Goal: Transaction & Acquisition: Purchase product/service

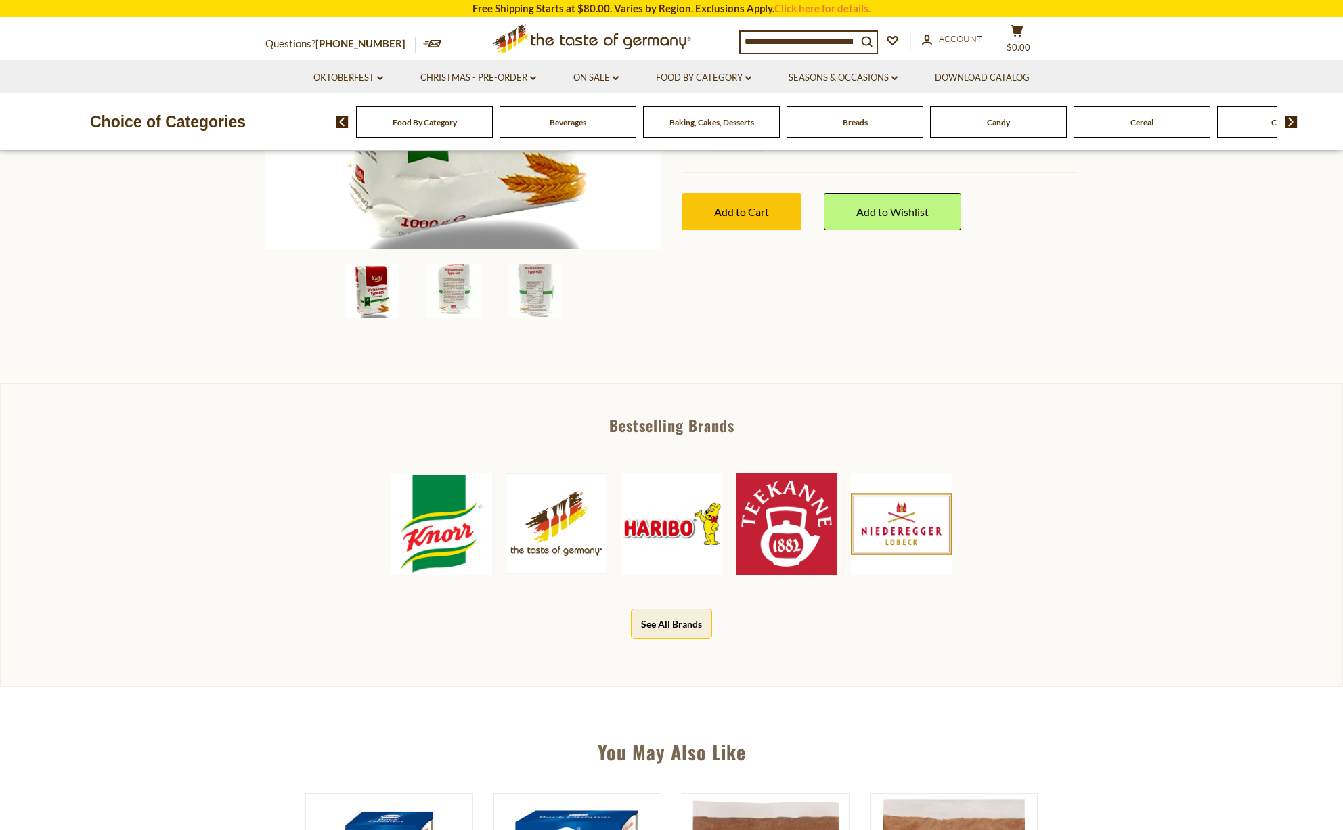
scroll to position [352, 0]
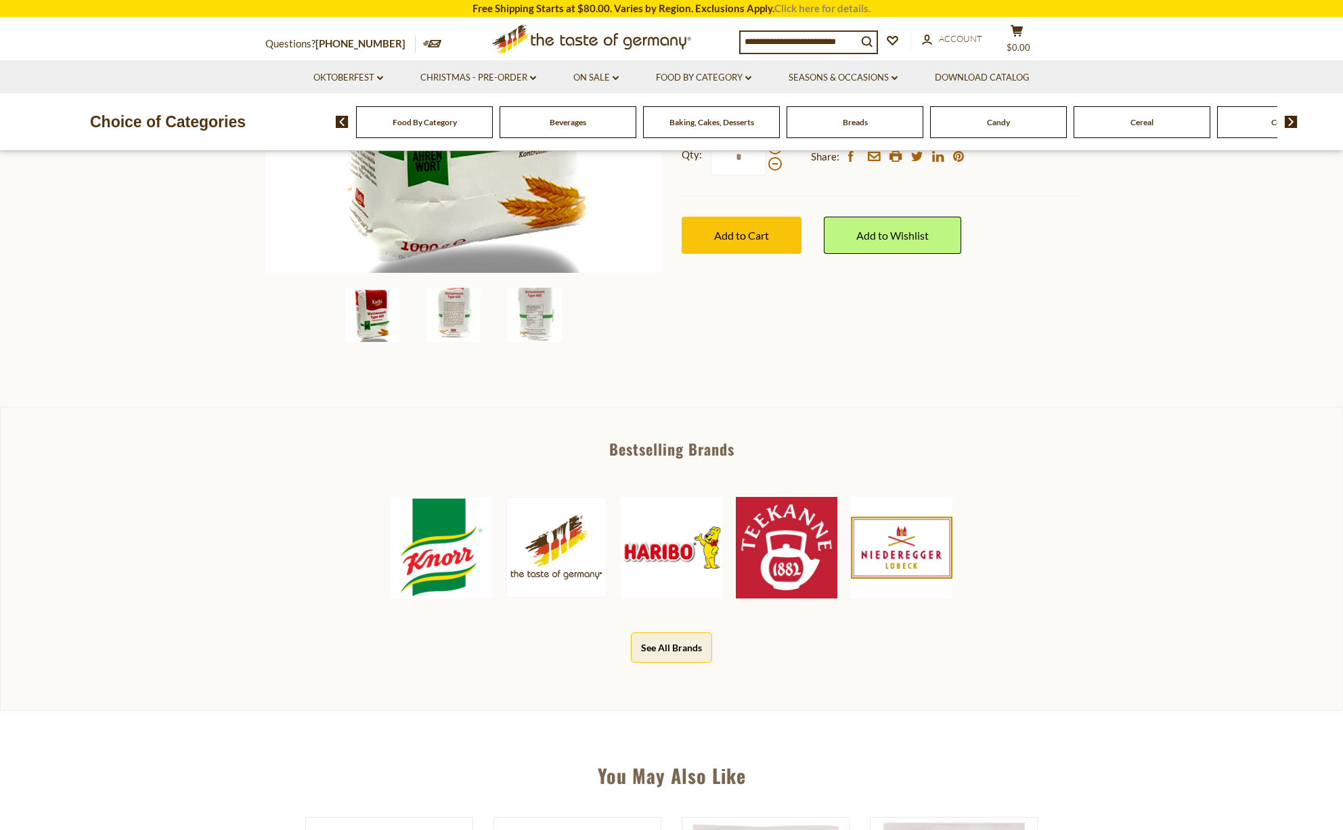
click at [821, 9] on link "Click here for details." at bounding box center [822, 8] width 96 height 12
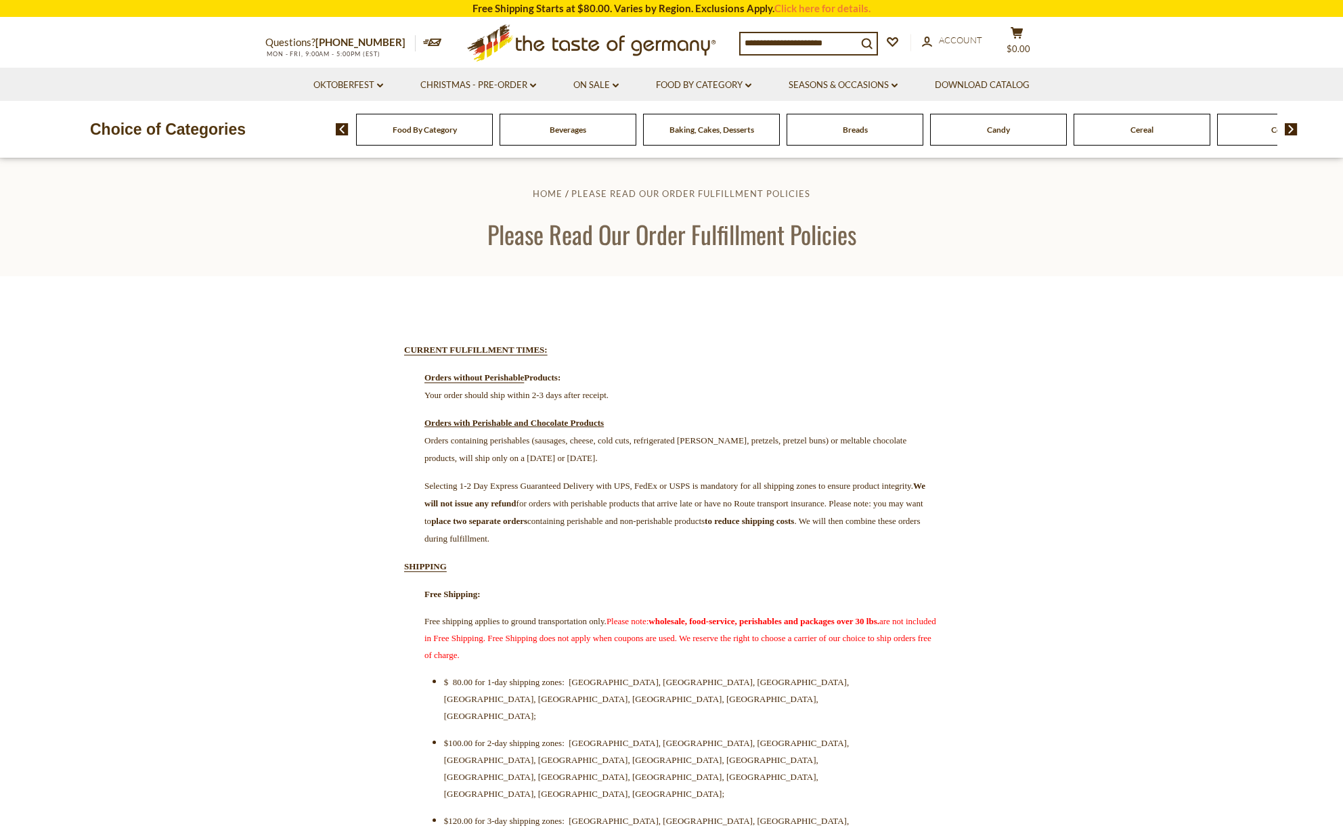
click at [458, 135] on div "Food By Category" at bounding box center [424, 130] width 137 height 32
click at [441, 134] on div "Food By Category" at bounding box center [424, 130] width 137 height 32
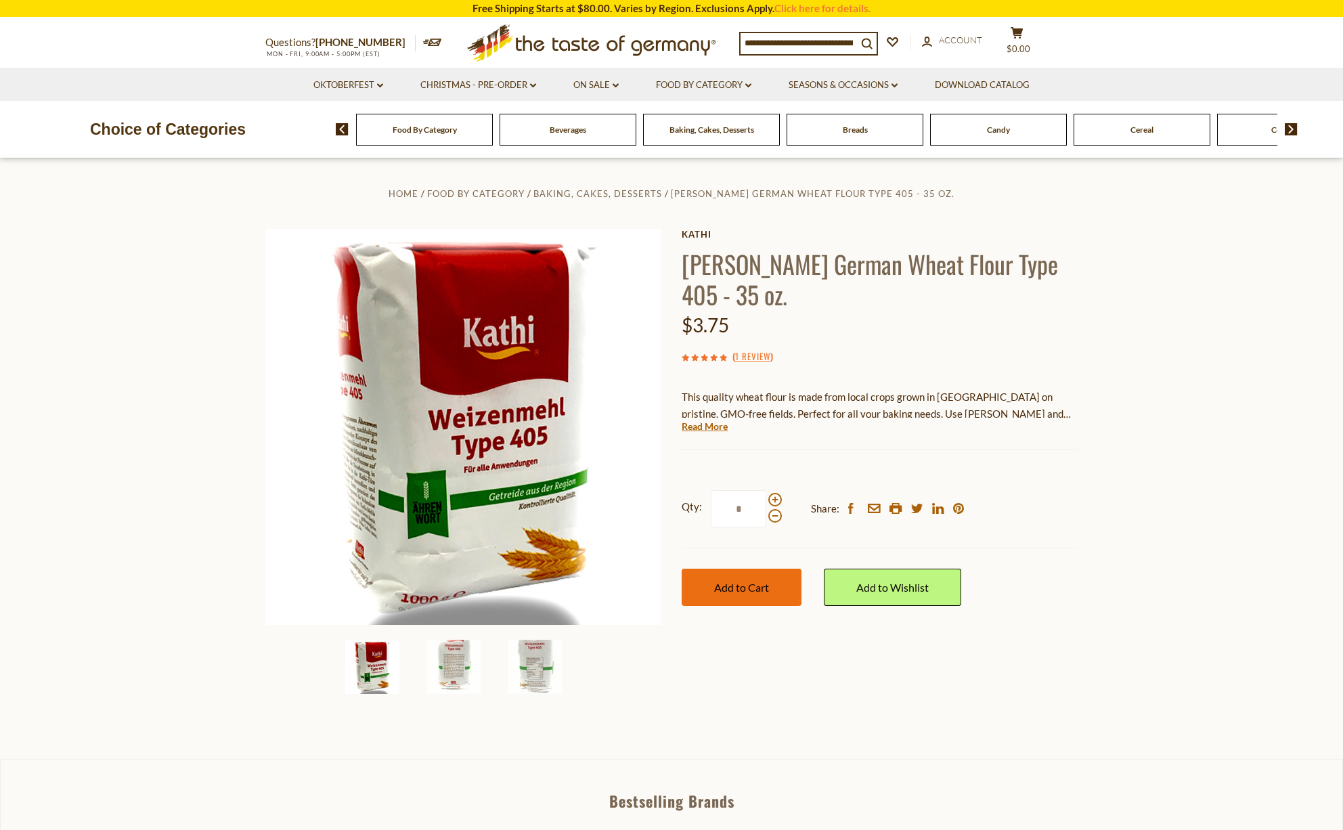
click at [760, 569] on button "Add to Cart" at bounding box center [742, 587] width 120 height 37
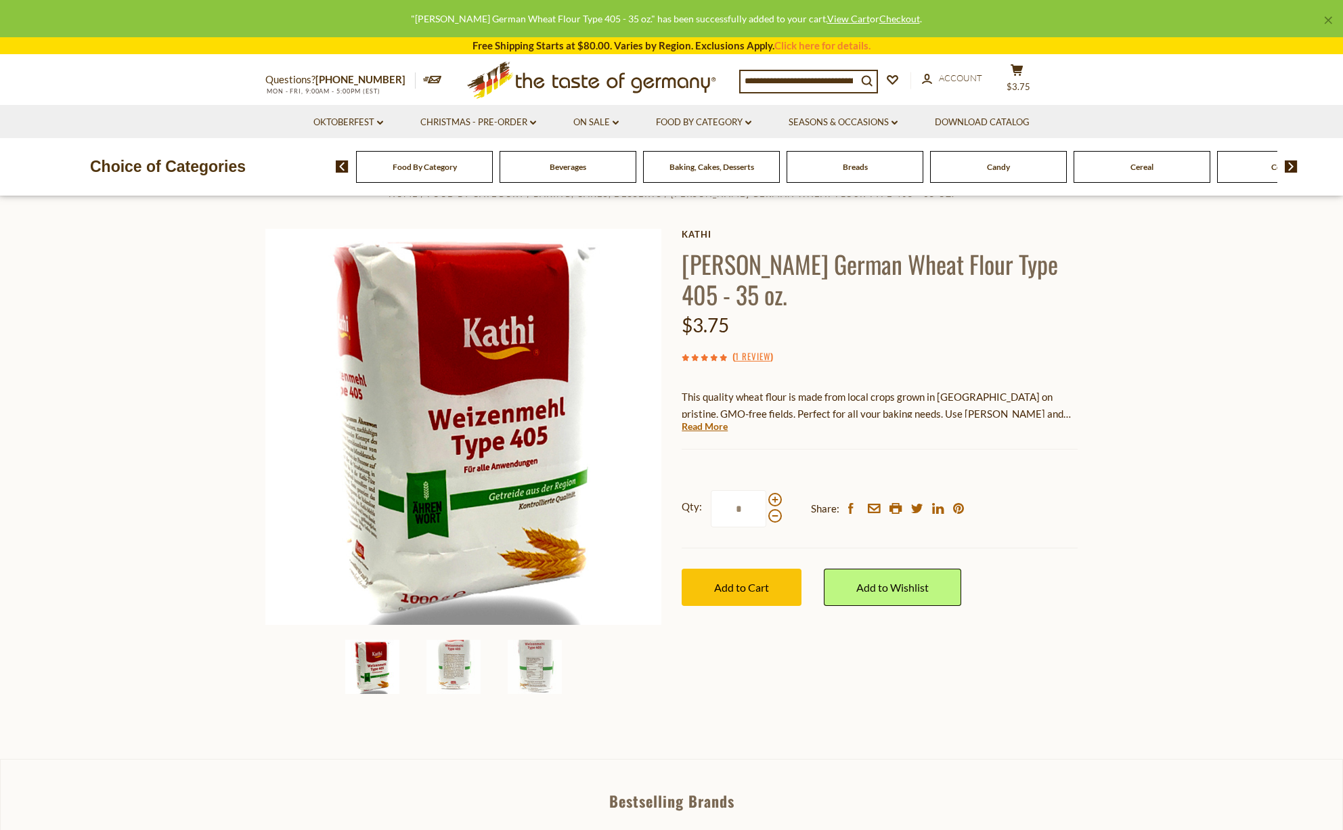
click at [493, 175] on div "Baking, Cakes, Desserts" at bounding box center [424, 167] width 137 height 32
click at [714, 165] on span "Baking, Cakes, Desserts" at bounding box center [712, 167] width 85 height 10
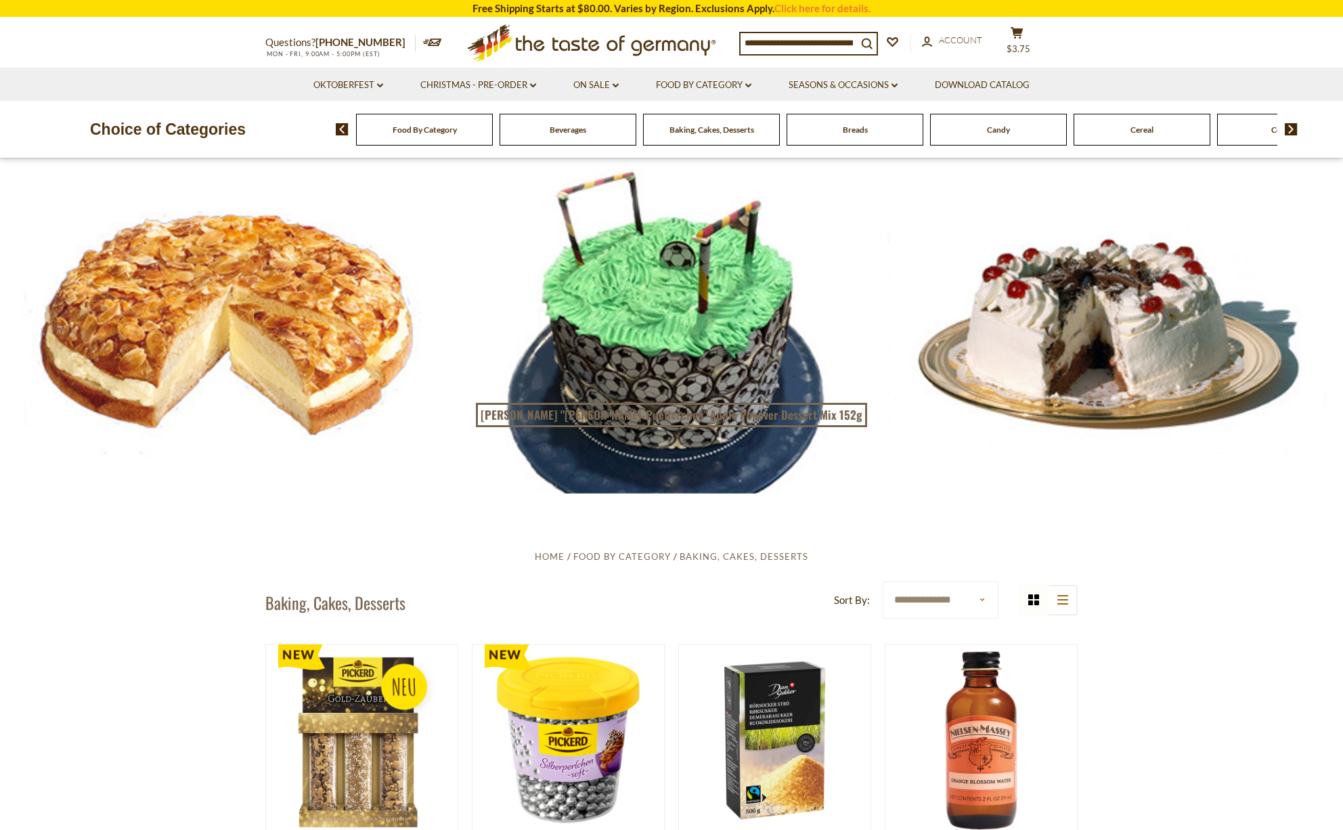
click at [754, 38] on input at bounding box center [799, 42] width 116 height 19
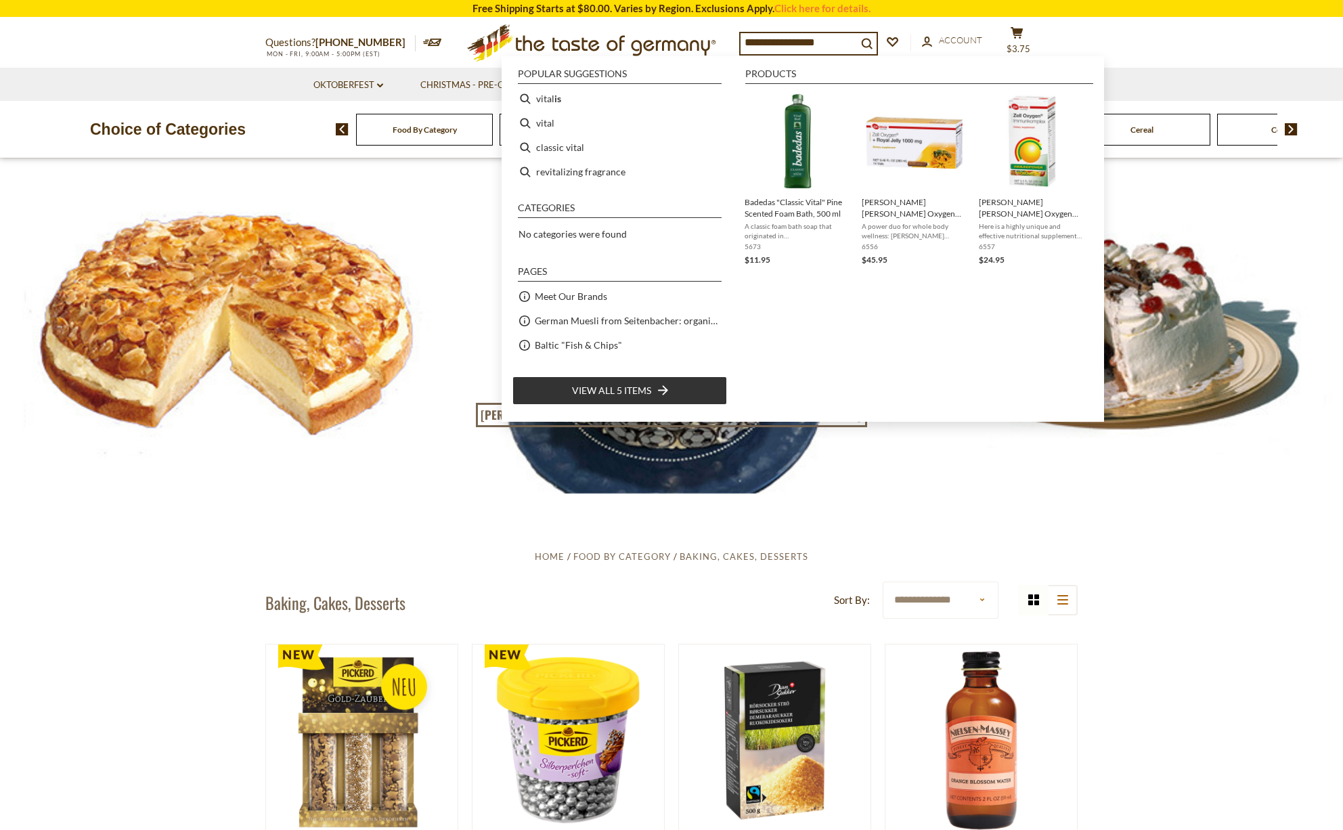
type input "**********"
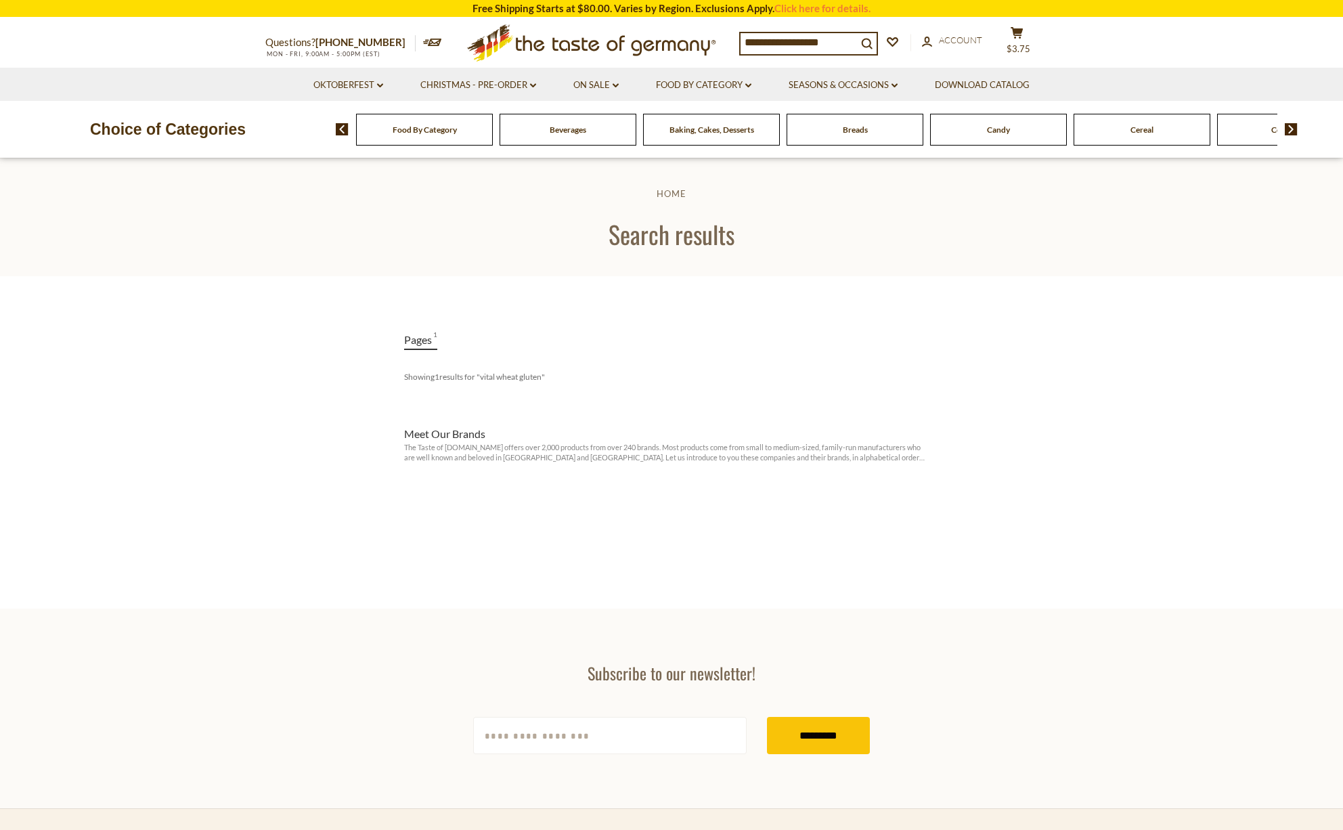
drag, startPoint x: 839, startPoint y: 42, endPoint x: 607, endPoint y: 30, distance: 232.5
click at [607, 30] on div "**********" at bounding box center [671, 42] width 833 height 49
type input "**********"
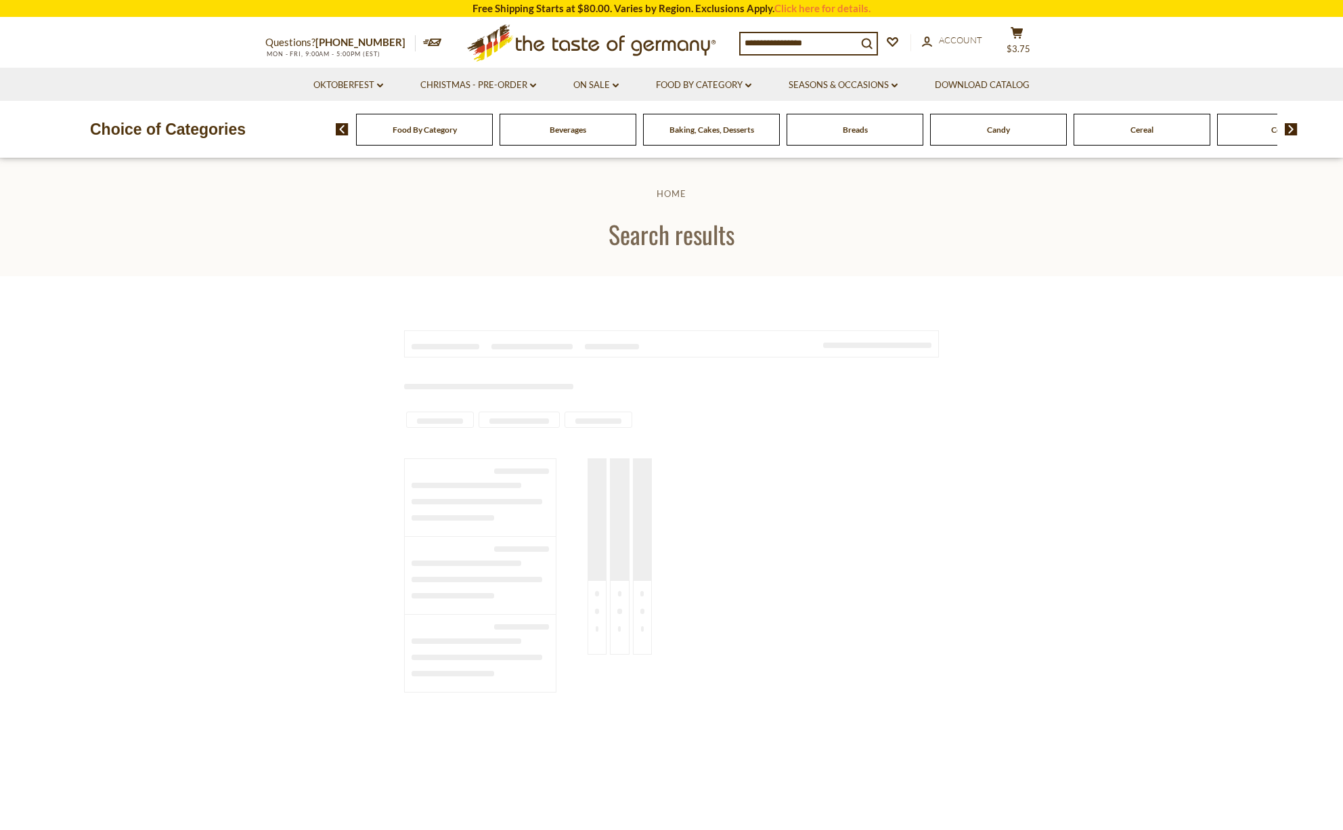
type input "**********"
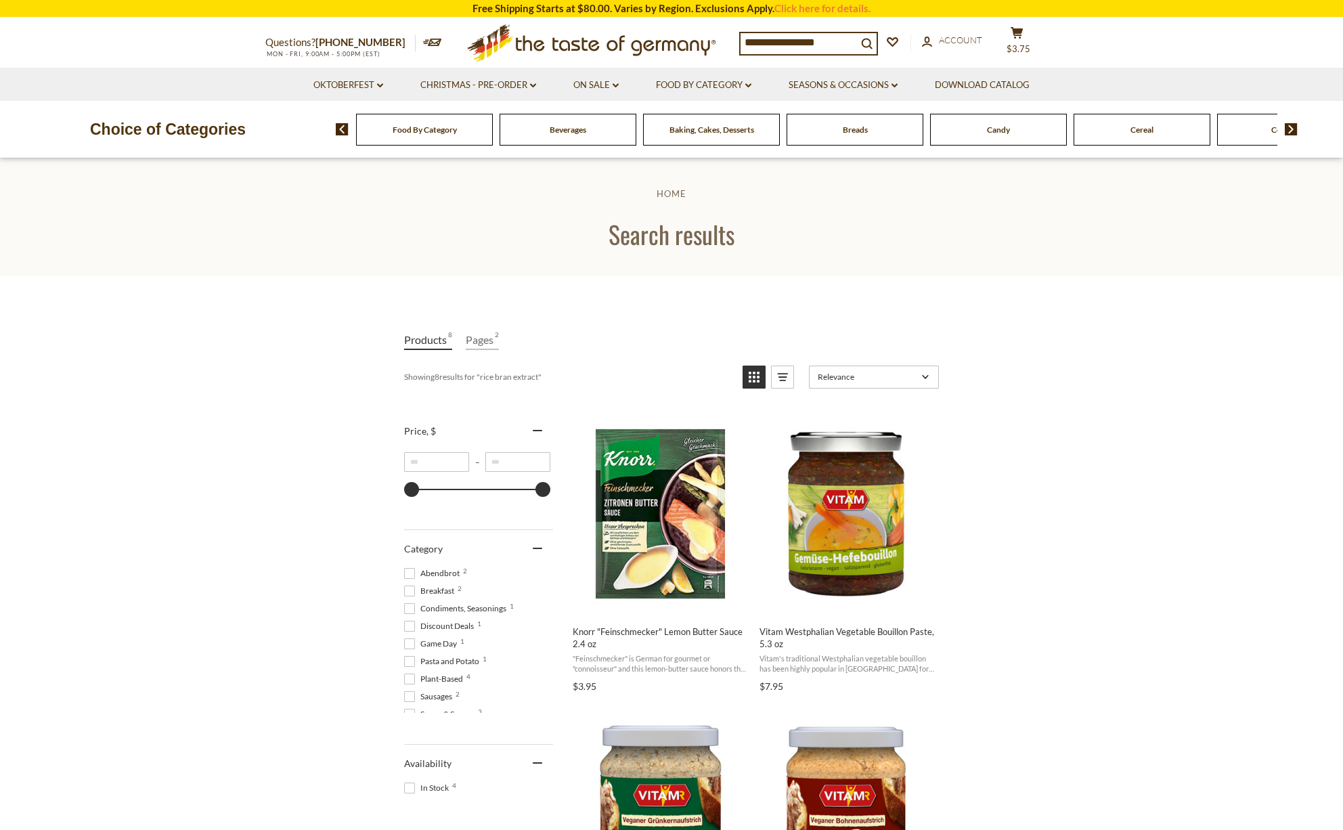
scroll to position [2, 0]
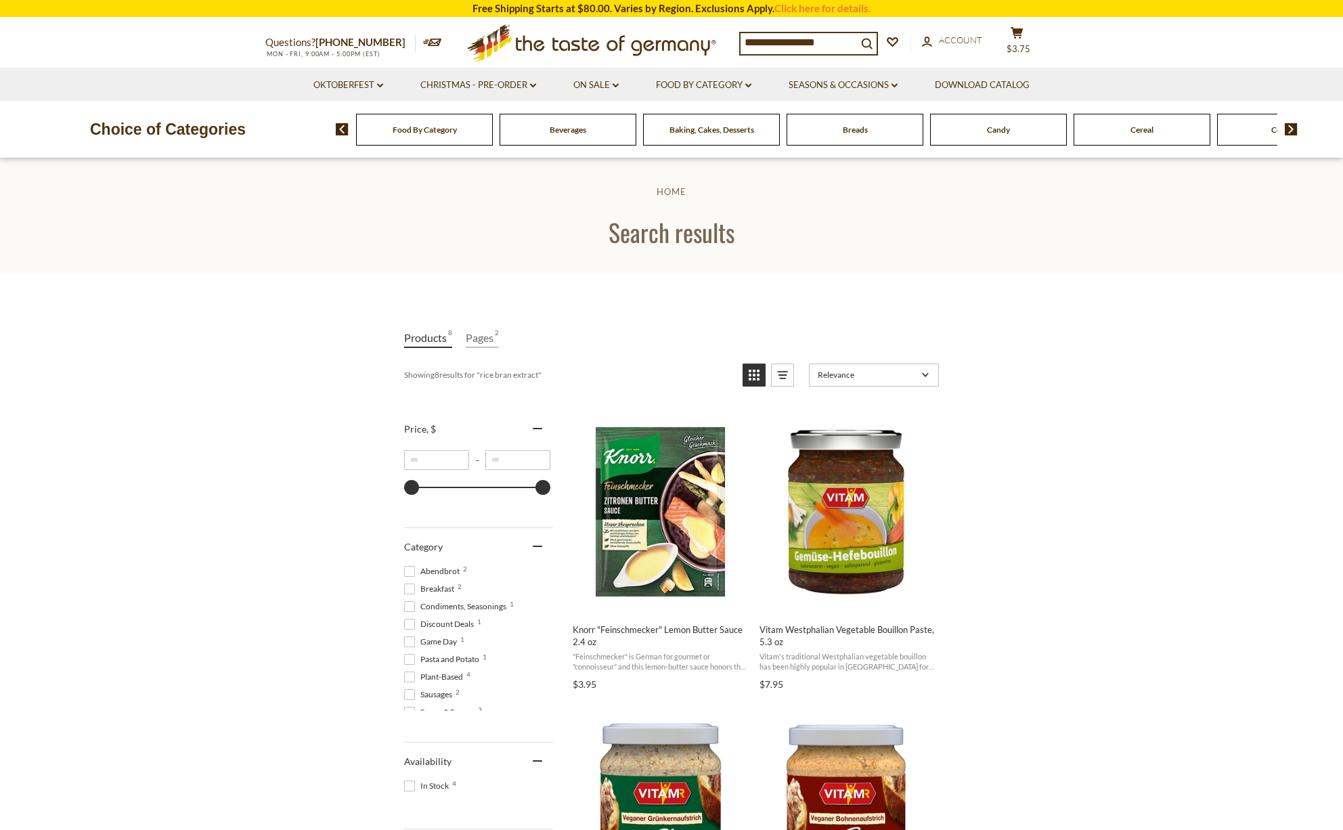
click at [437, 130] on span "Food By Category" at bounding box center [425, 130] width 64 height 10
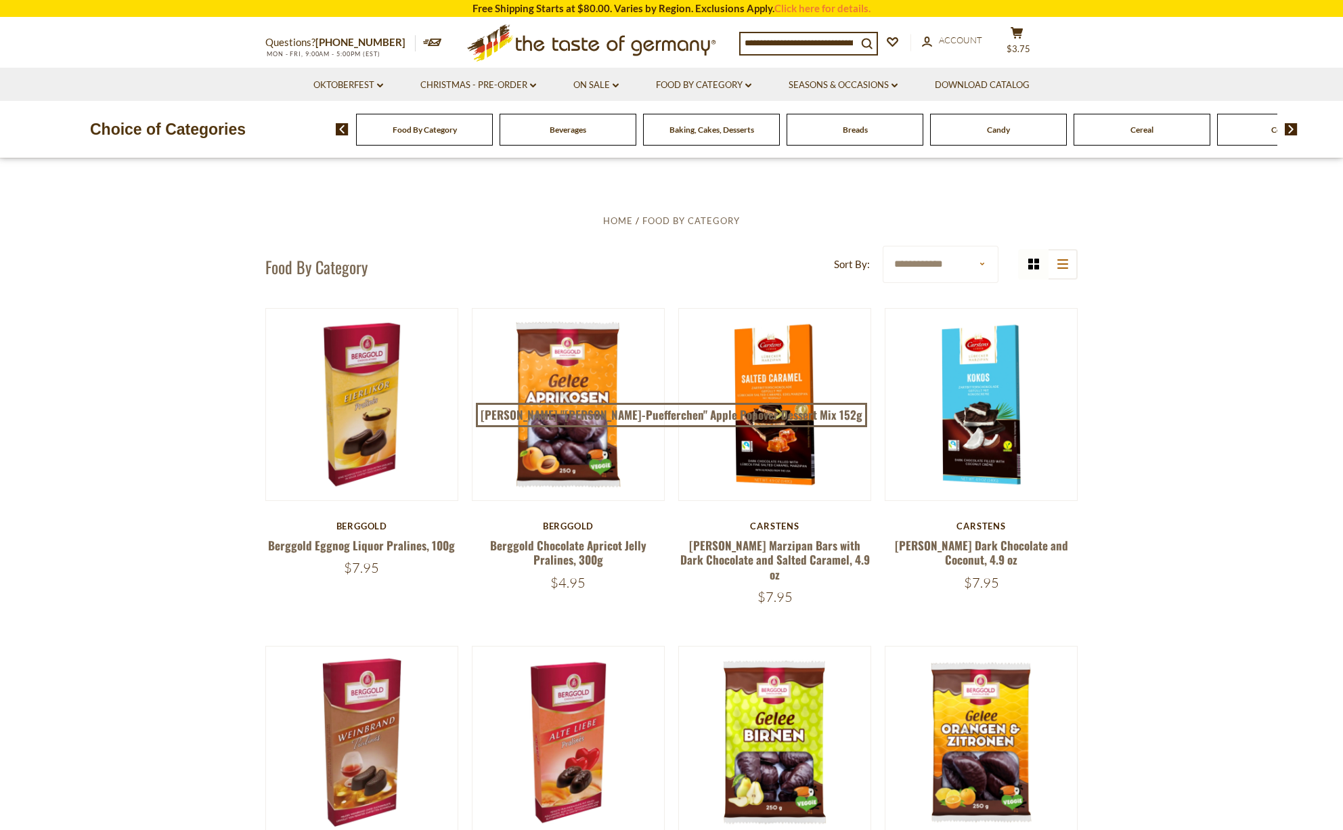
click at [848, 133] on span "Breads" at bounding box center [855, 130] width 25 height 10
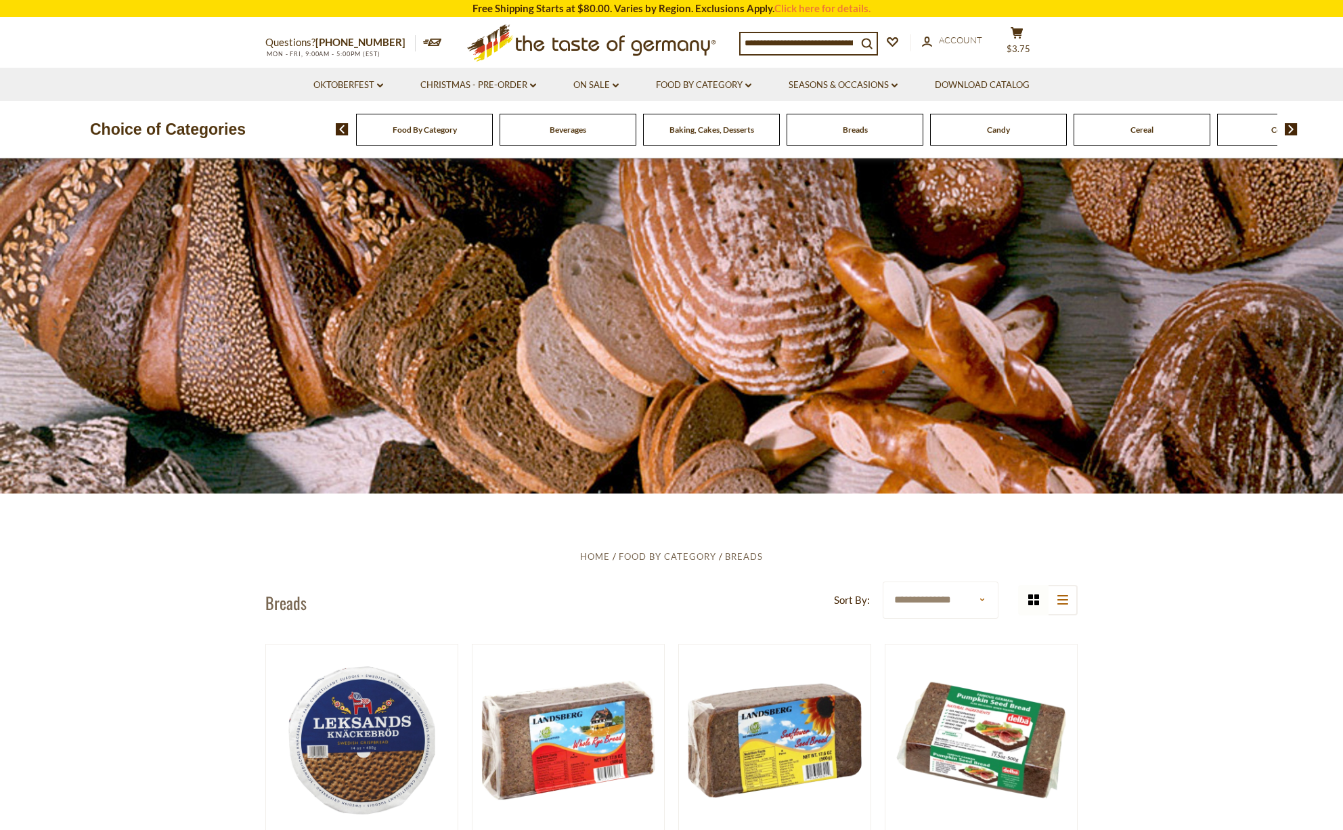
click at [1292, 127] on img at bounding box center [1291, 129] width 13 height 12
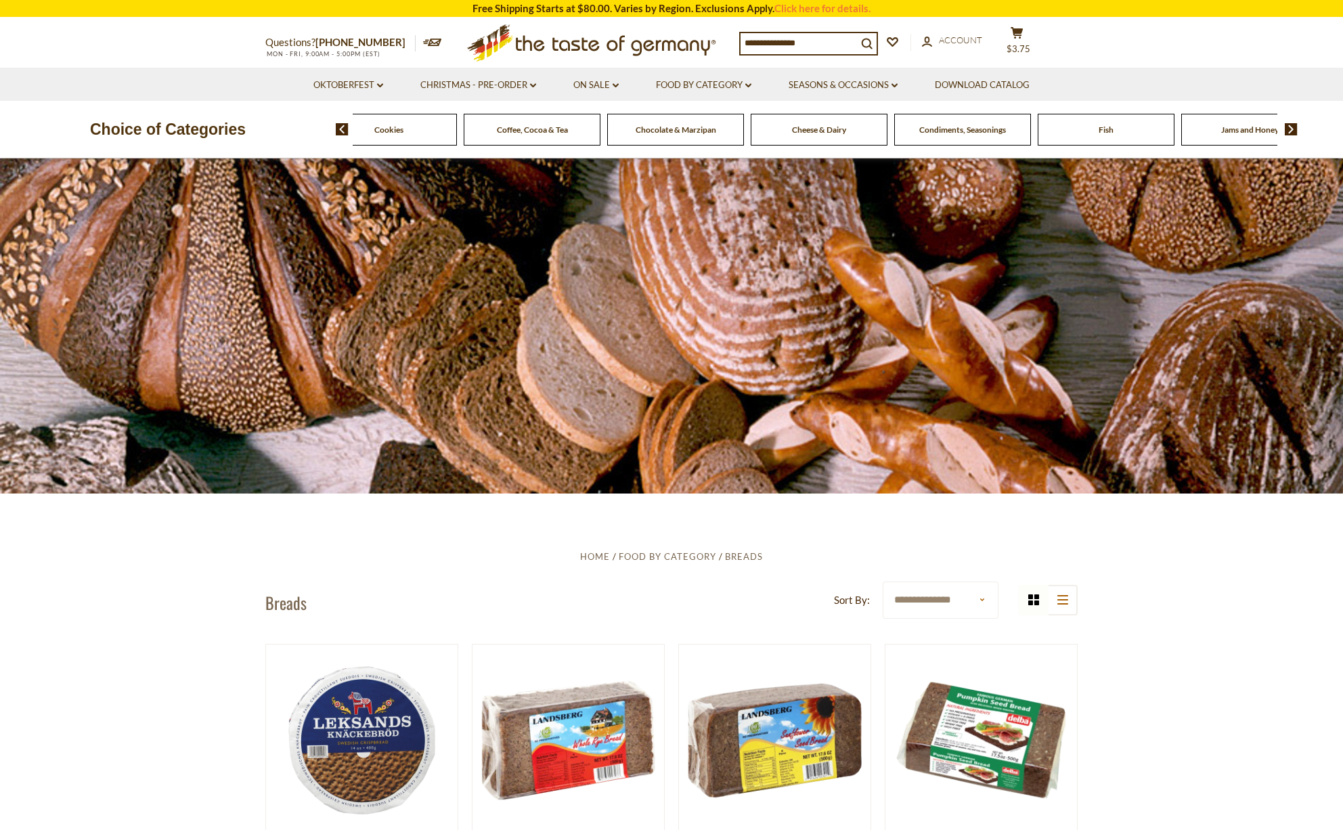
click at [1292, 127] on img at bounding box center [1291, 129] width 13 height 12
click at [764, 131] on span "Condiments, Seasonings" at bounding box center [783, 130] width 87 height 10
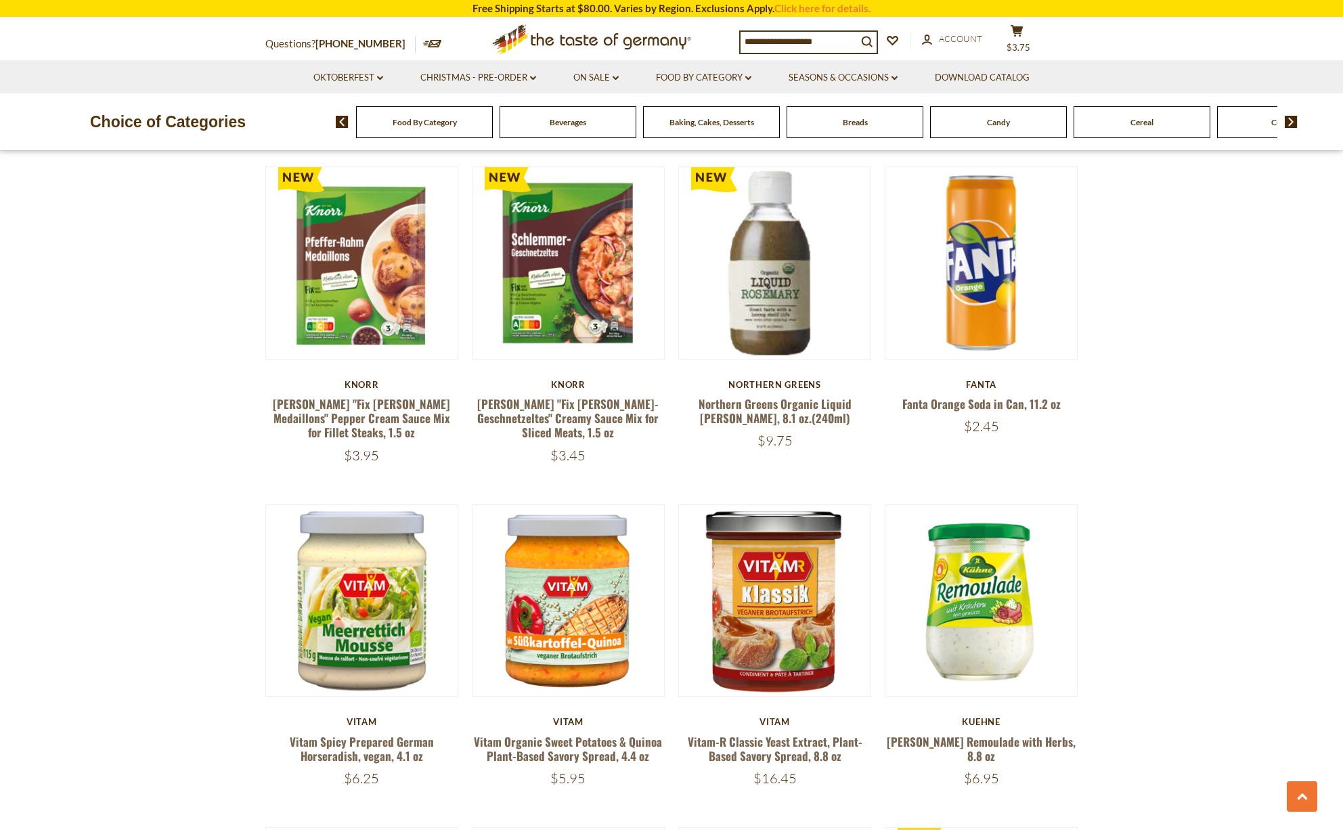
scroll to position [1815, 0]
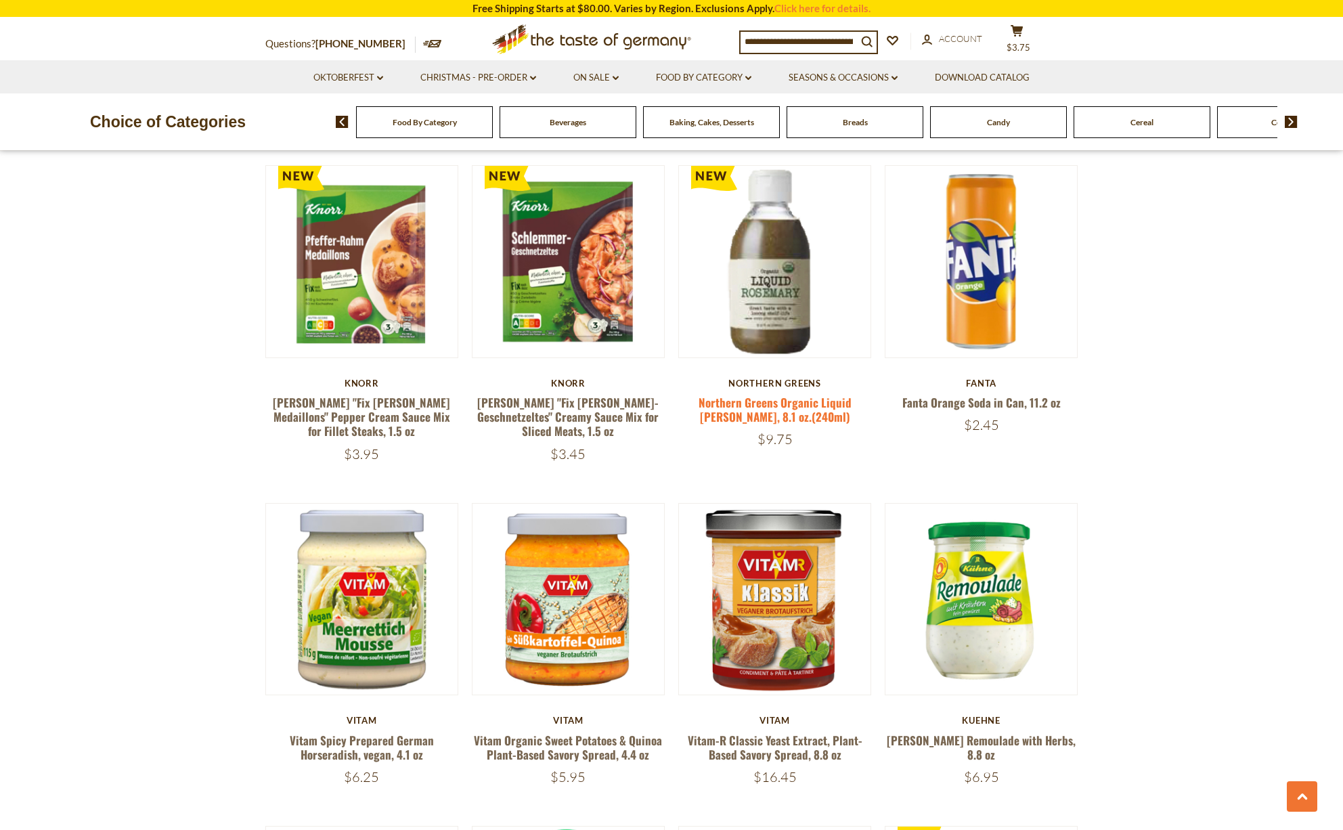
click at [816, 394] on link "Northern Greens Organic Liquid [PERSON_NAME], 8.1 oz.(240ml)" at bounding box center [775, 409] width 153 height 31
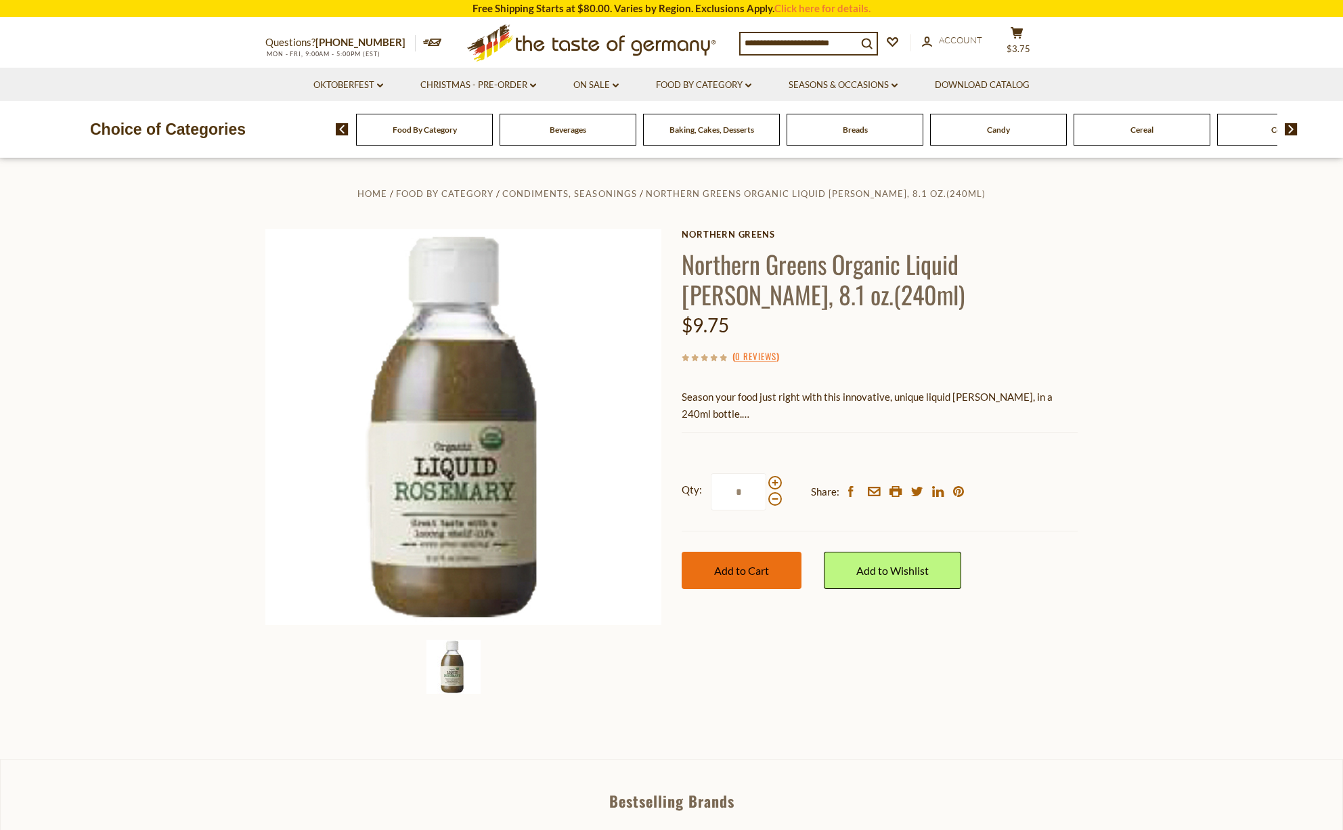
click at [781, 574] on button "Add to Cart" at bounding box center [742, 570] width 120 height 37
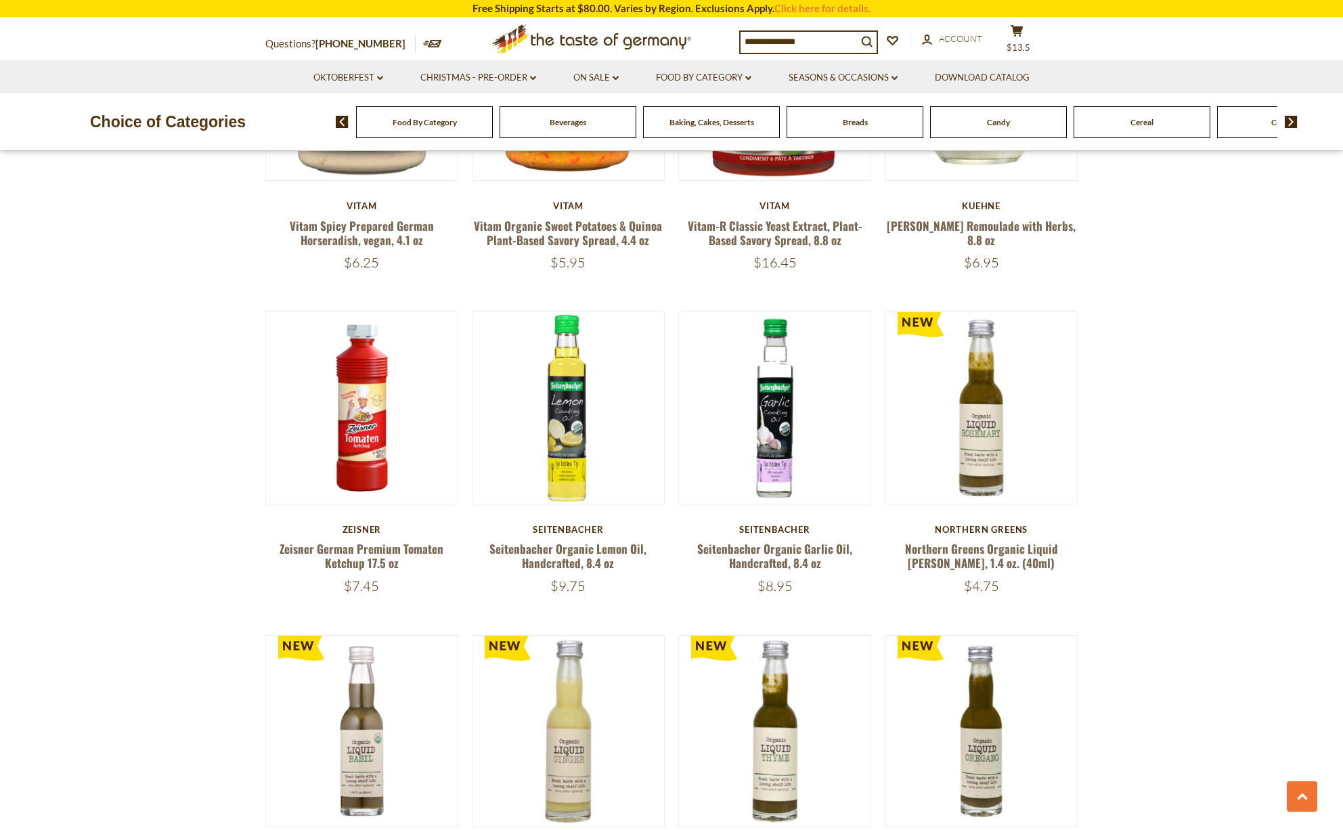
scroll to position [2332, 0]
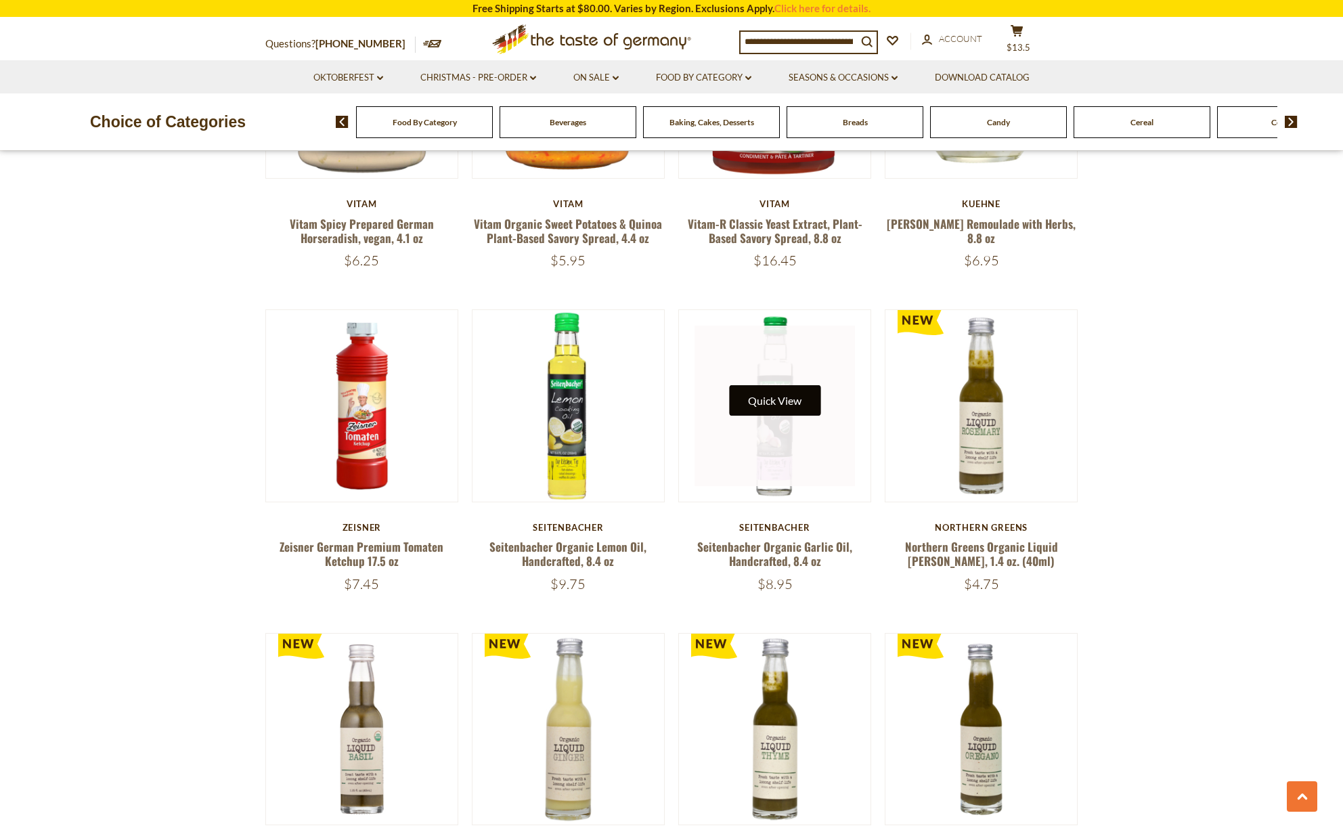
click at [777, 385] on button "Quick View" at bounding box center [774, 400] width 91 height 30
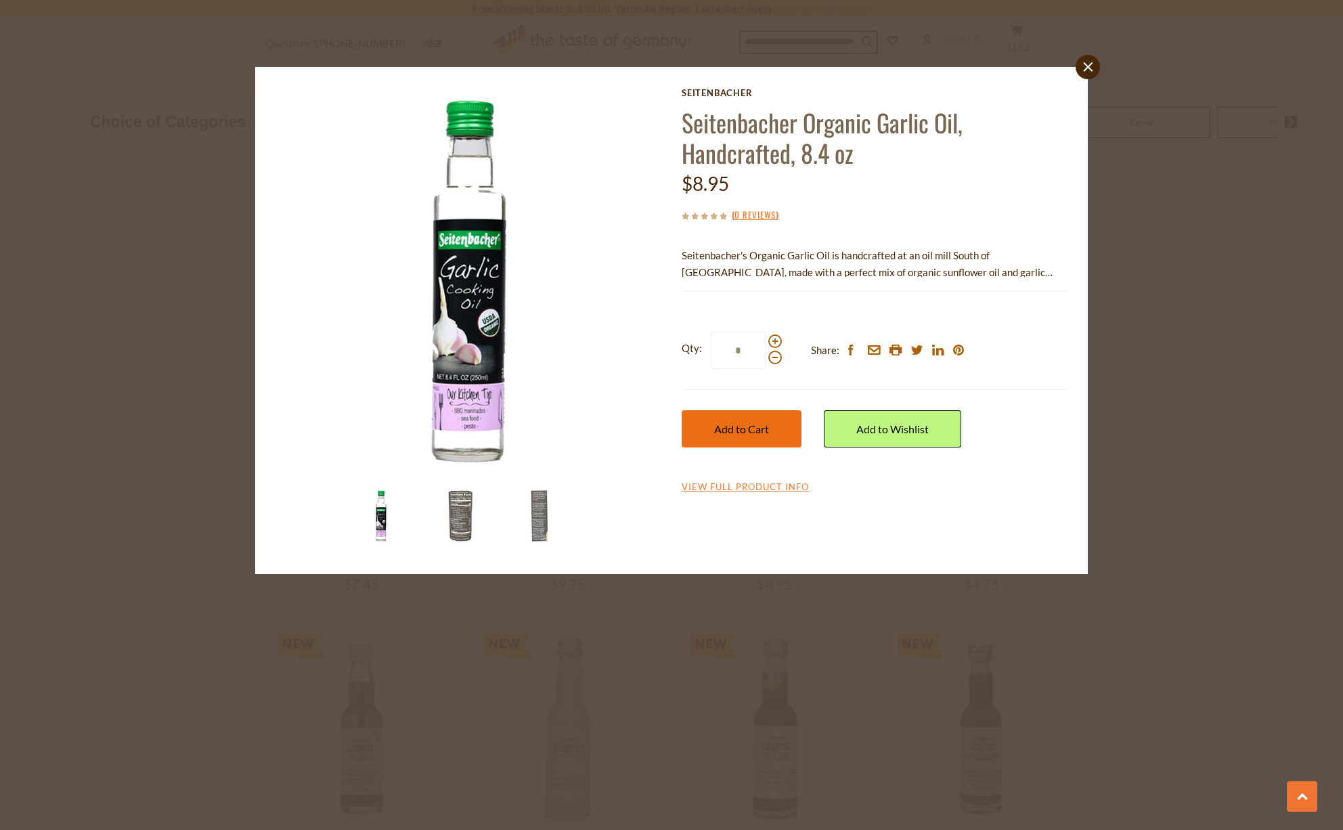
click at [738, 429] on span "Add to Cart" at bounding box center [741, 428] width 55 height 13
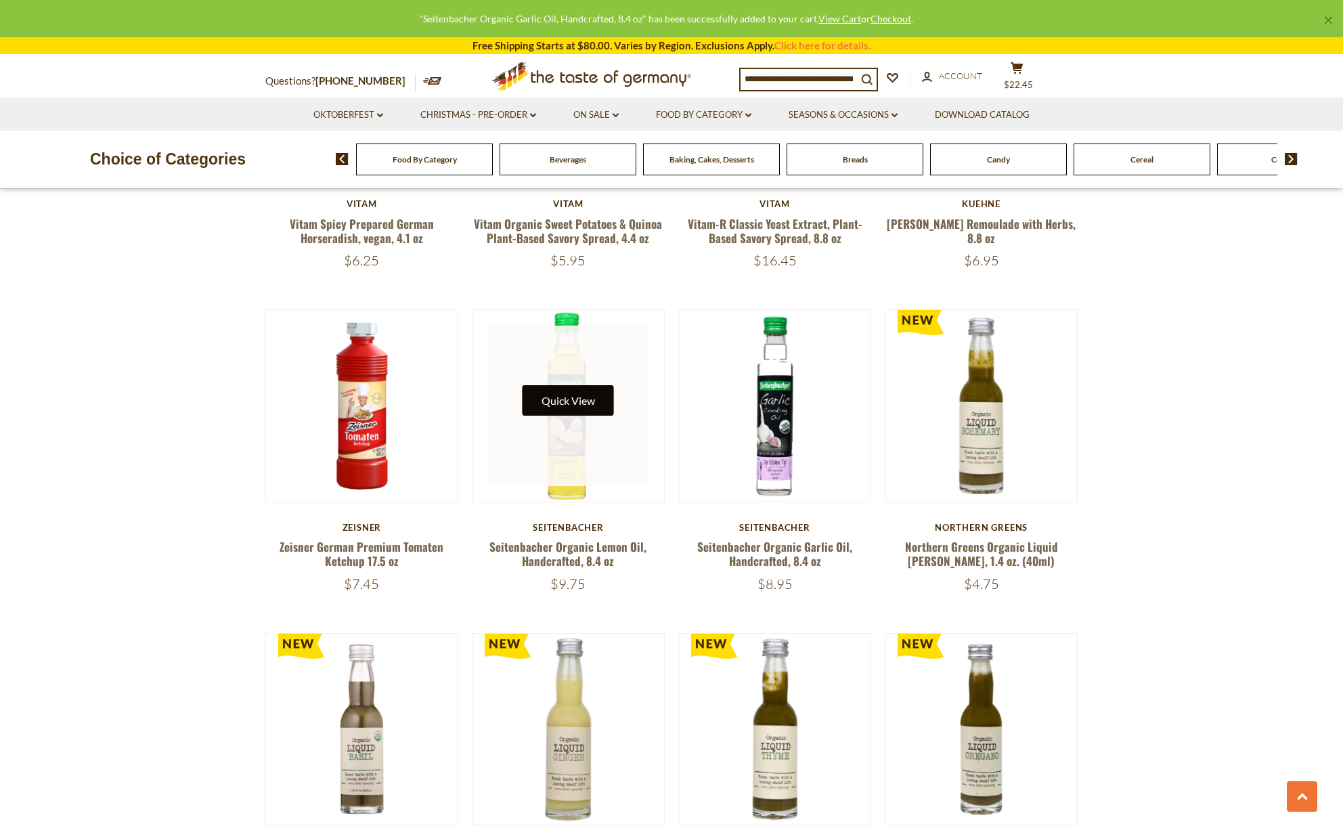
click at [566, 385] on button "Quick View" at bounding box center [568, 400] width 91 height 30
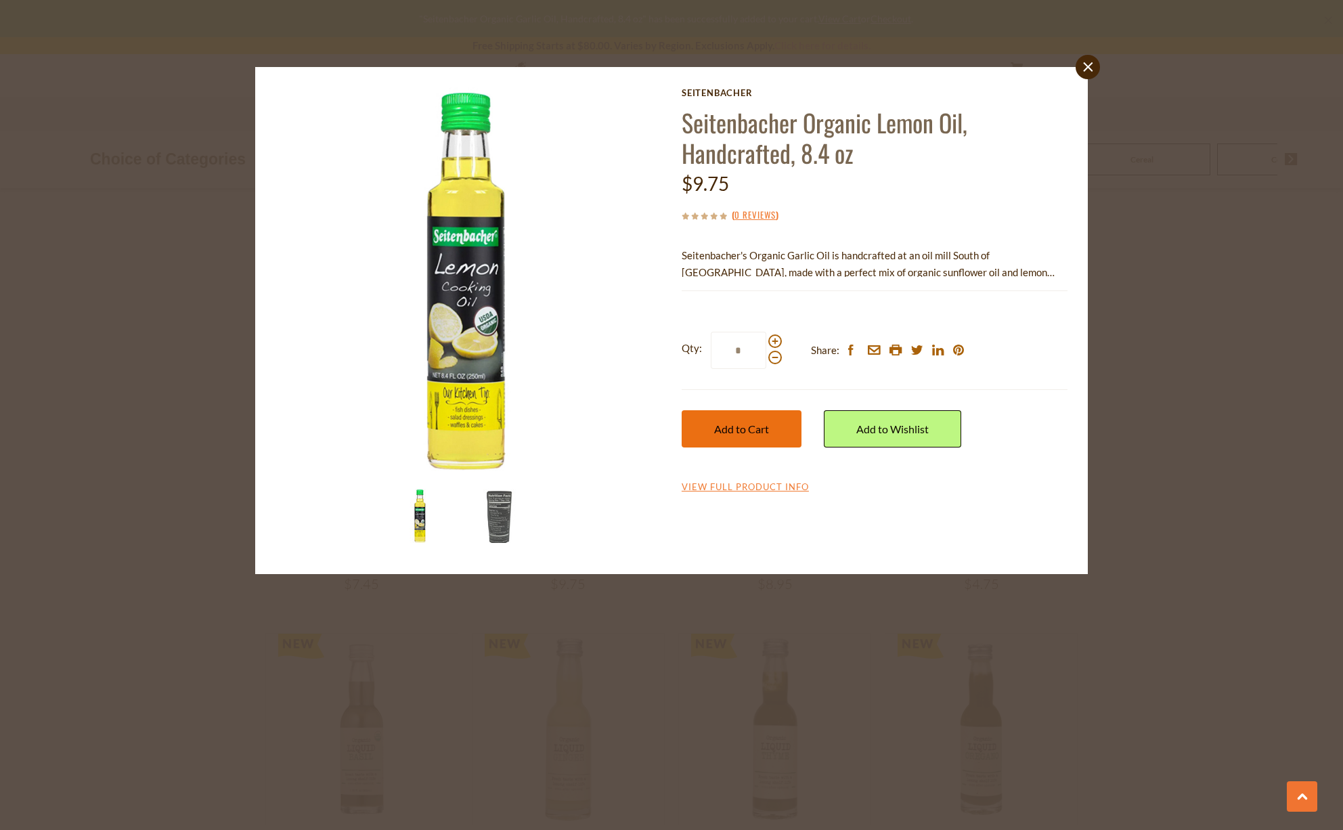
click at [740, 425] on span "Add to Cart" at bounding box center [741, 428] width 55 height 13
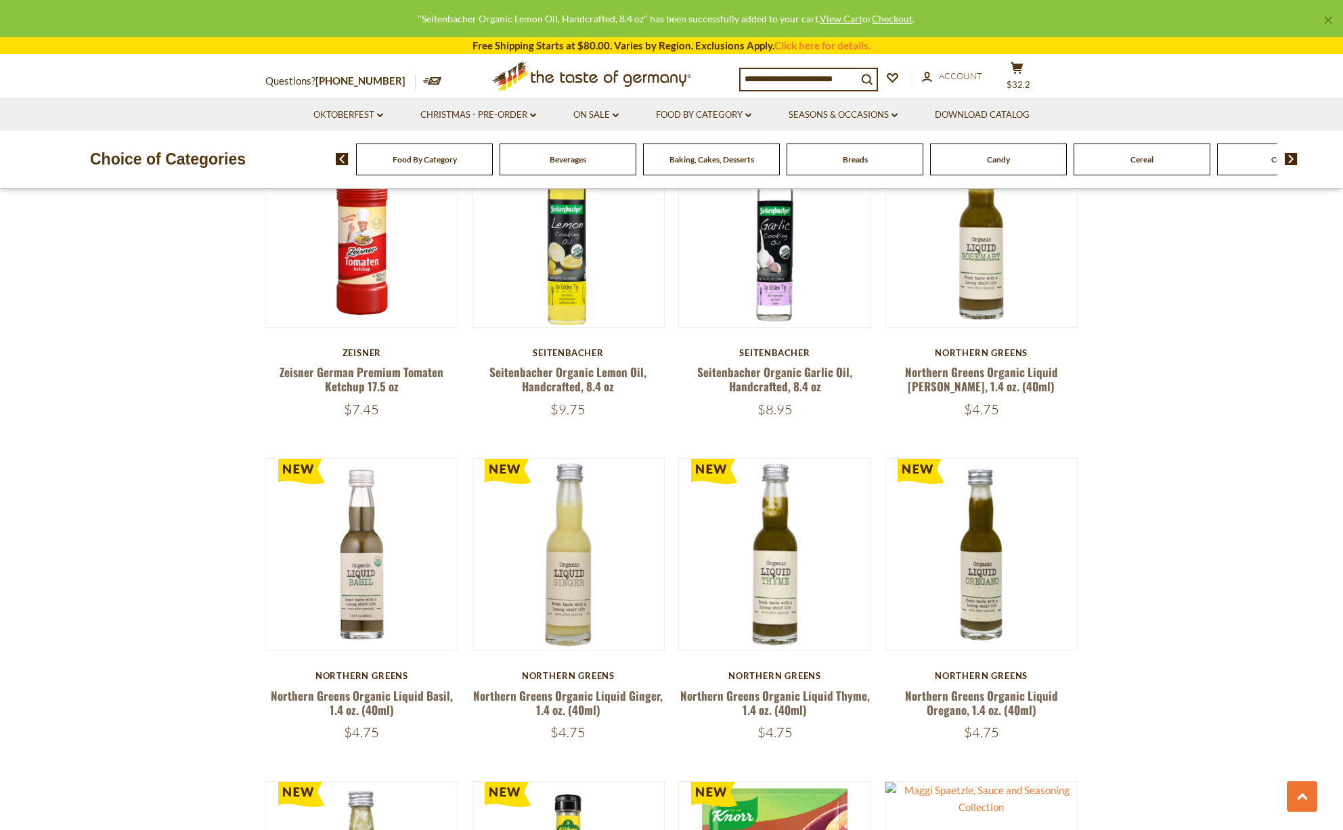
scroll to position [2514, 0]
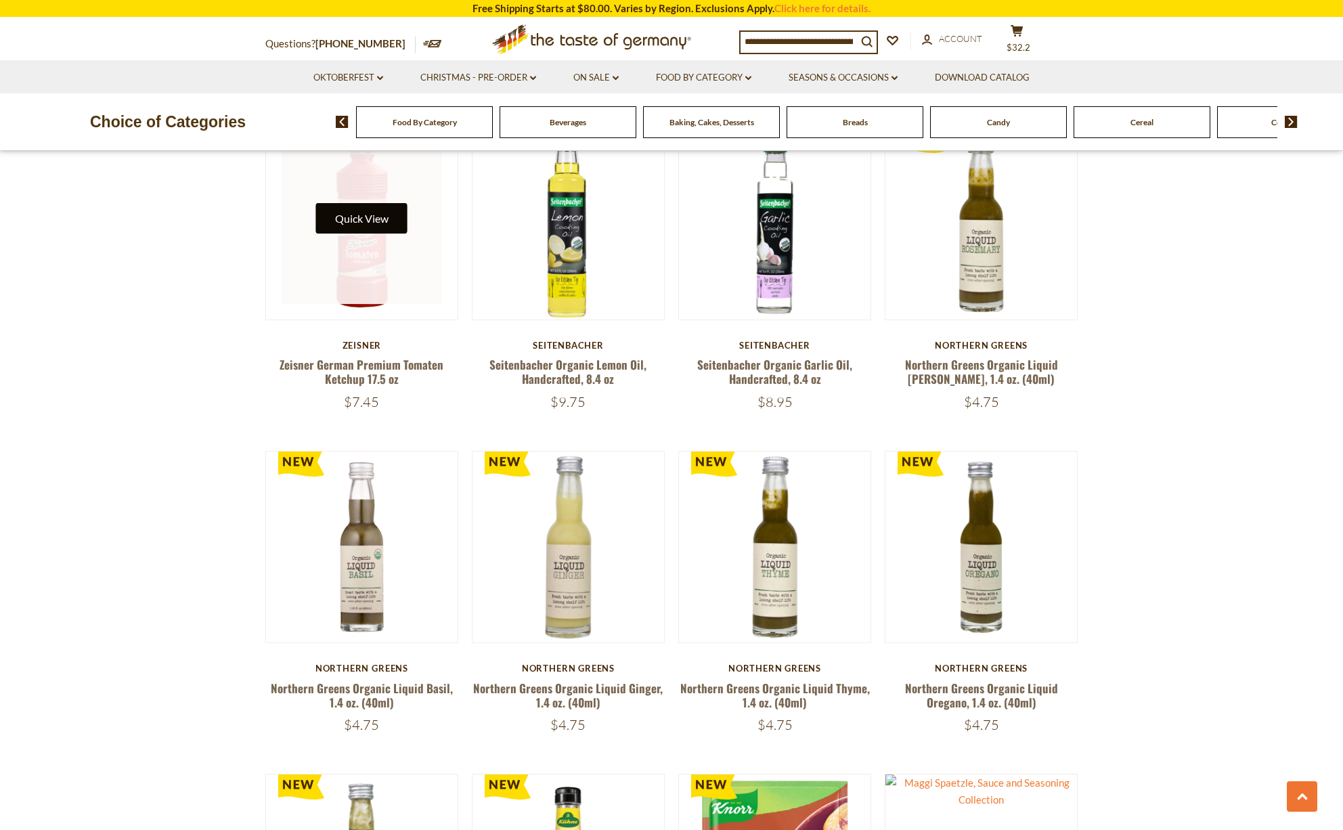
click at [374, 203] on button "Quick View" at bounding box center [361, 218] width 91 height 30
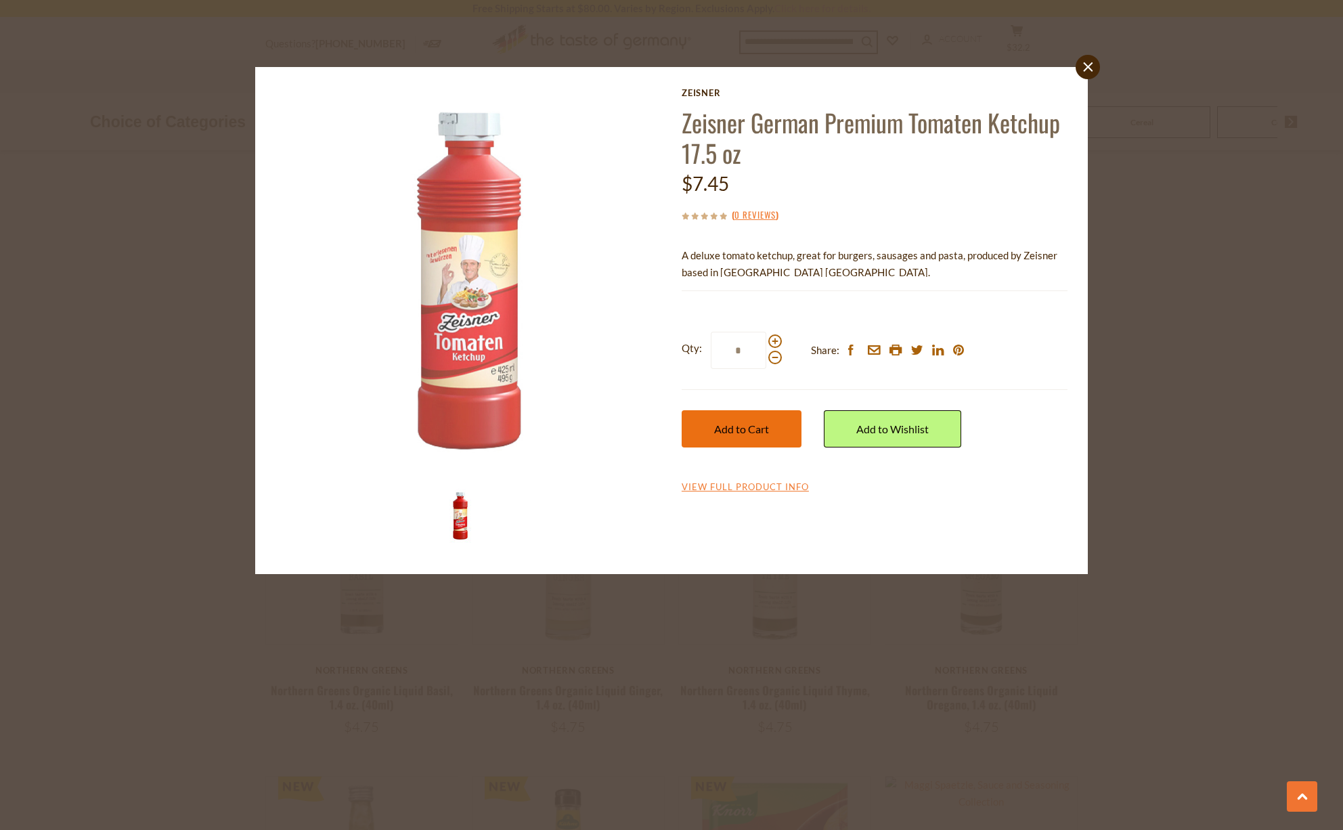
click at [737, 433] on span "Add to Cart" at bounding box center [741, 428] width 55 height 13
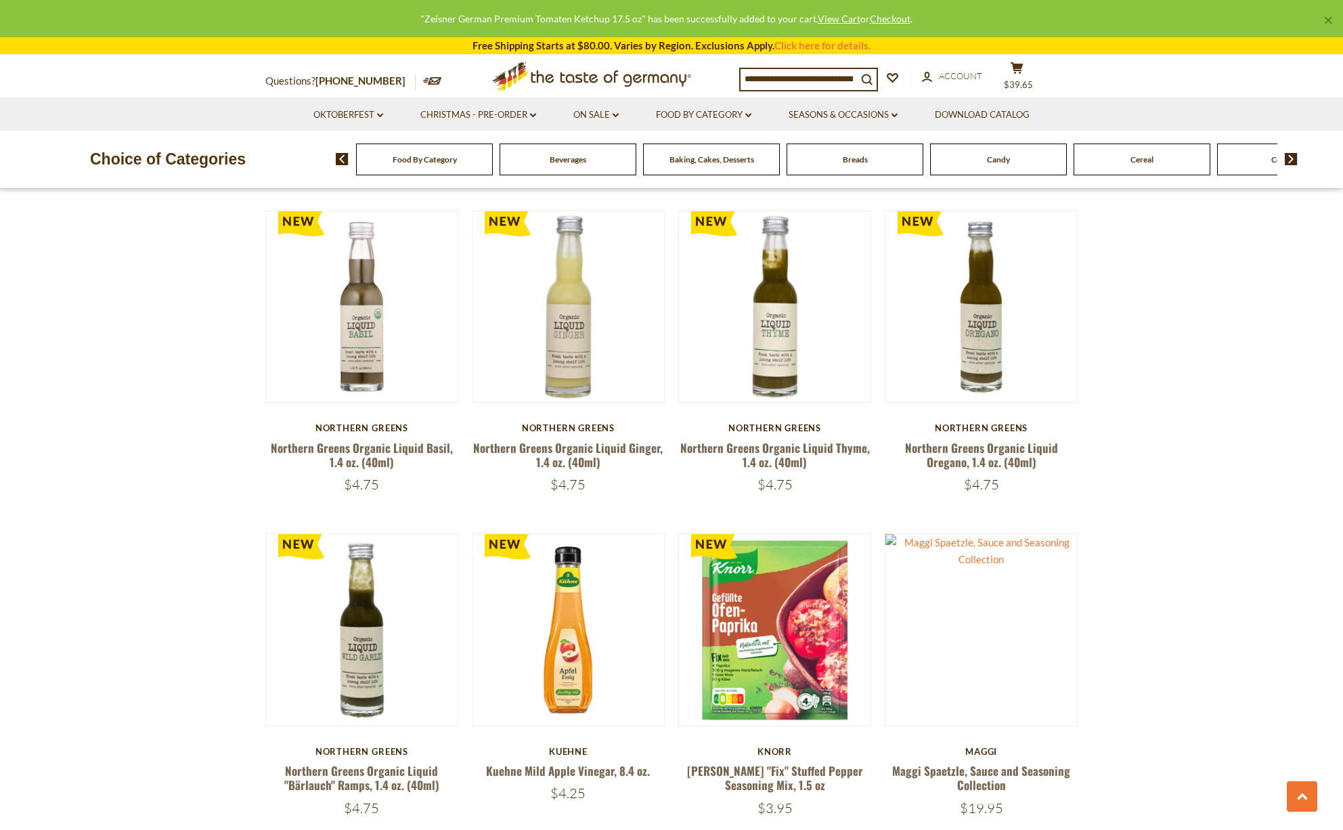
scroll to position [2758, 0]
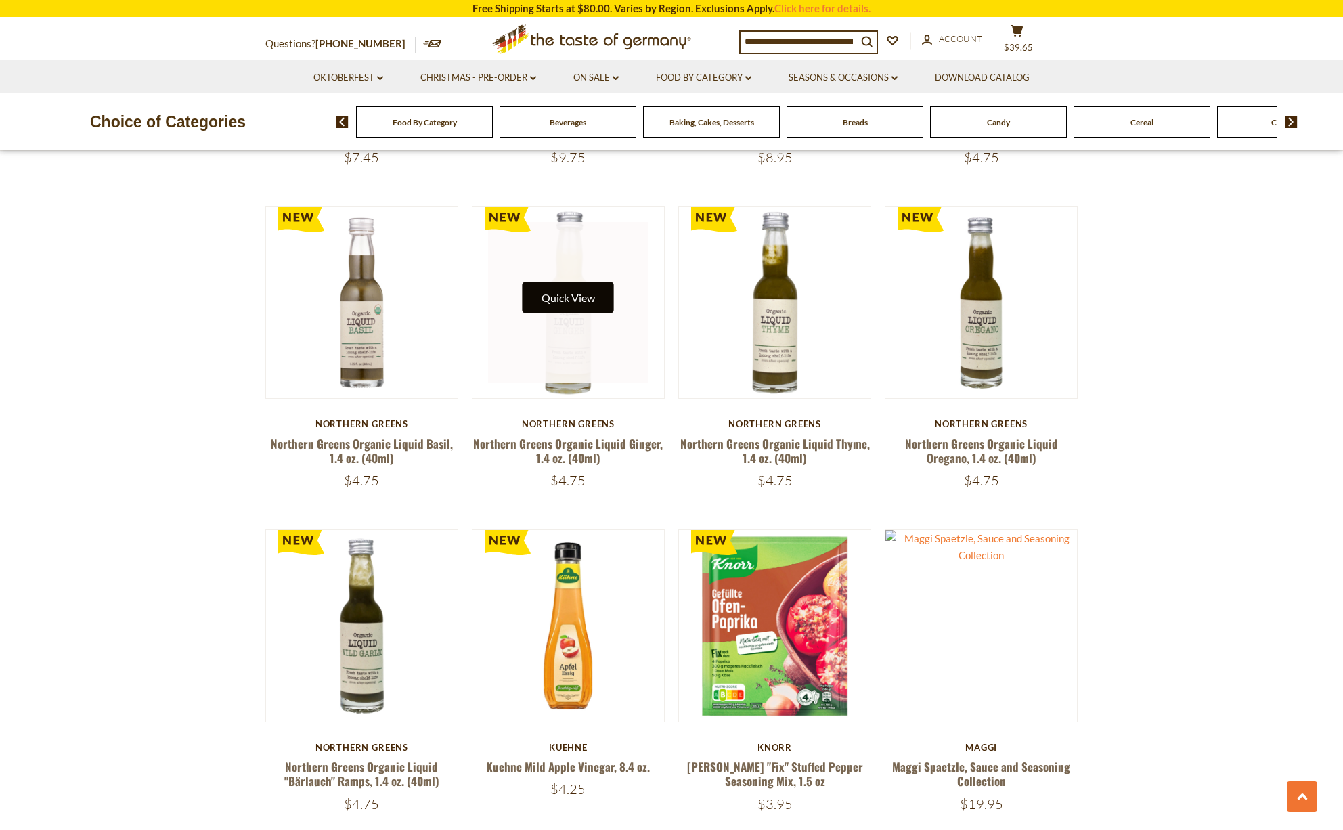
click at [576, 282] on button "Quick View" at bounding box center [568, 297] width 91 height 30
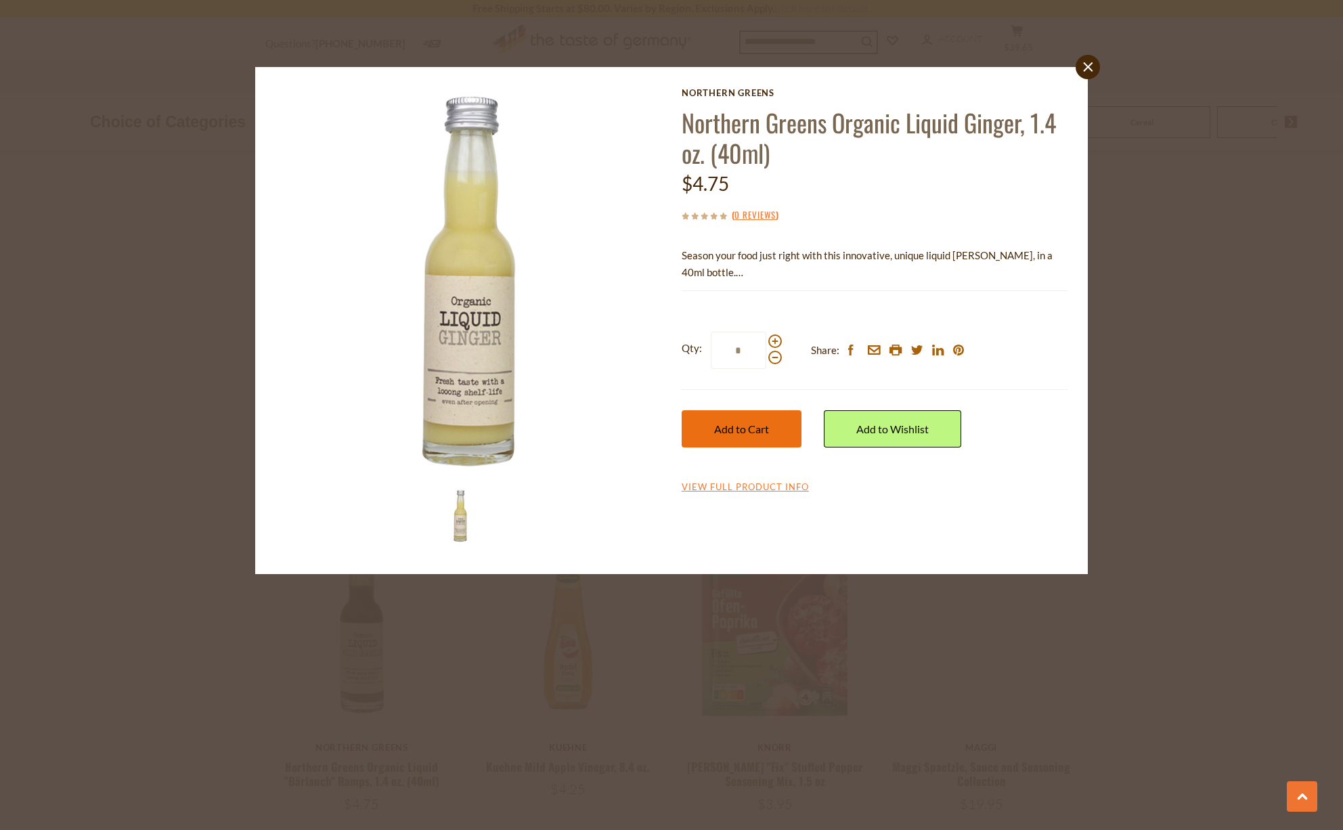
click at [741, 424] on span "Add to Cart" at bounding box center [741, 428] width 55 height 13
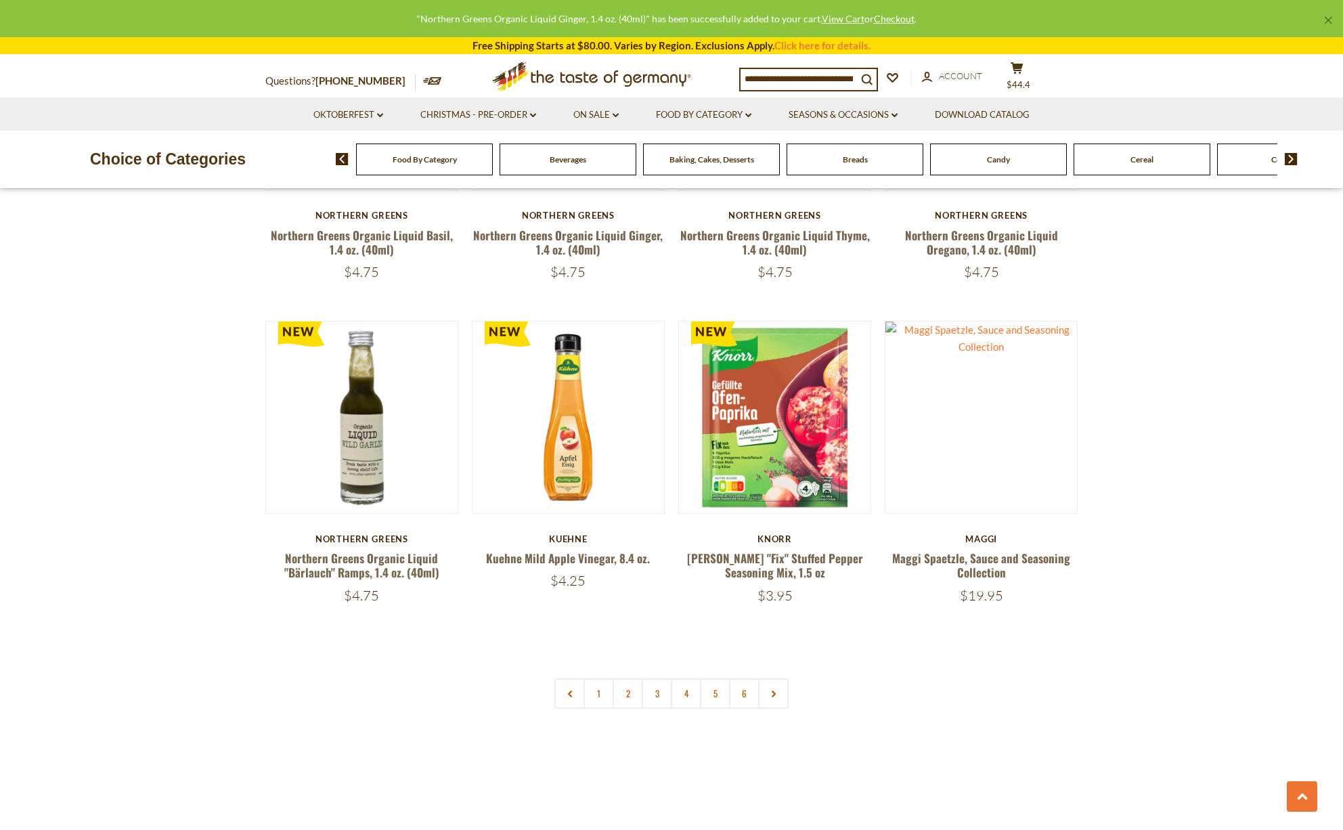
scroll to position [2969, 0]
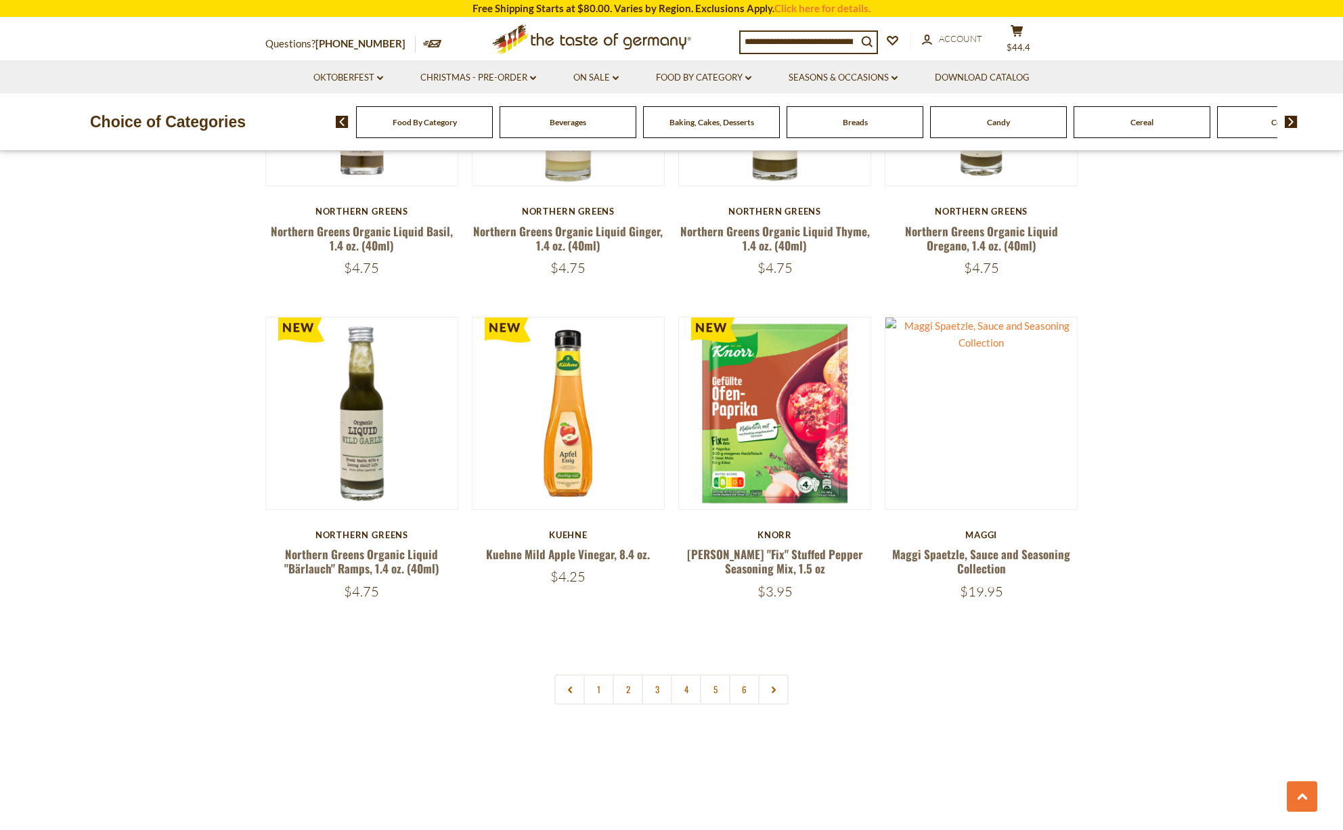
click at [628, 674] on link "2" at bounding box center [628, 689] width 30 height 30
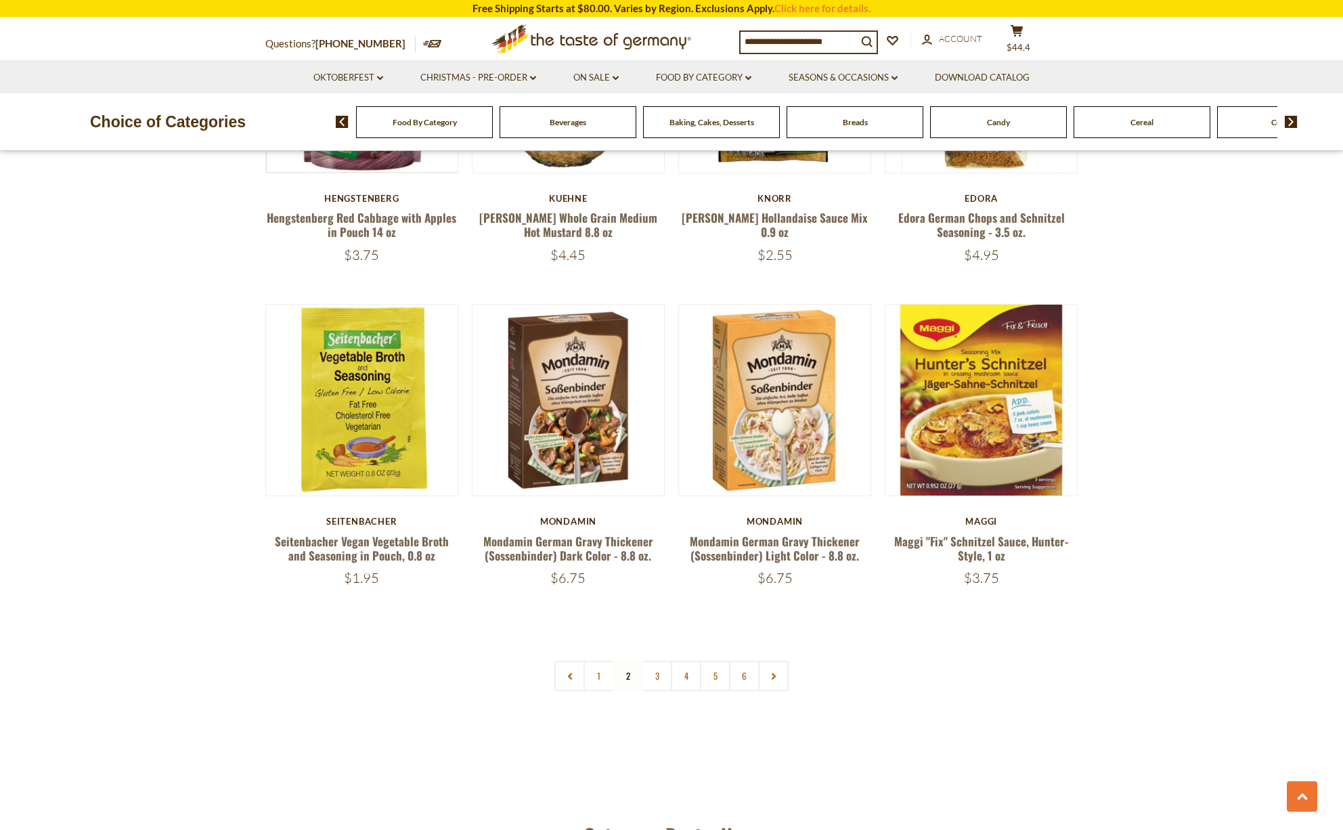
scroll to position [2984, 0]
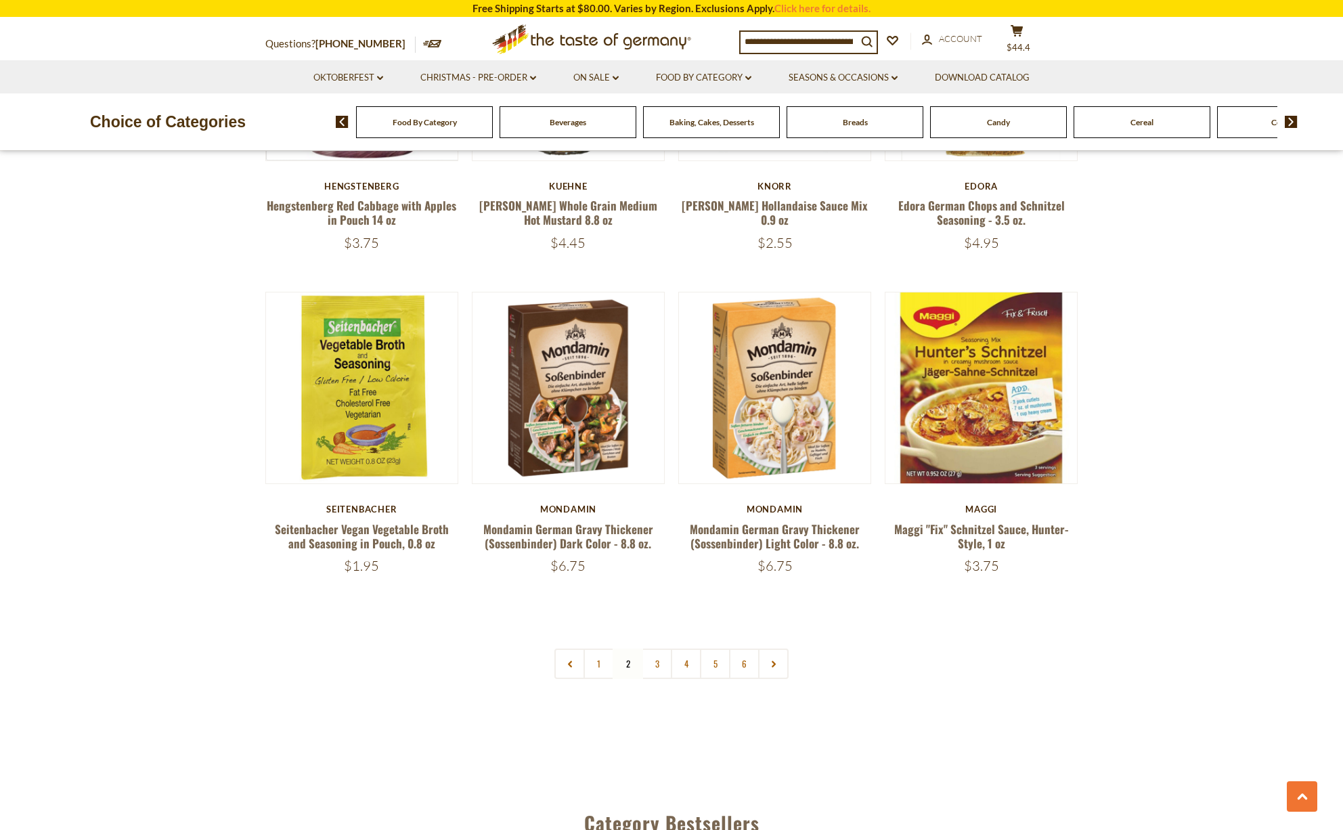
click at [655, 649] on link "3" at bounding box center [657, 664] width 30 height 30
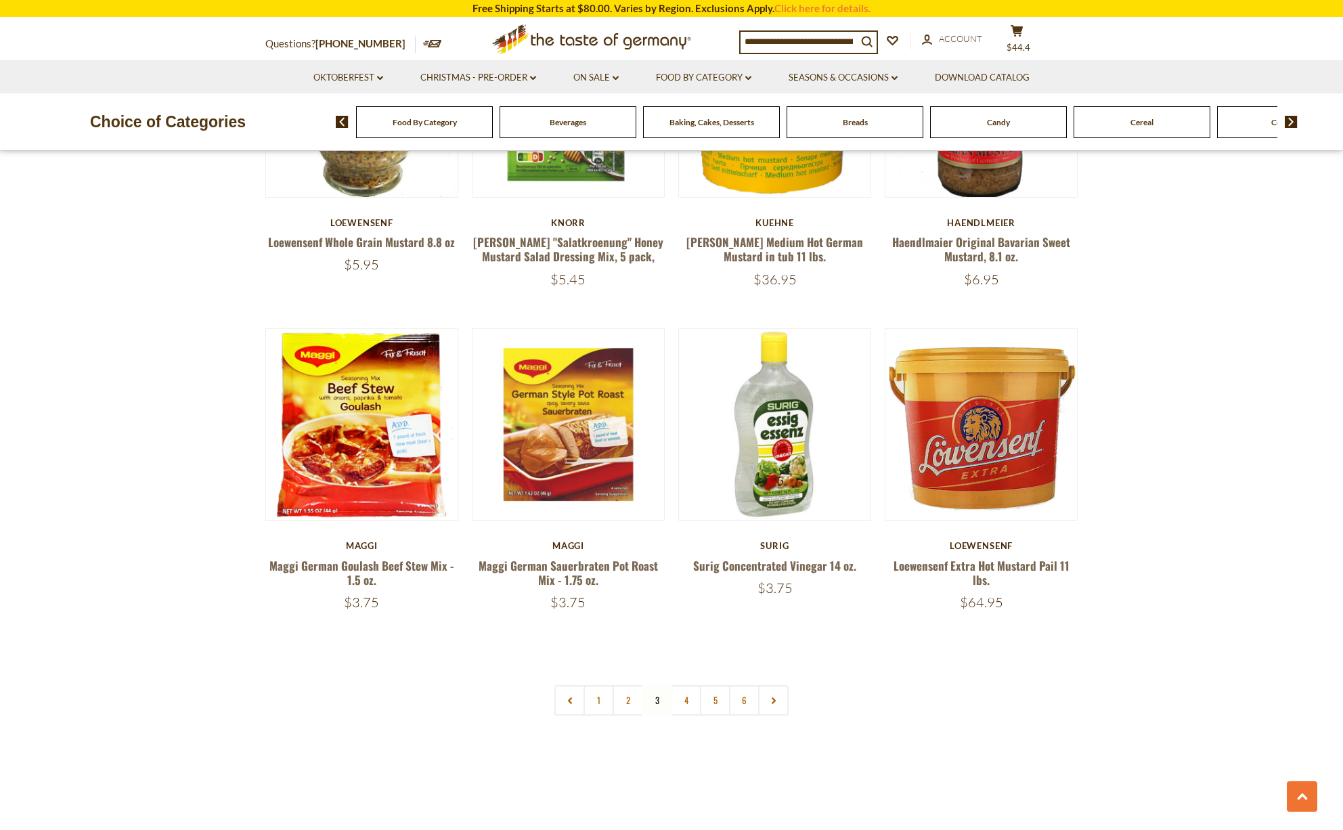
scroll to position [2932, 0]
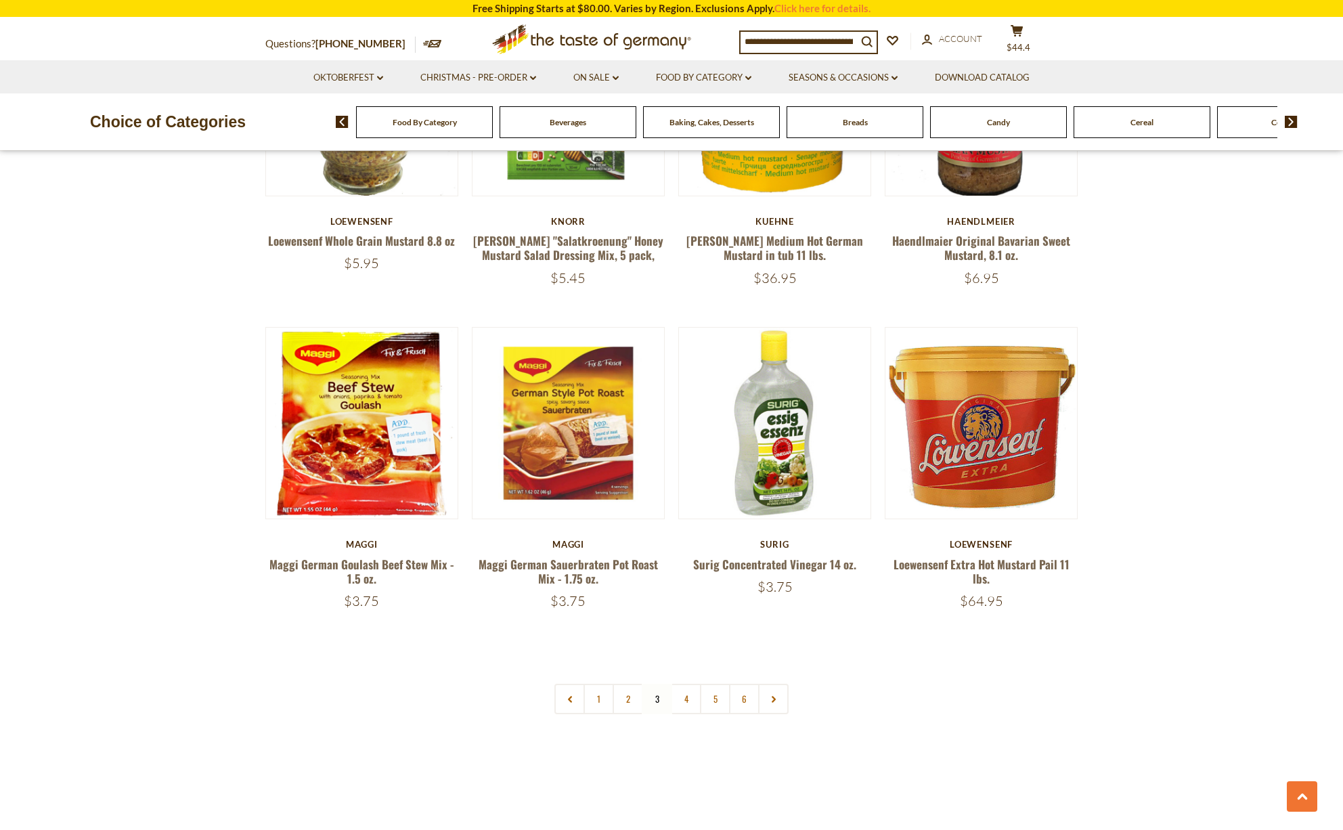
click at [684, 684] on link "4" at bounding box center [686, 699] width 30 height 30
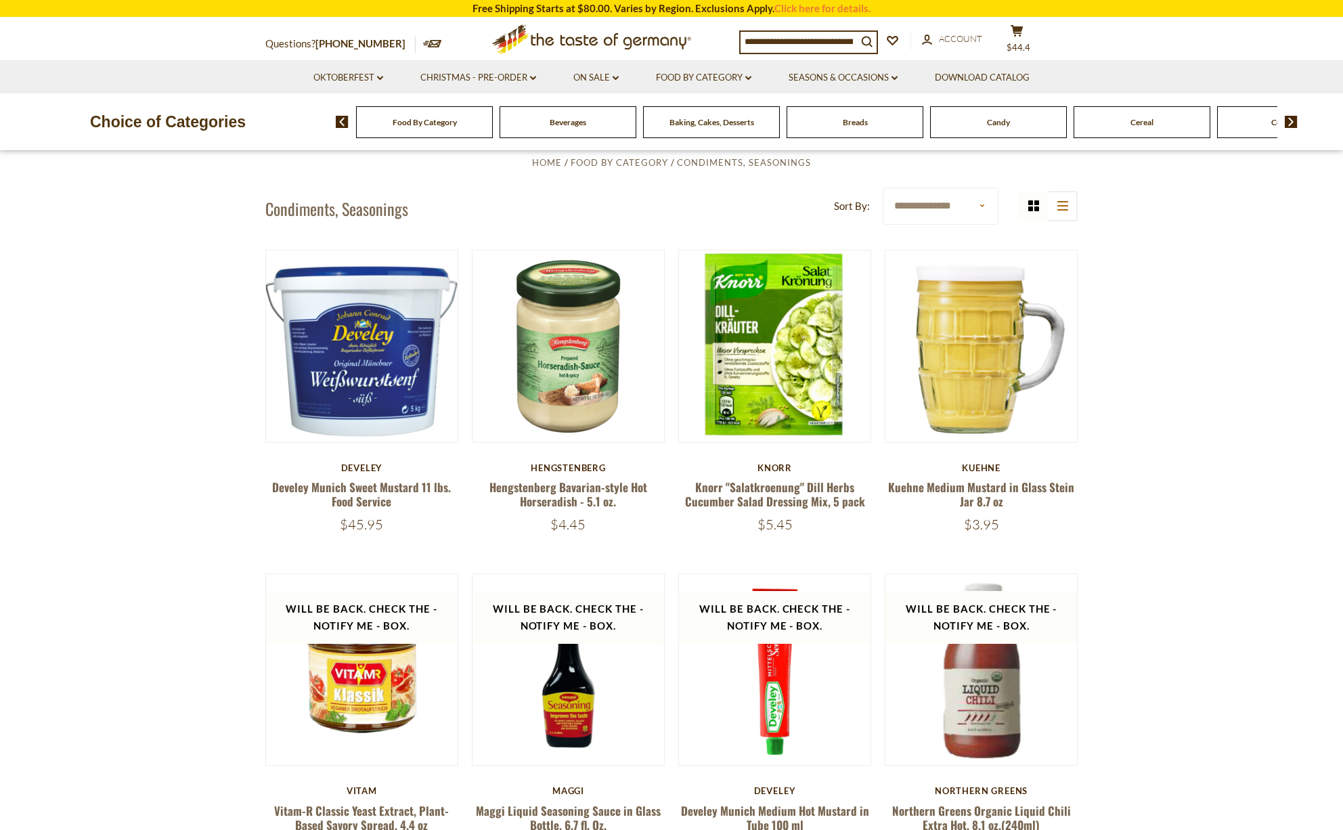
scroll to position [390, 0]
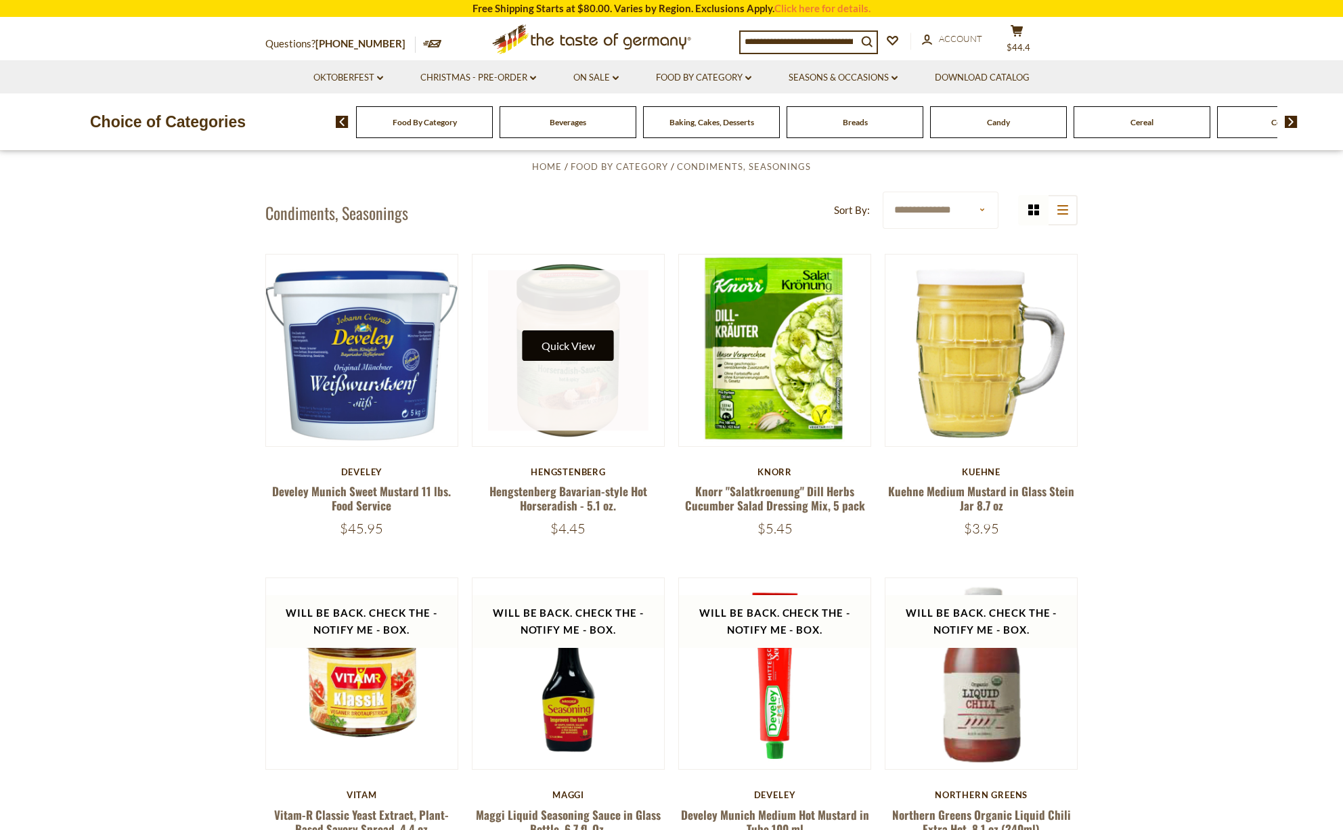
click at [583, 346] on button "Quick View" at bounding box center [568, 345] width 91 height 30
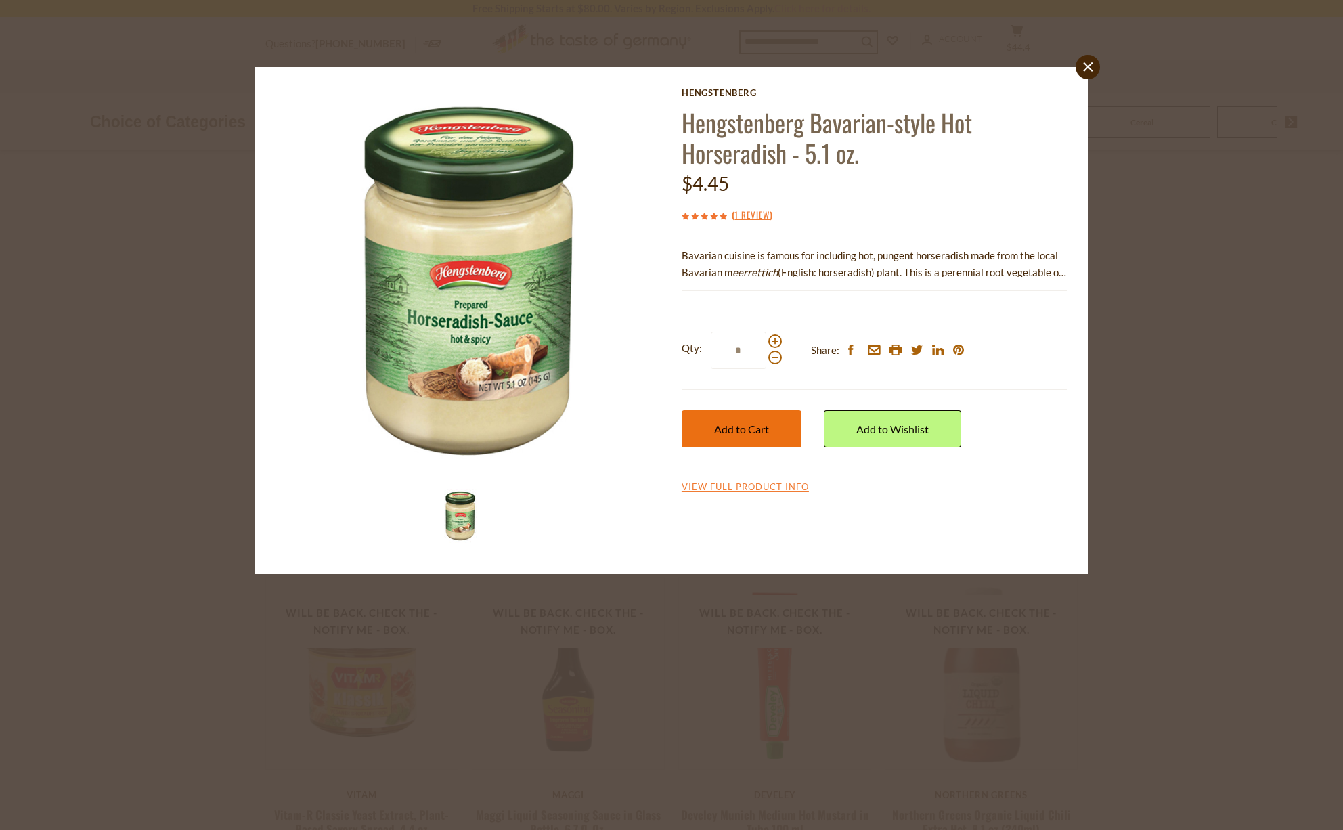
click at [738, 422] on span "Add to Cart" at bounding box center [741, 428] width 55 height 13
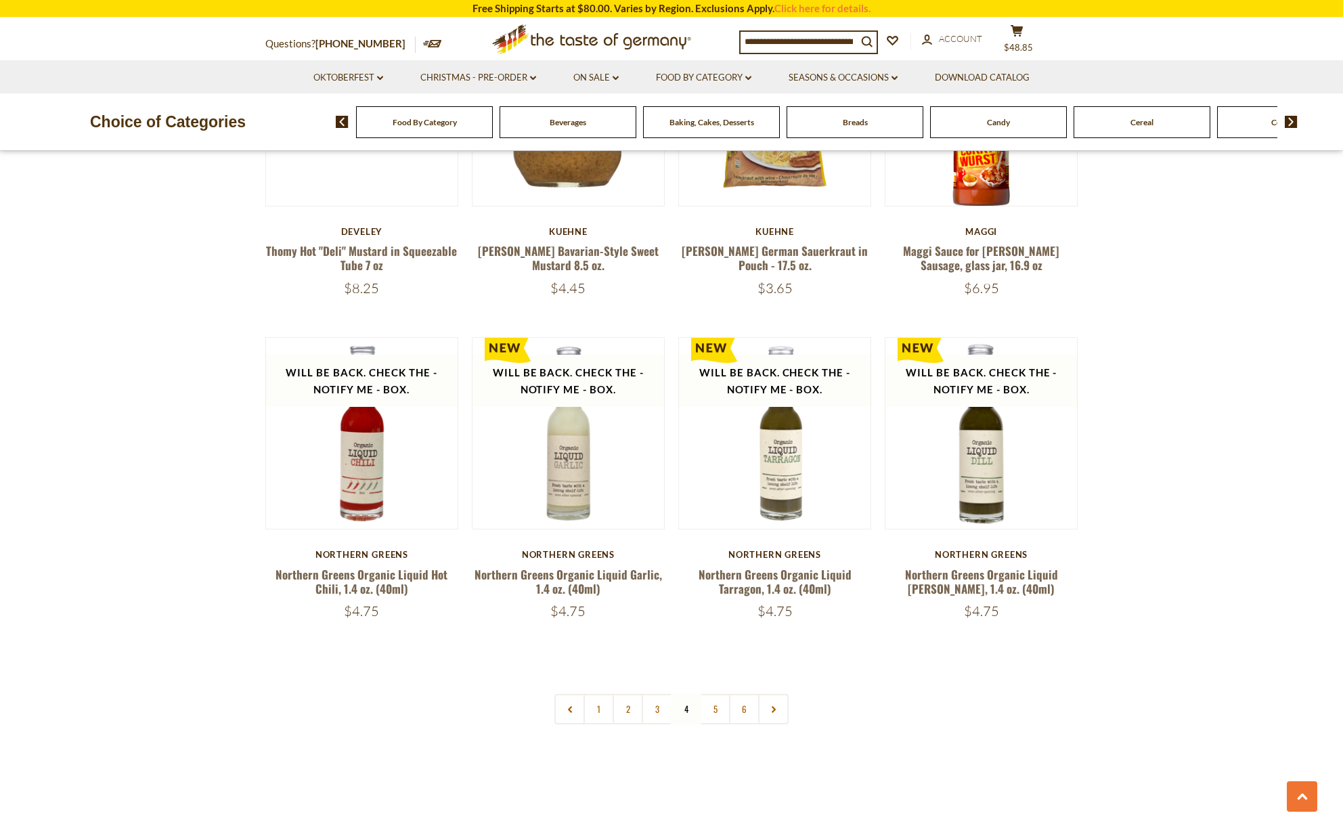
scroll to position [2950, 0]
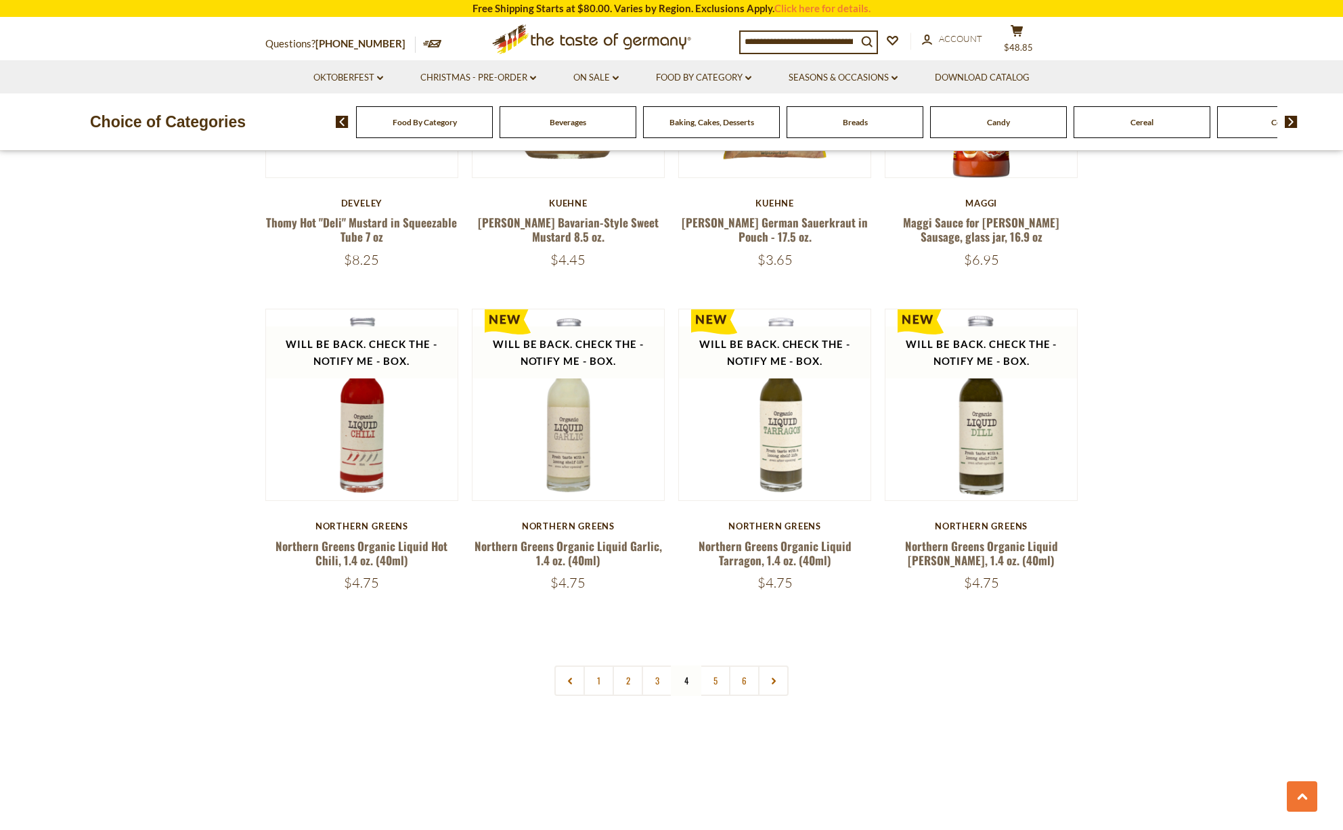
click at [716, 665] on link "5" at bounding box center [715, 680] width 30 height 30
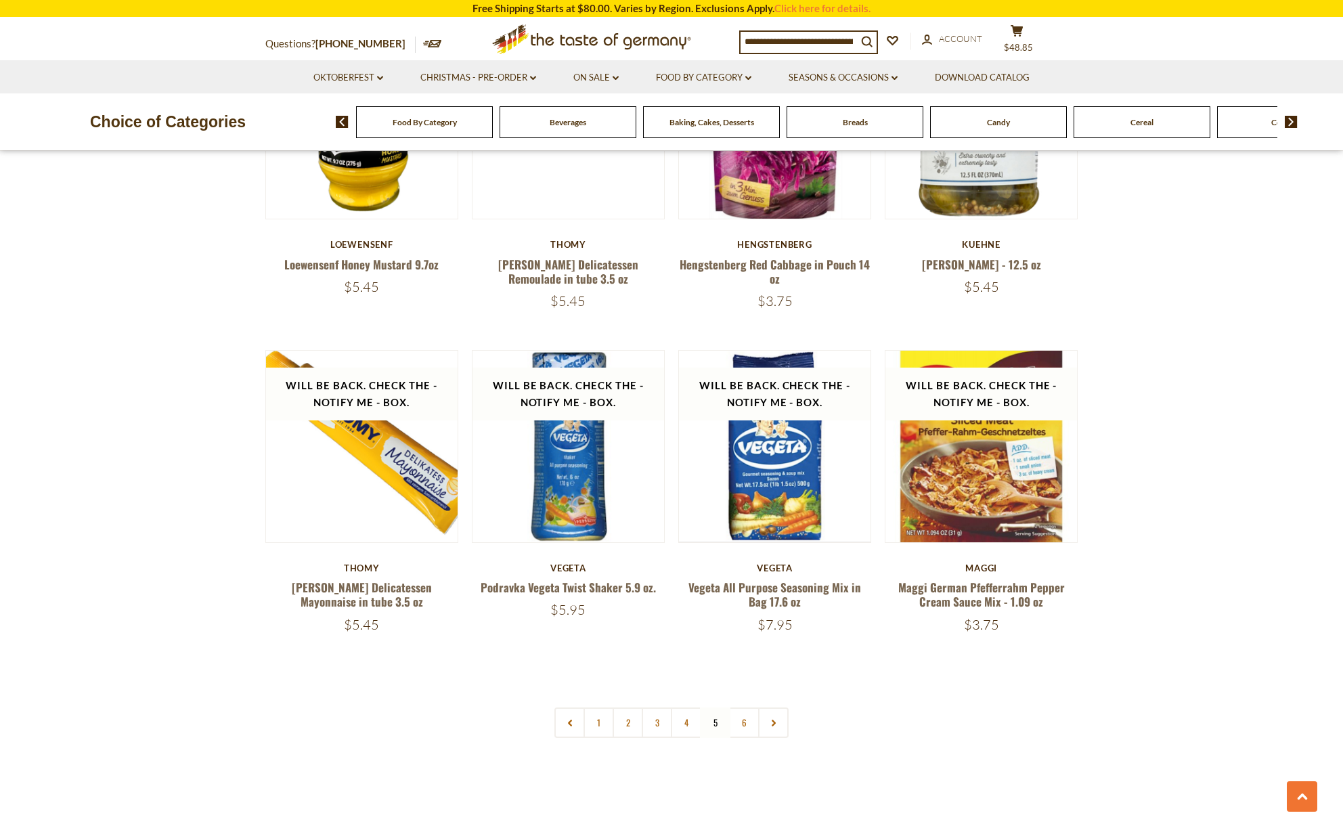
scroll to position [3064, 0]
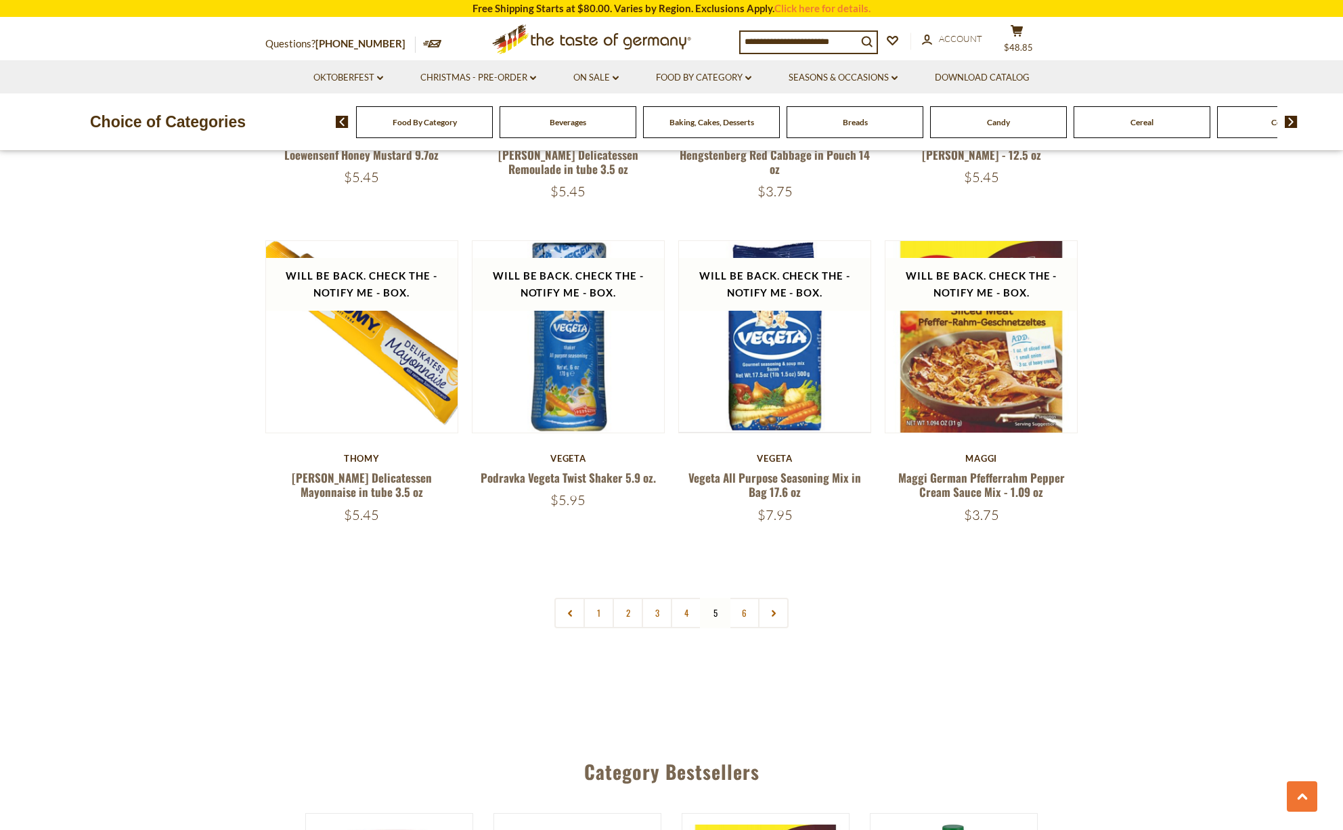
click at [745, 598] on link "6" at bounding box center [744, 613] width 30 height 30
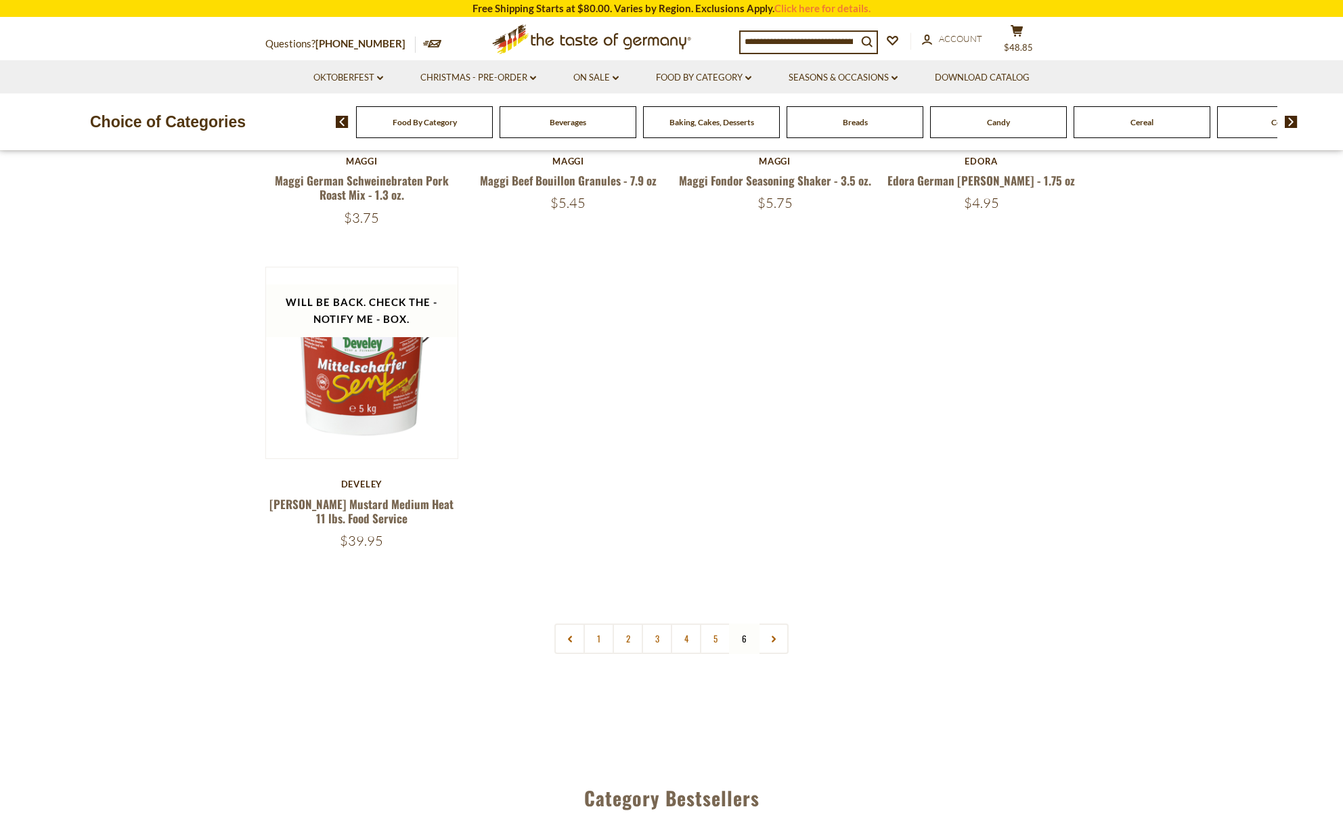
scroll to position [722, 0]
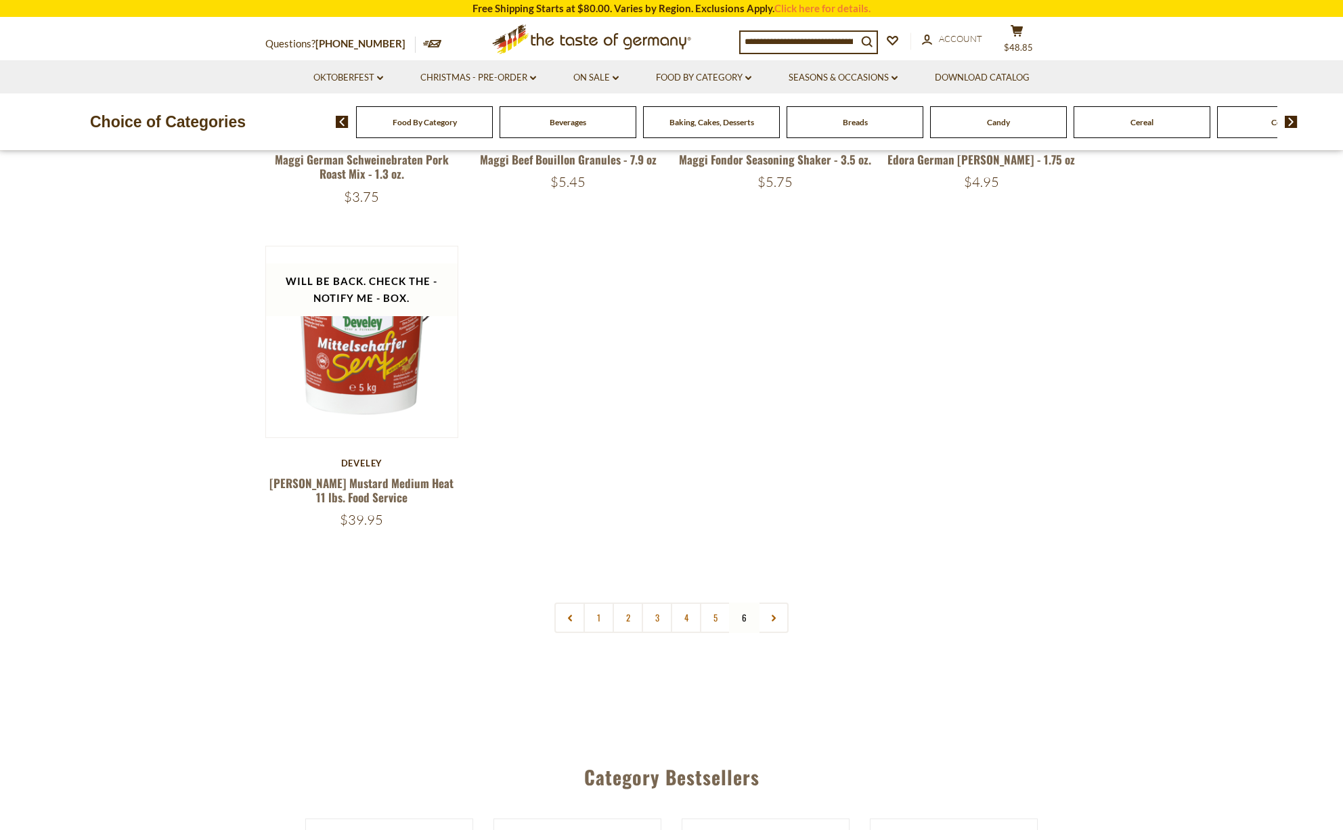
click at [774, 617] on use at bounding box center [774, 618] width 4 height 7
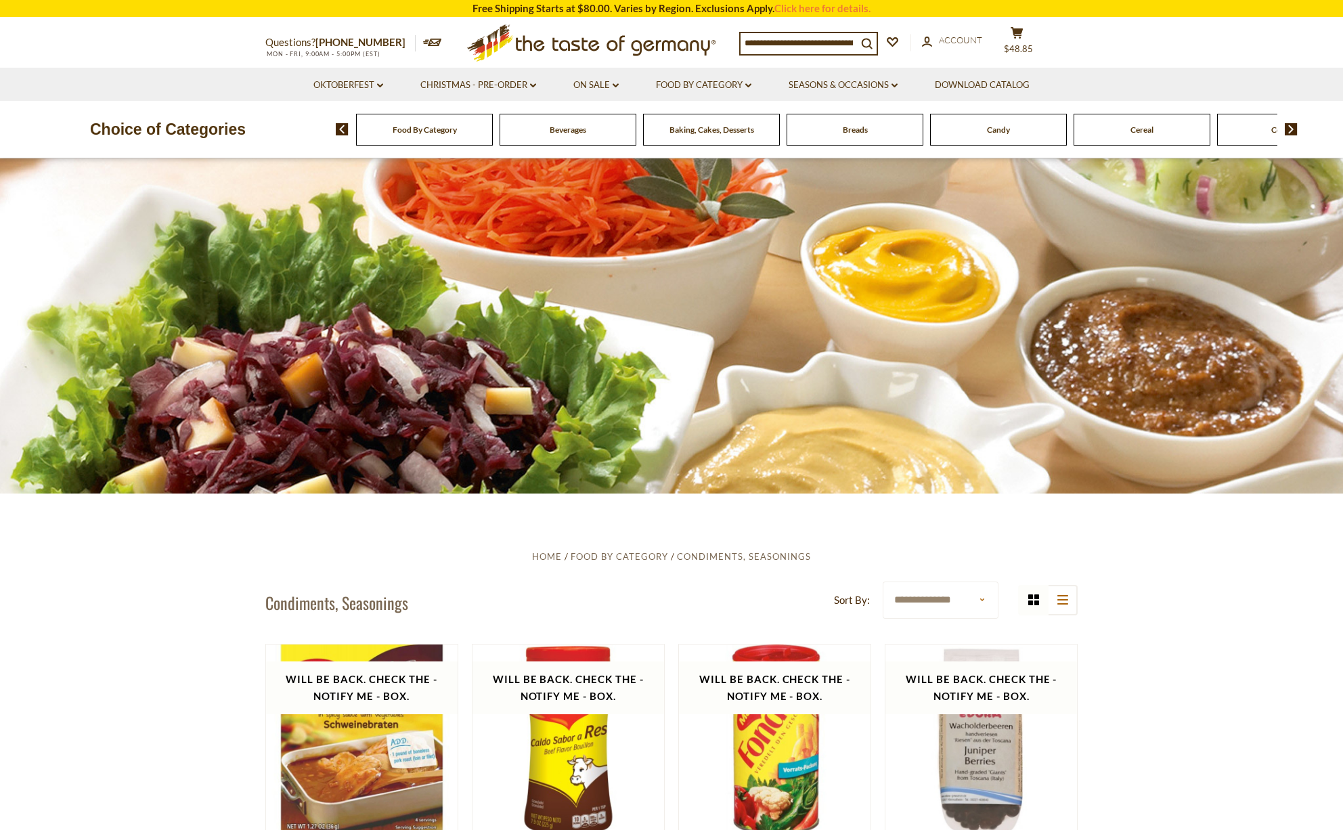
click at [493, 133] on div "Breads" at bounding box center [424, 130] width 137 height 32
click at [747, 80] on link "Food By Category dropdown_arrow" at bounding box center [703, 85] width 95 height 15
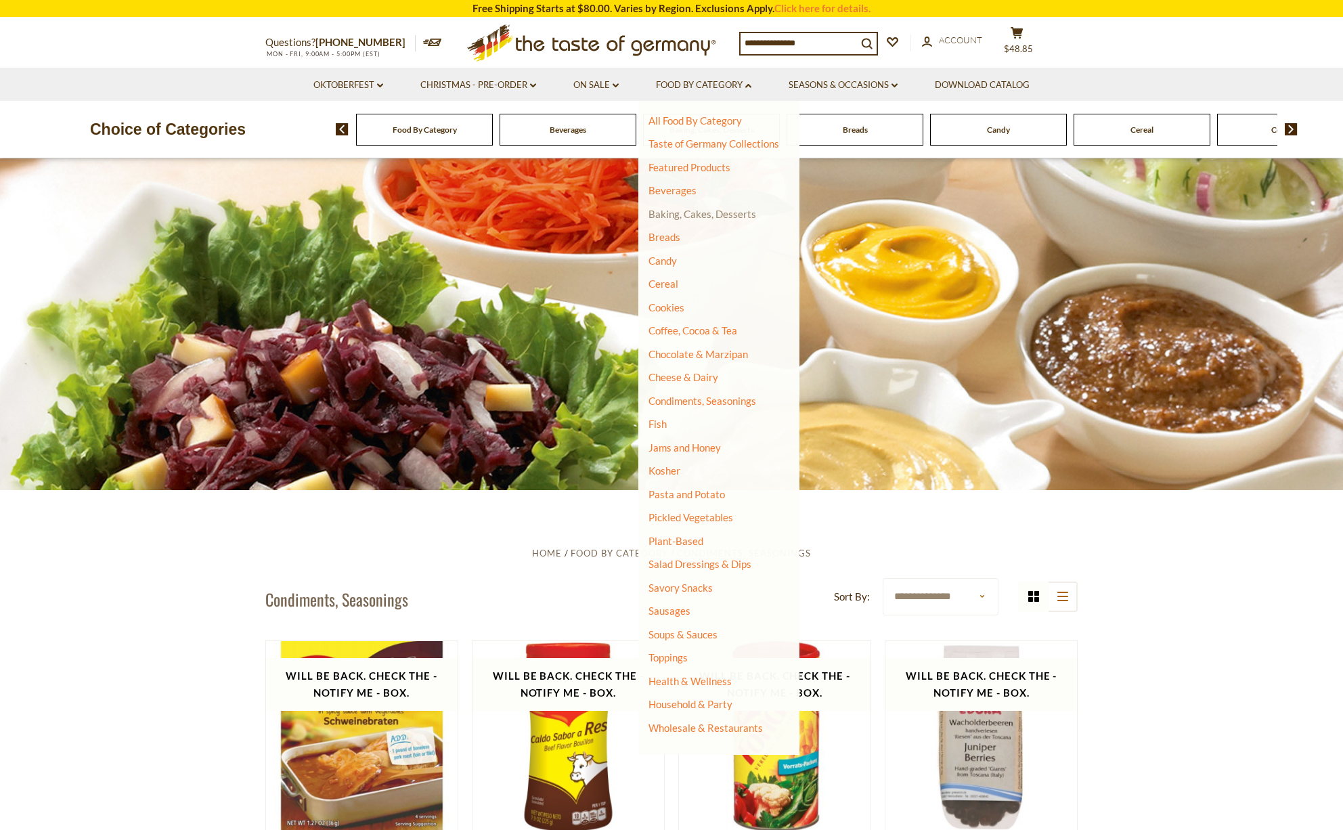
scroll to position [-1, 0]
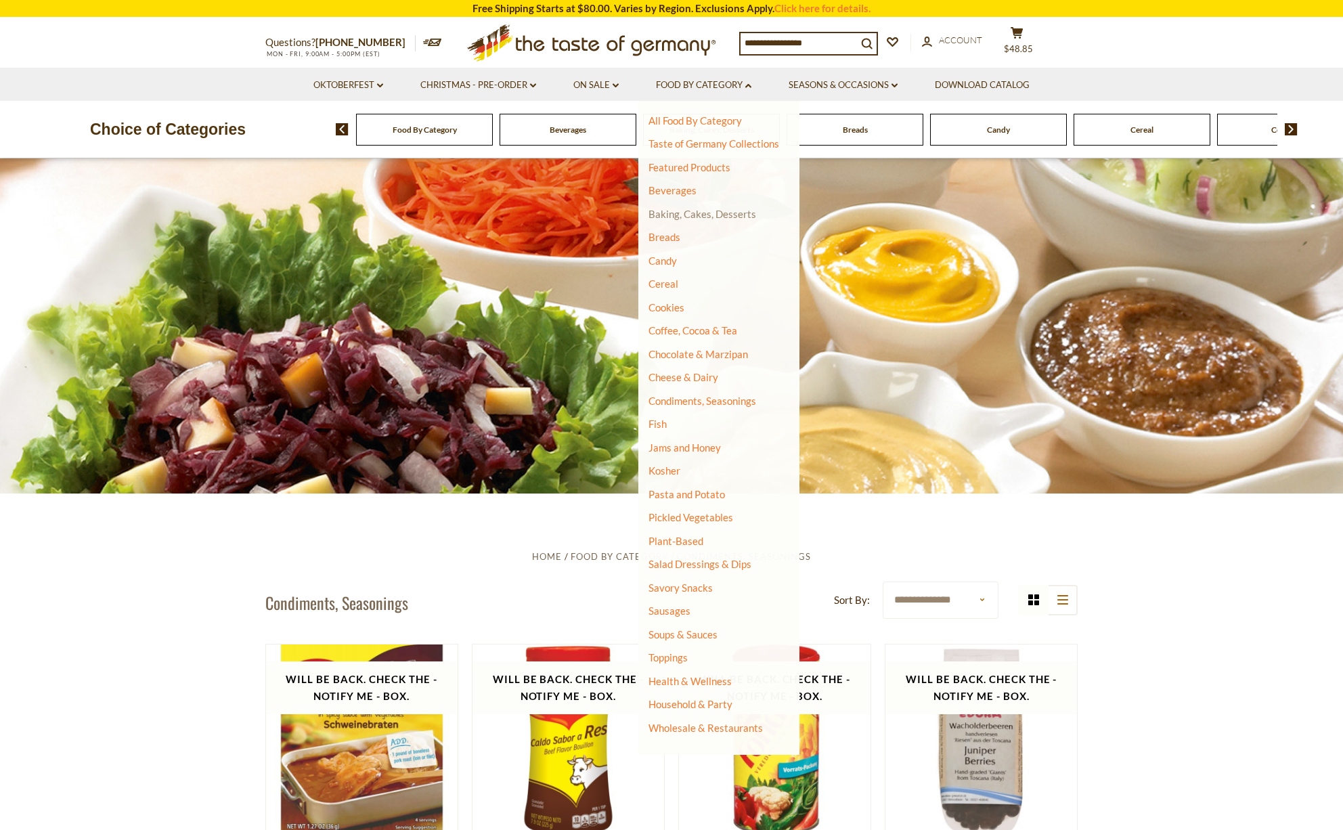
click at [660, 209] on link "Baking, Cakes, Desserts" at bounding box center [703, 214] width 108 height 12
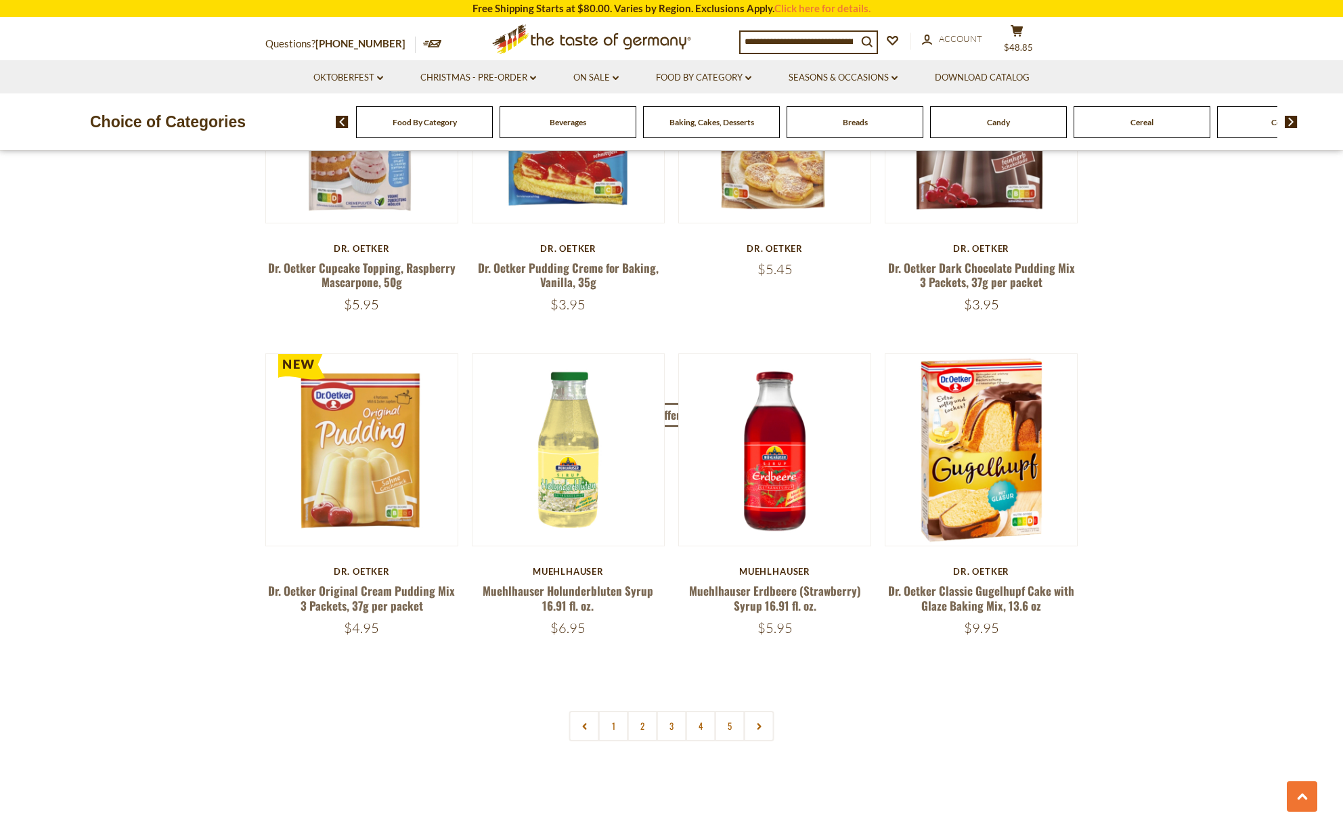
scroll to position [3178, 0]
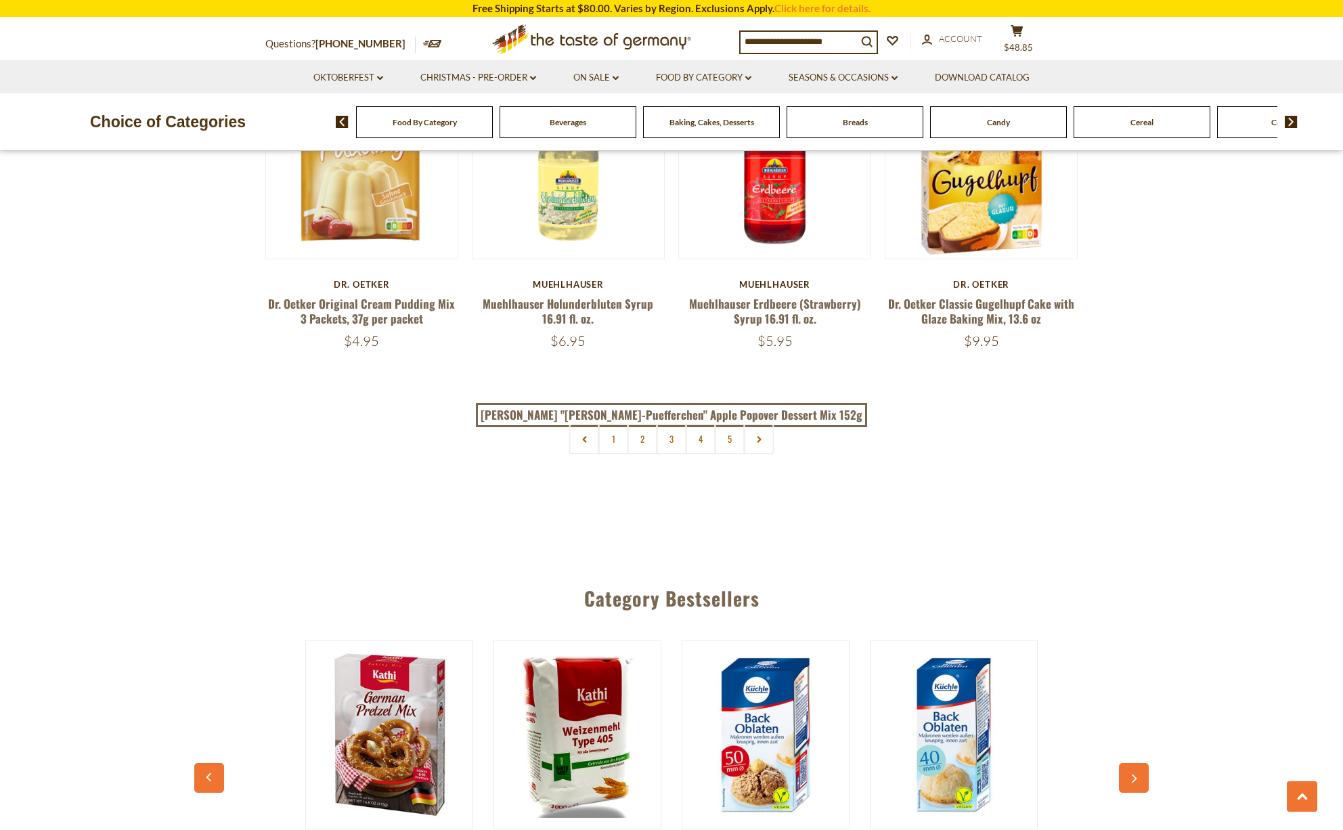
click at [640, 424] on link "2" at bounding box center [643, 439] width 30 height 30
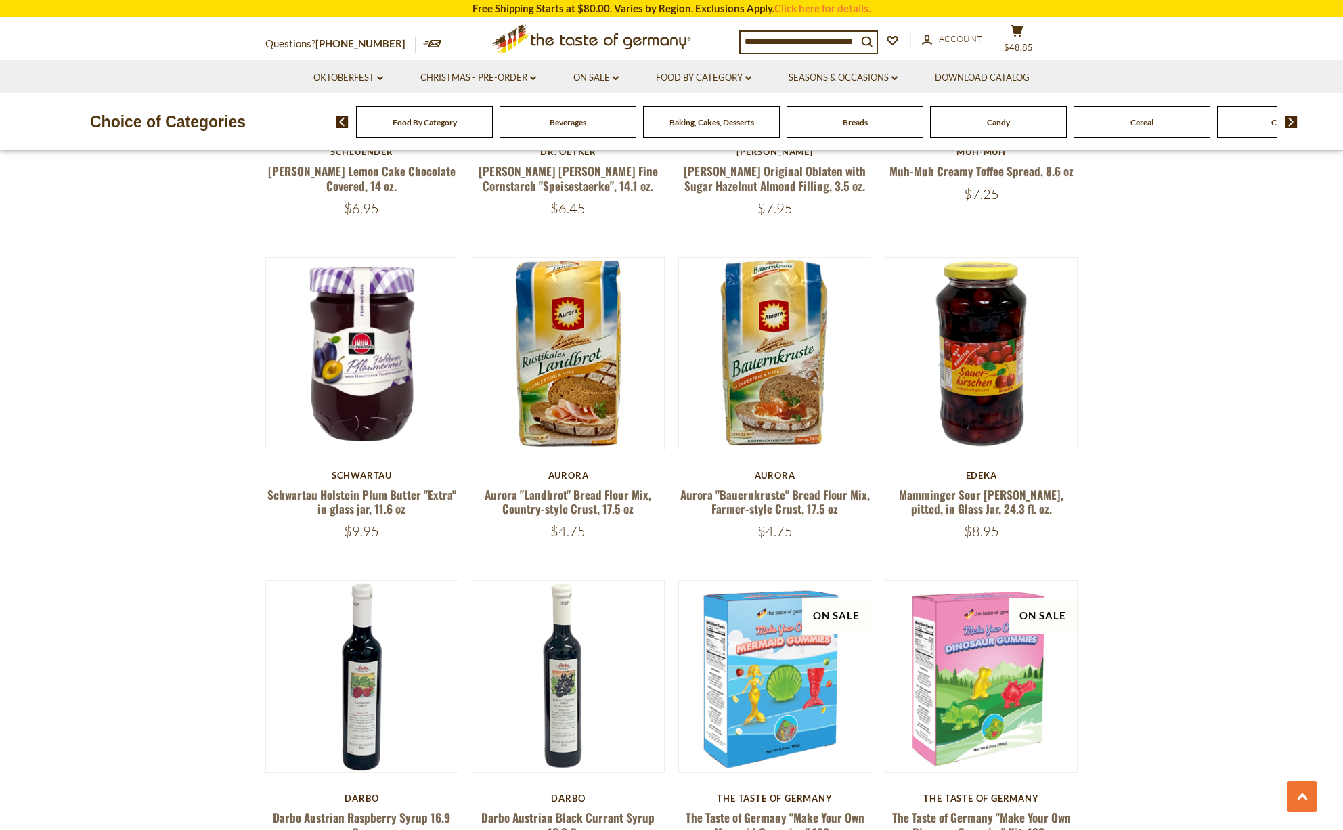
scroll to position [2666, 0]
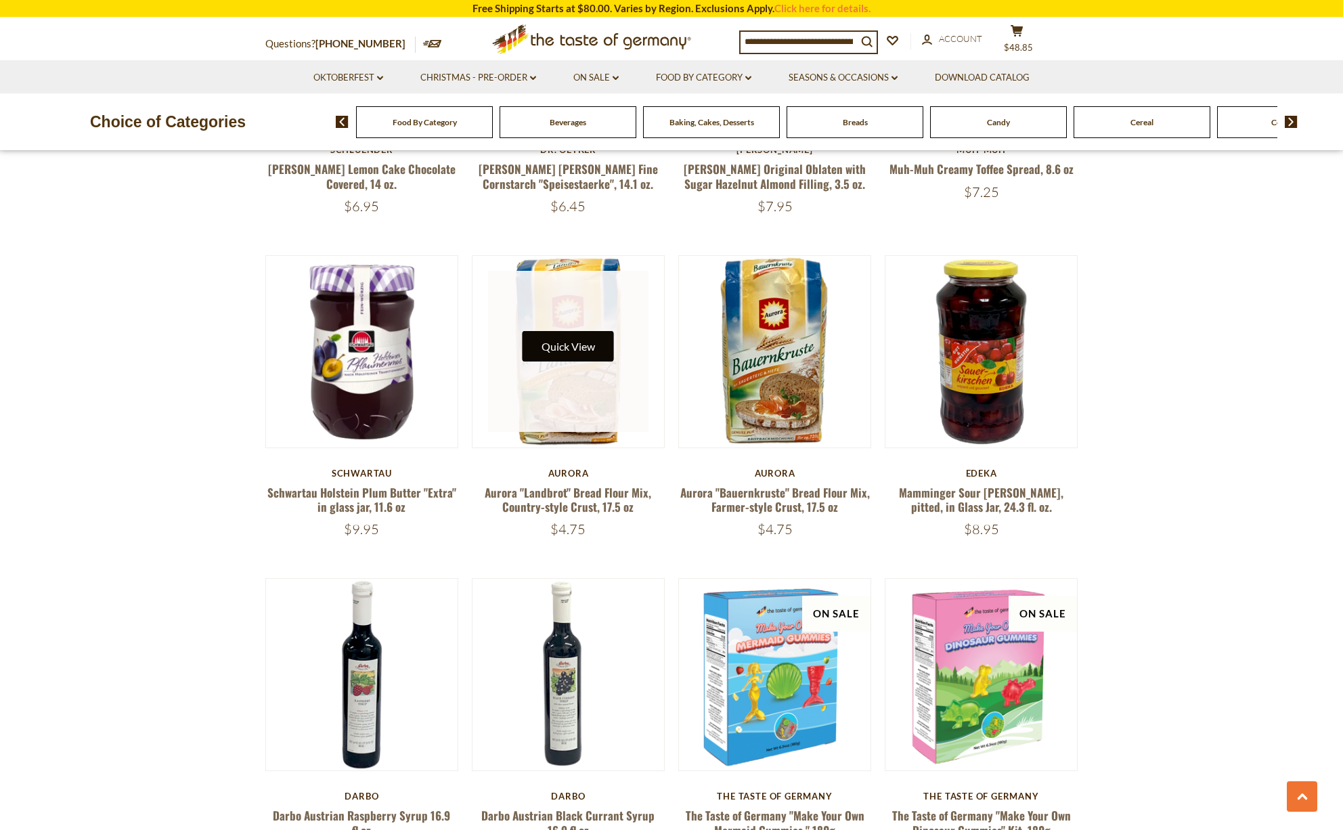
click at [575, 331] on button "Quick View" at bounding box center [568, 346] width 91 height 30
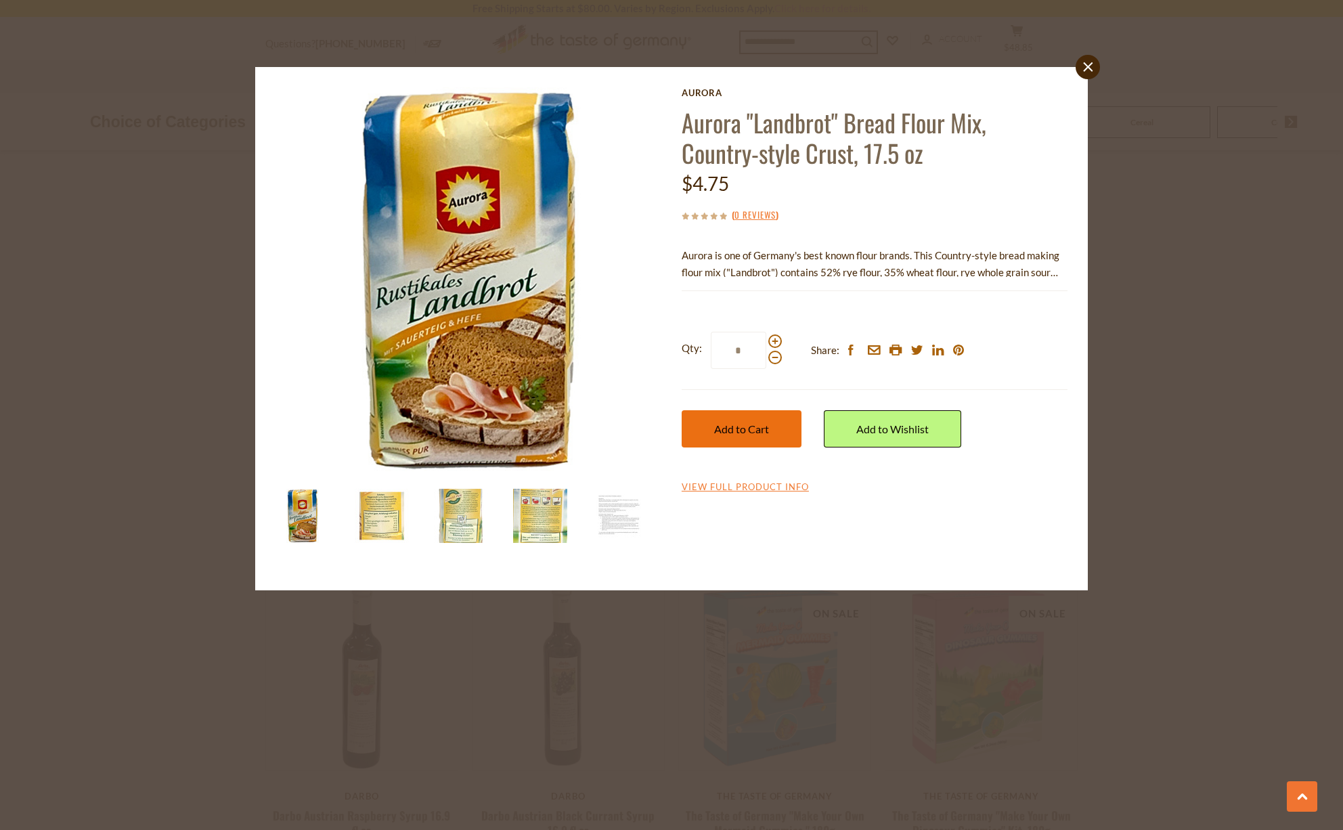
click at [749, 431] on span "Add to Cart" at bounding box center [741, 428] width 55 height 13
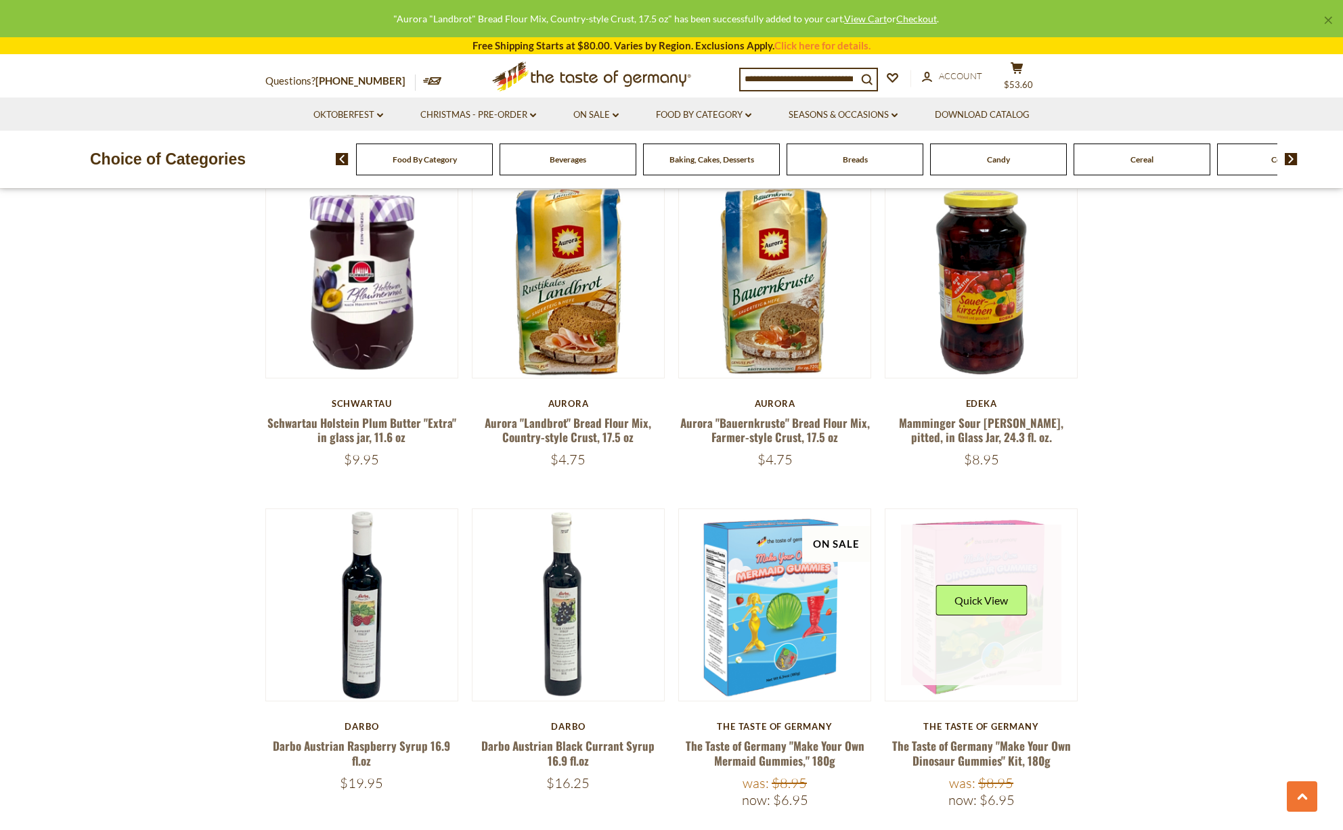
scroll to position [2864, 0]
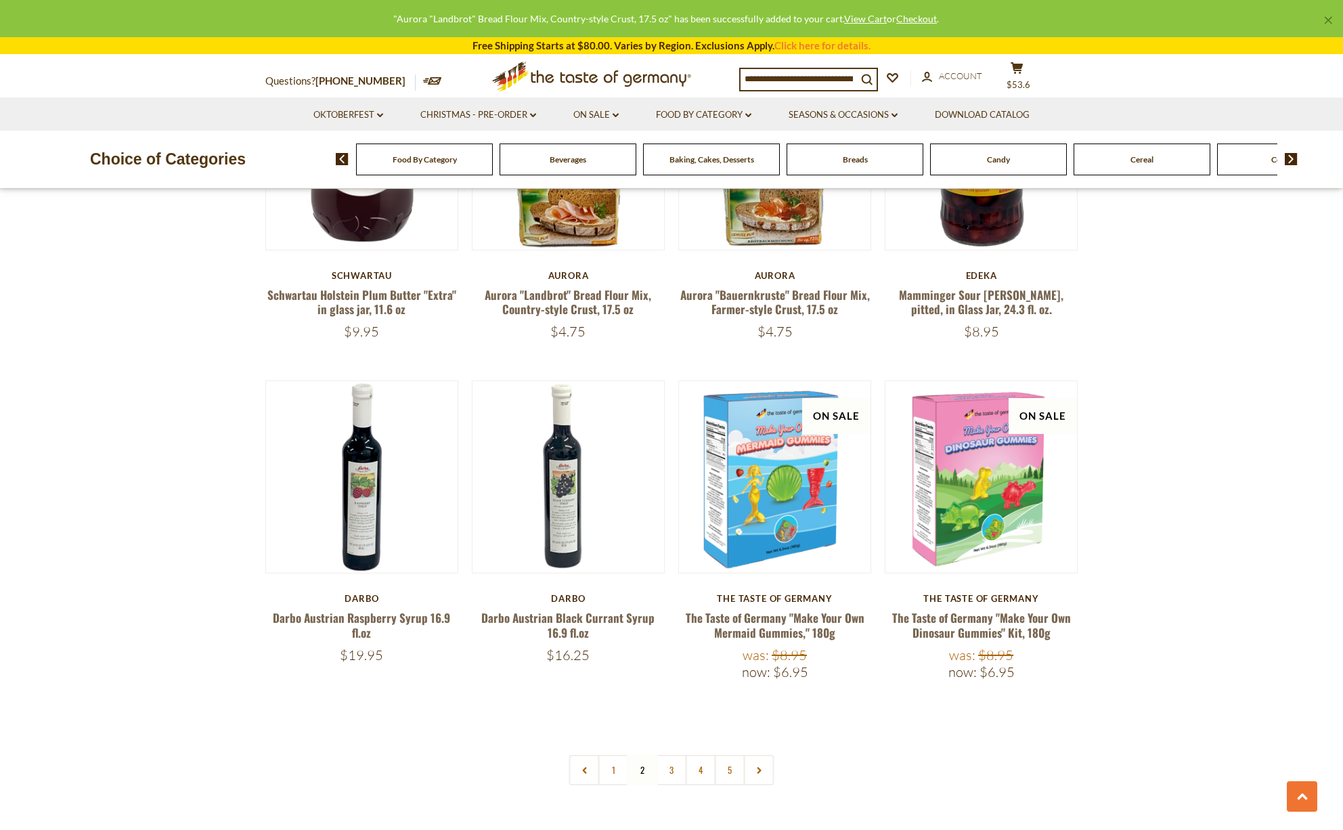
click at [765, 755] on link at bounding box center [759, 770] width 30 height 30
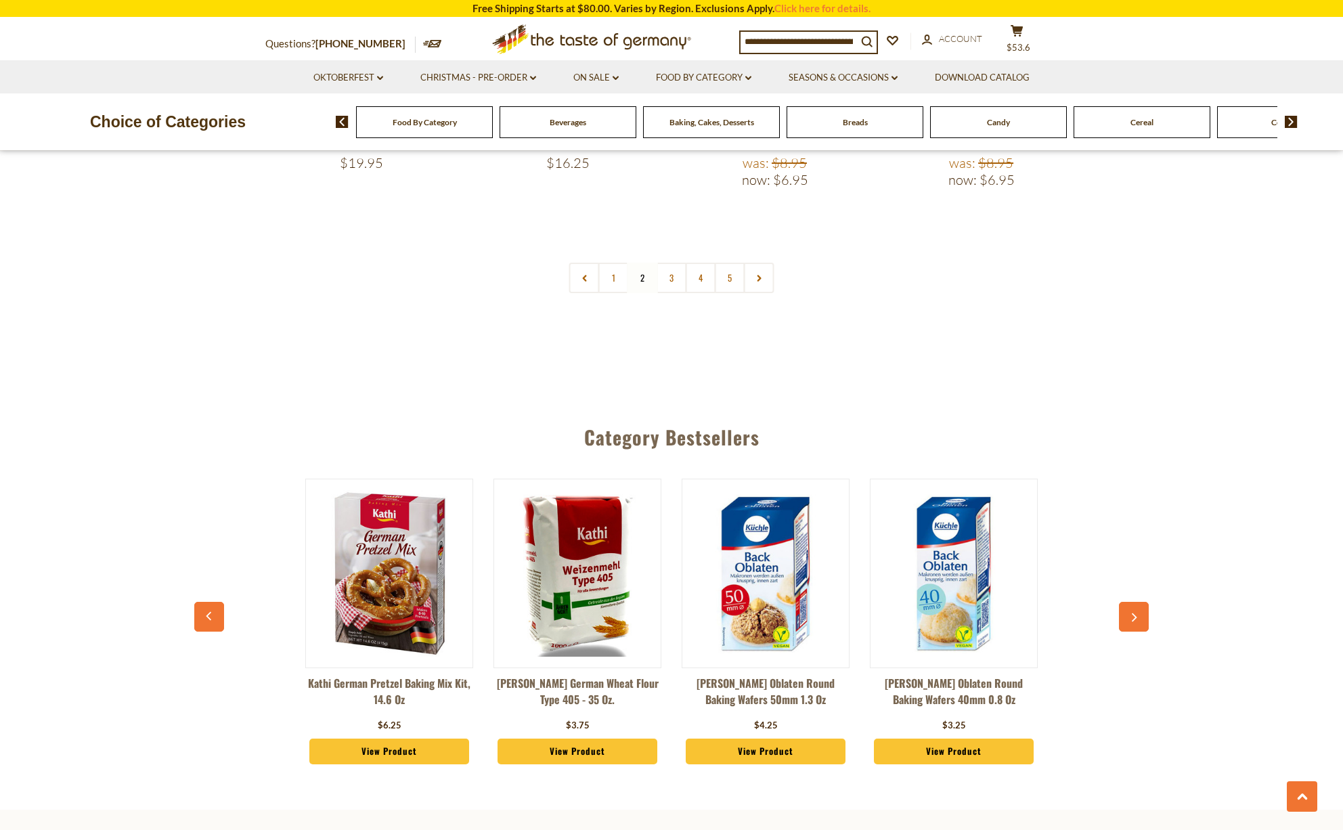
scroll to position [3365, 0]
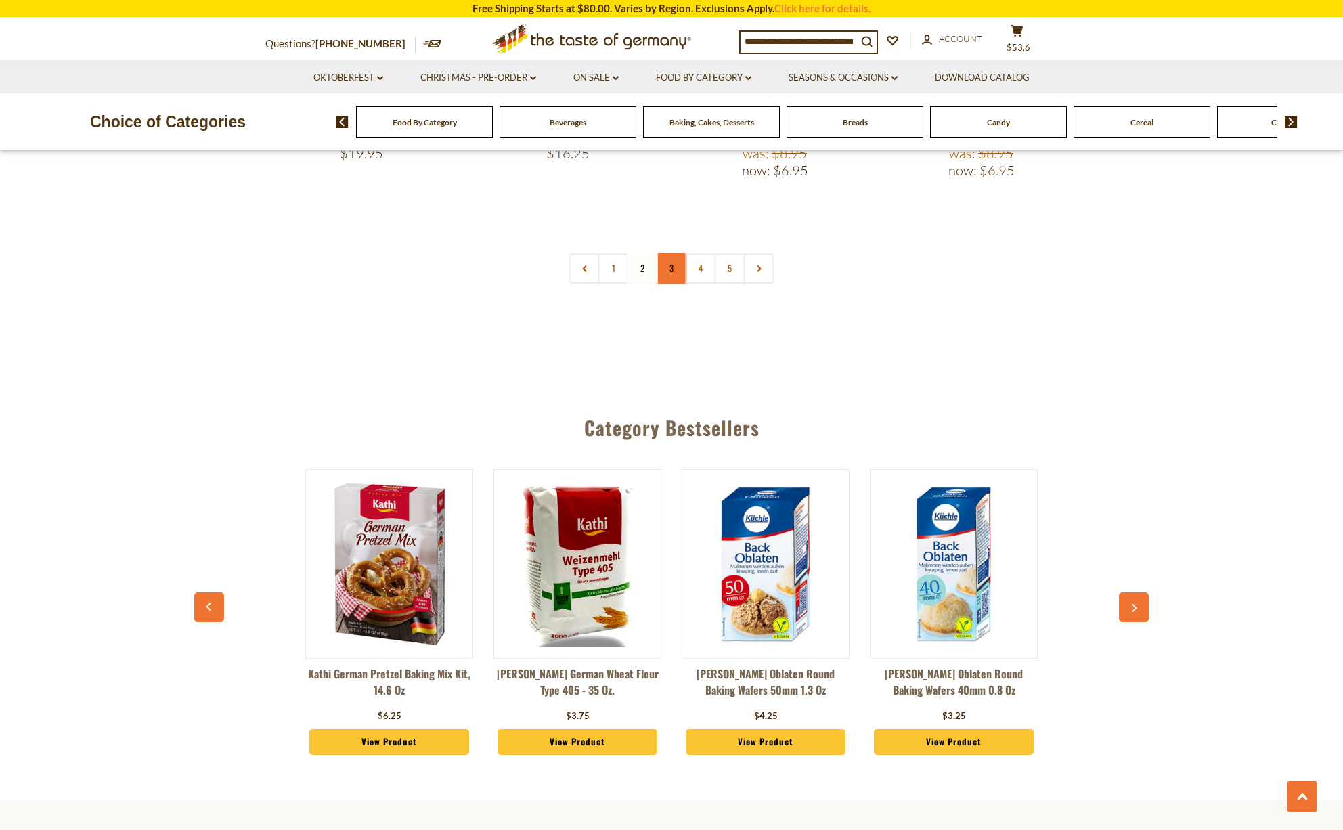
click at [670, 253] on link "3" at bounding box center [672, 268] width 30 height 30
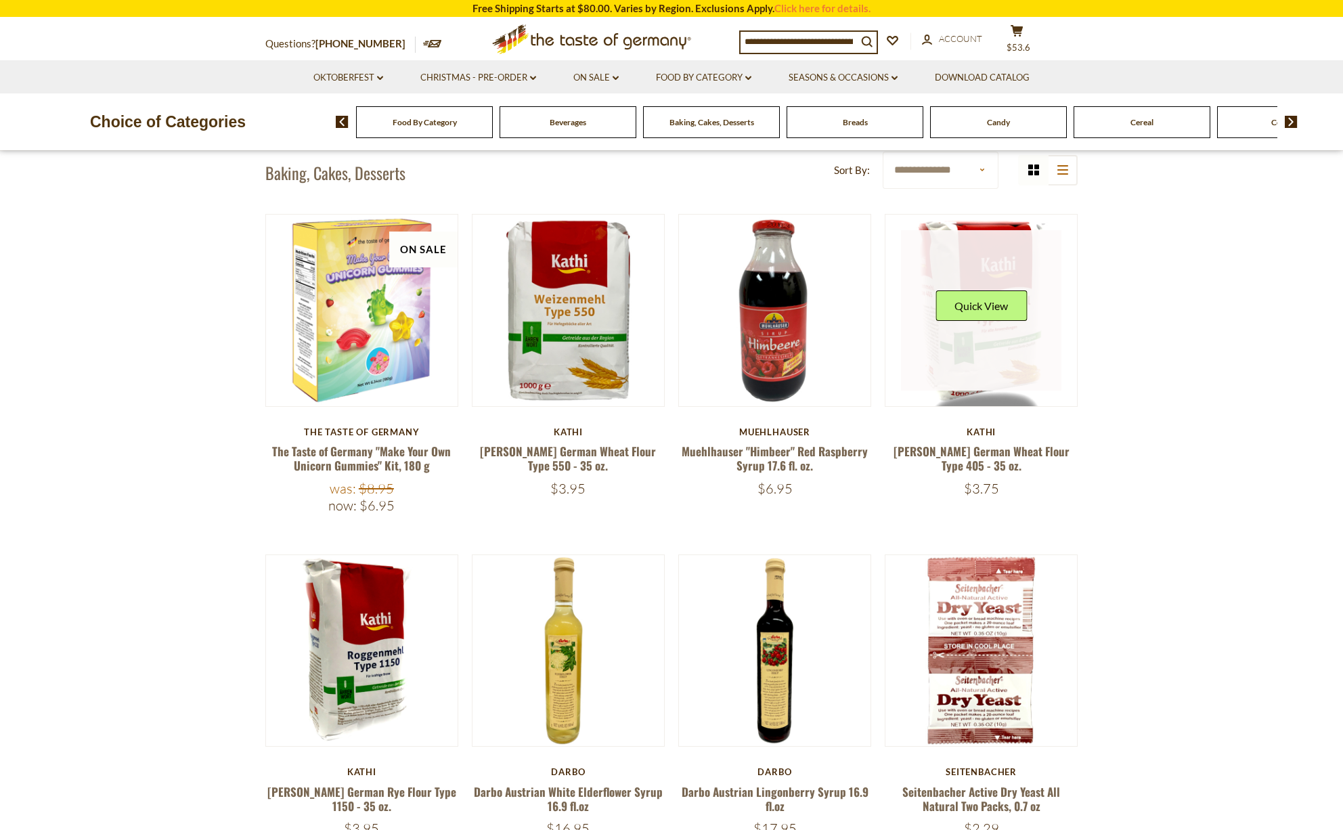
scroll to position [430, 0]
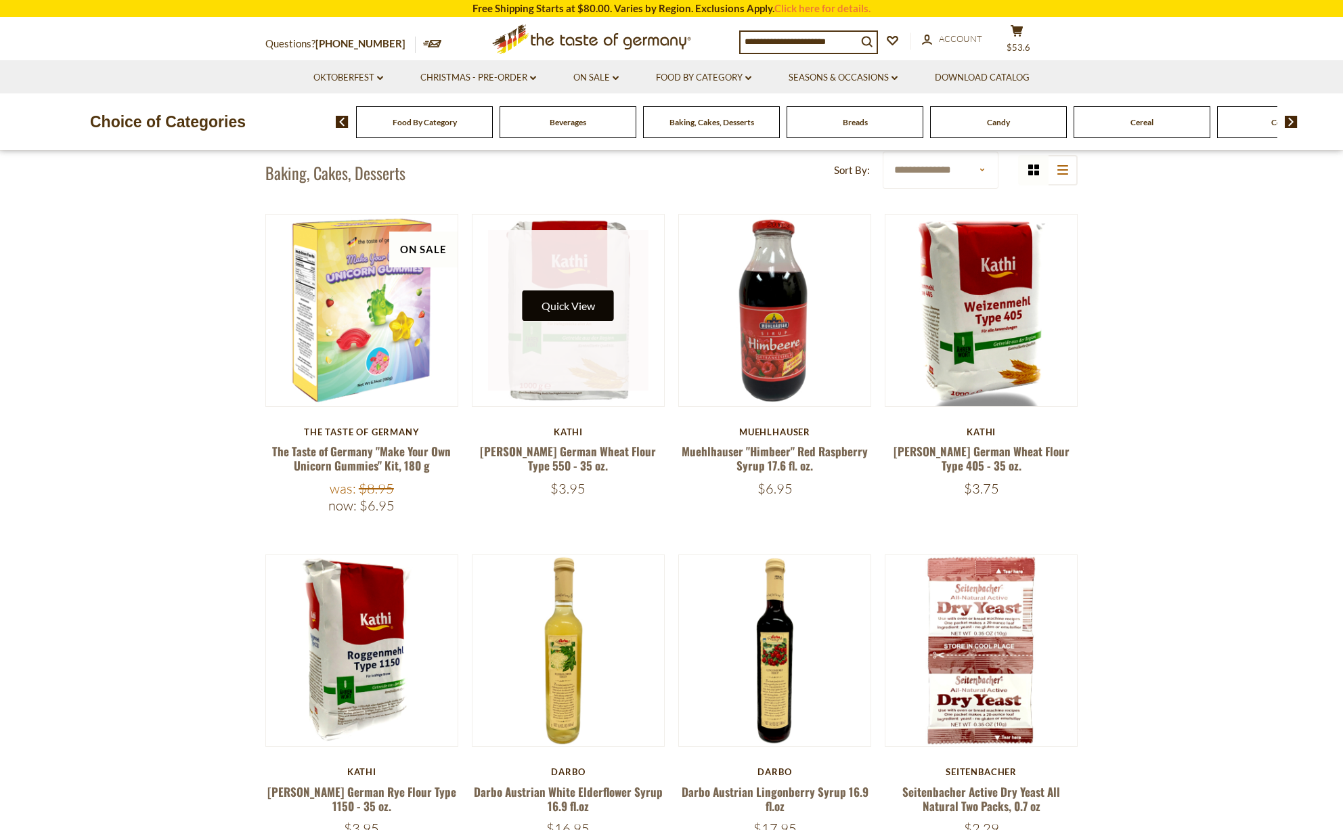
click at [580, 310] on button "Quick View" at bounding box center [568, 305] width 91 height 30
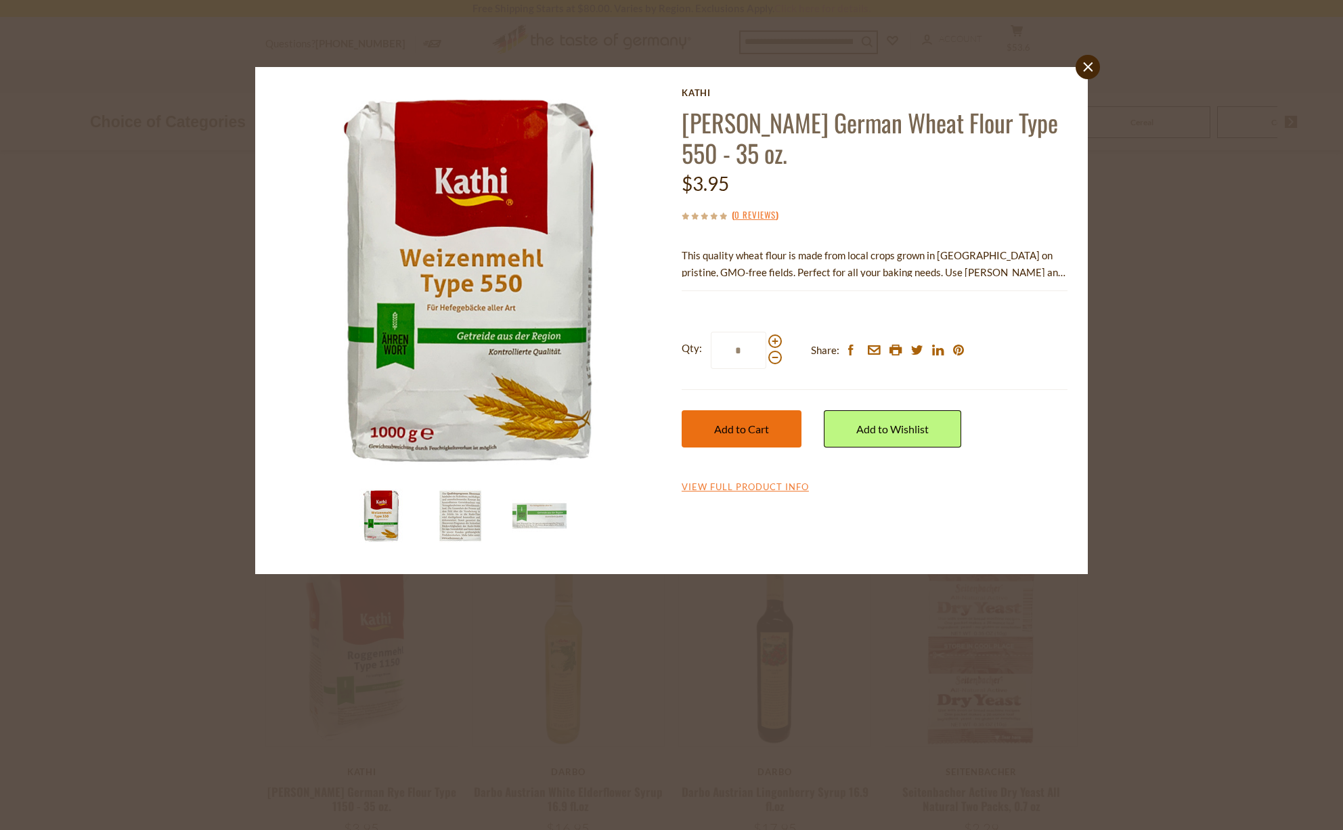
click at [741, 424] on span "Add to Cart" at bounding box center [741, 428] width 55 height 13
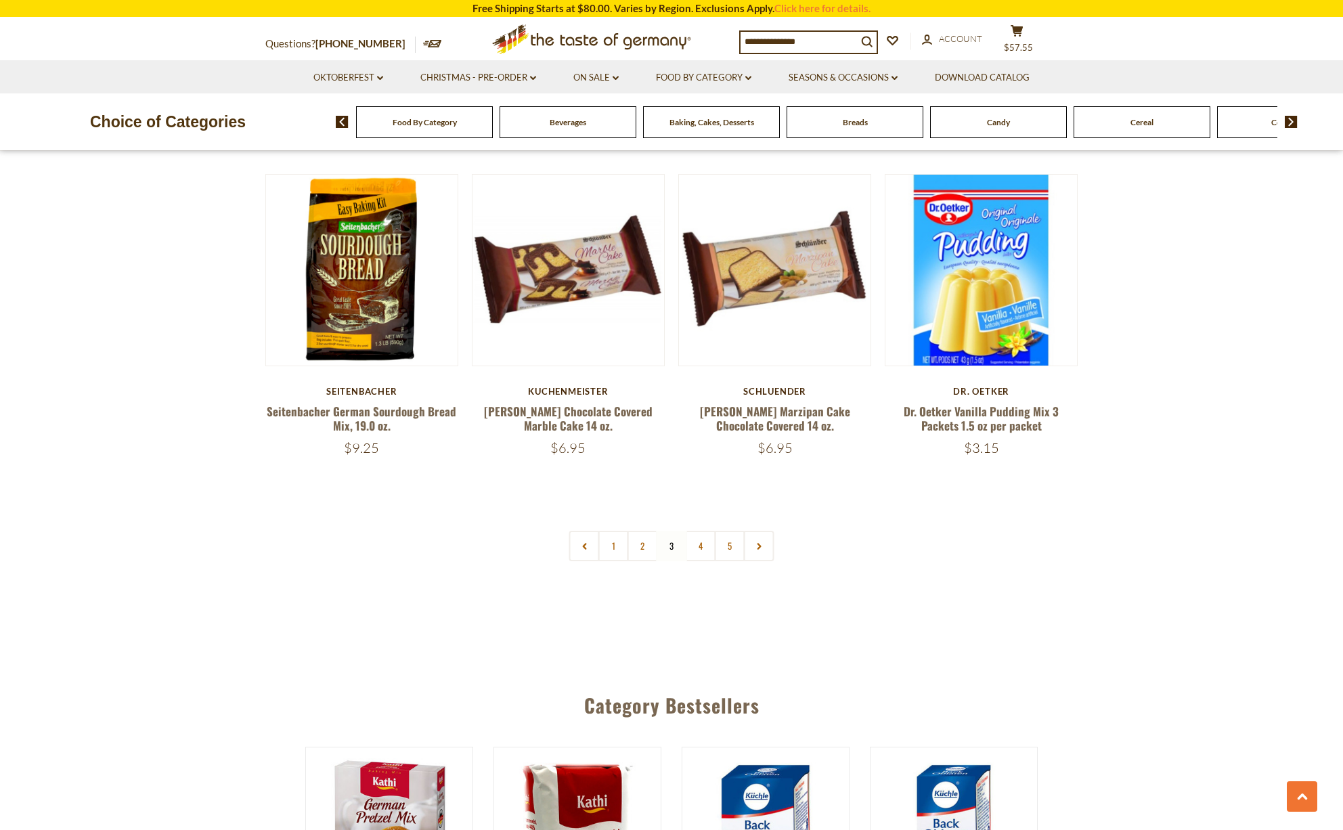
scroll to position [3126, 0]
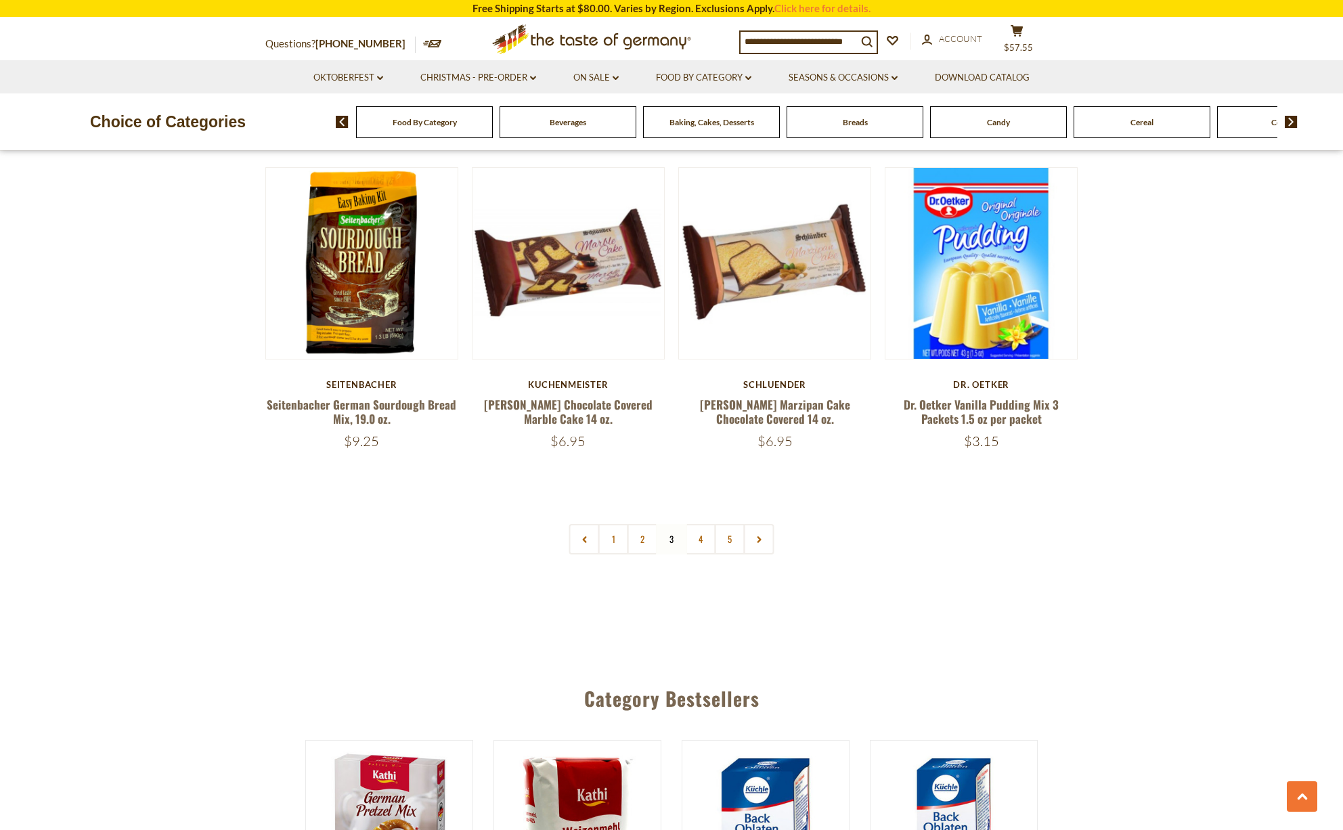
click at [701, 524] on link "4" at bounding box center [701, 539] width 30 height 30
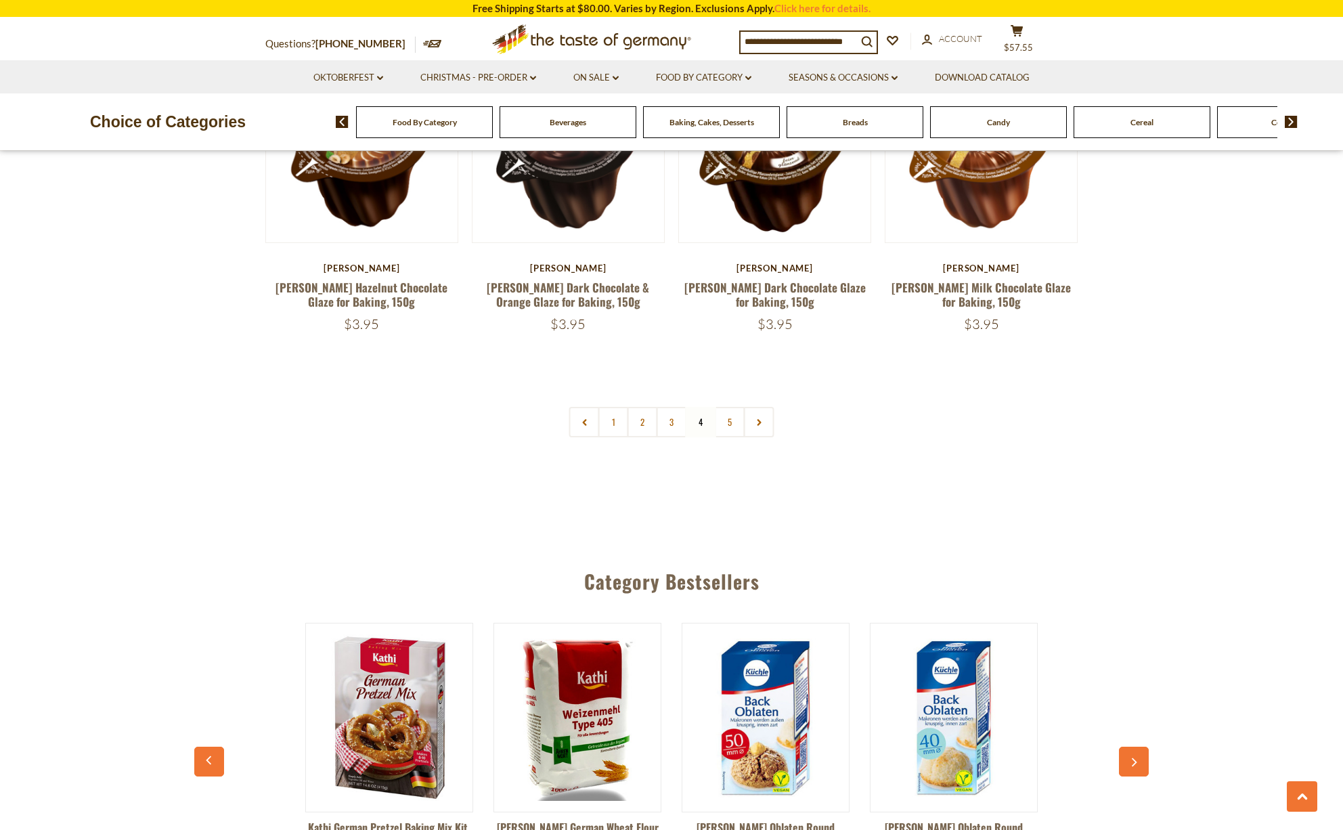
scroll to position [3226, 0]
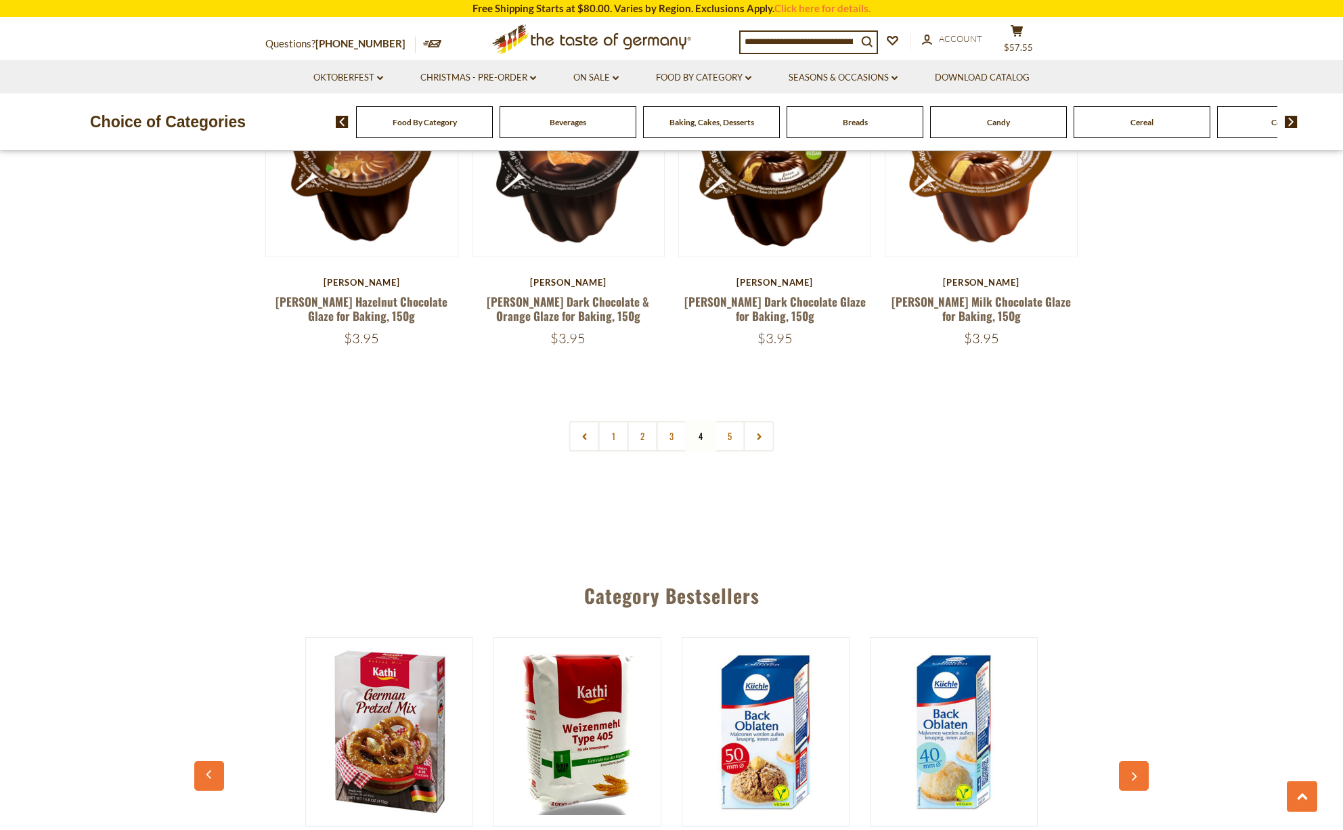
click at [734, 421] on link "5" at bounding box center [730, 436] width 30 height 30
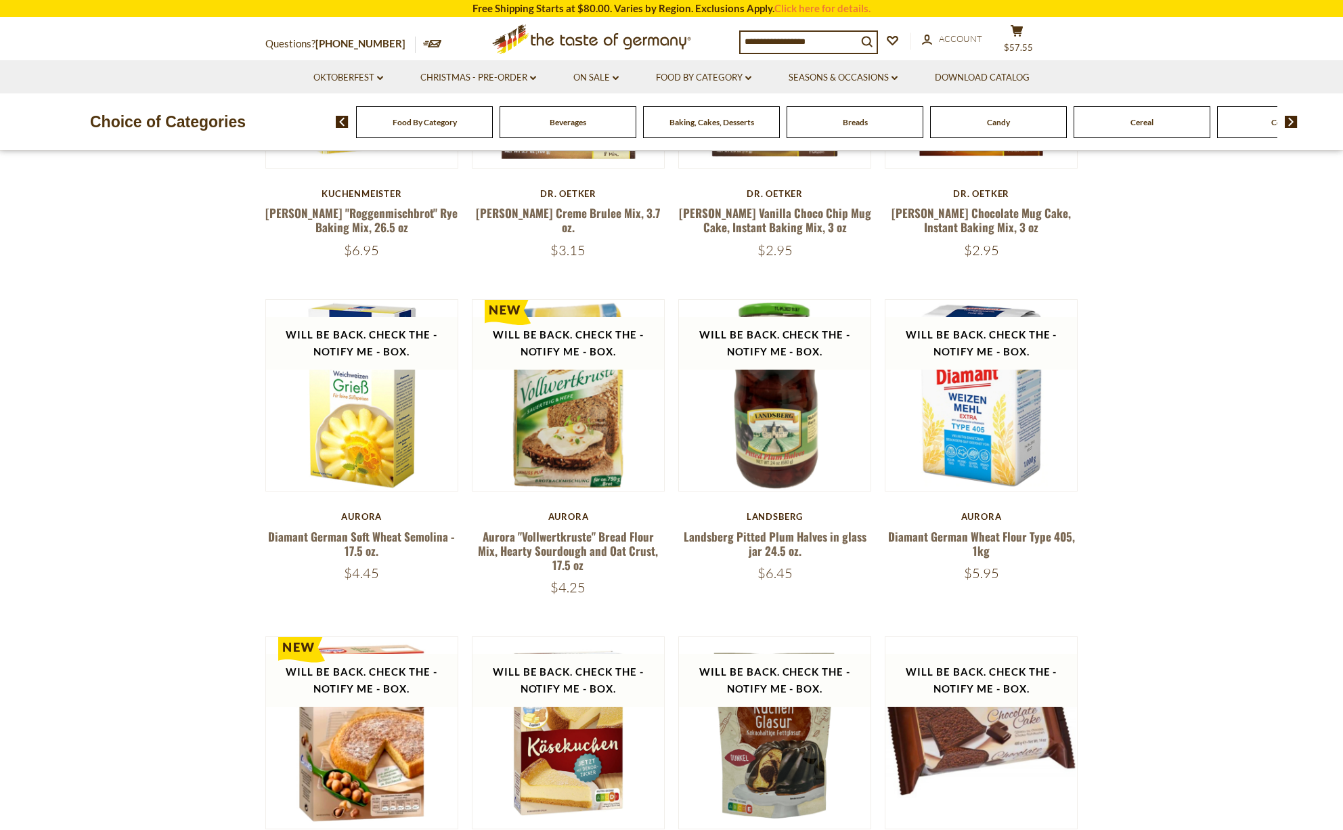
scroll to position [639, 0]
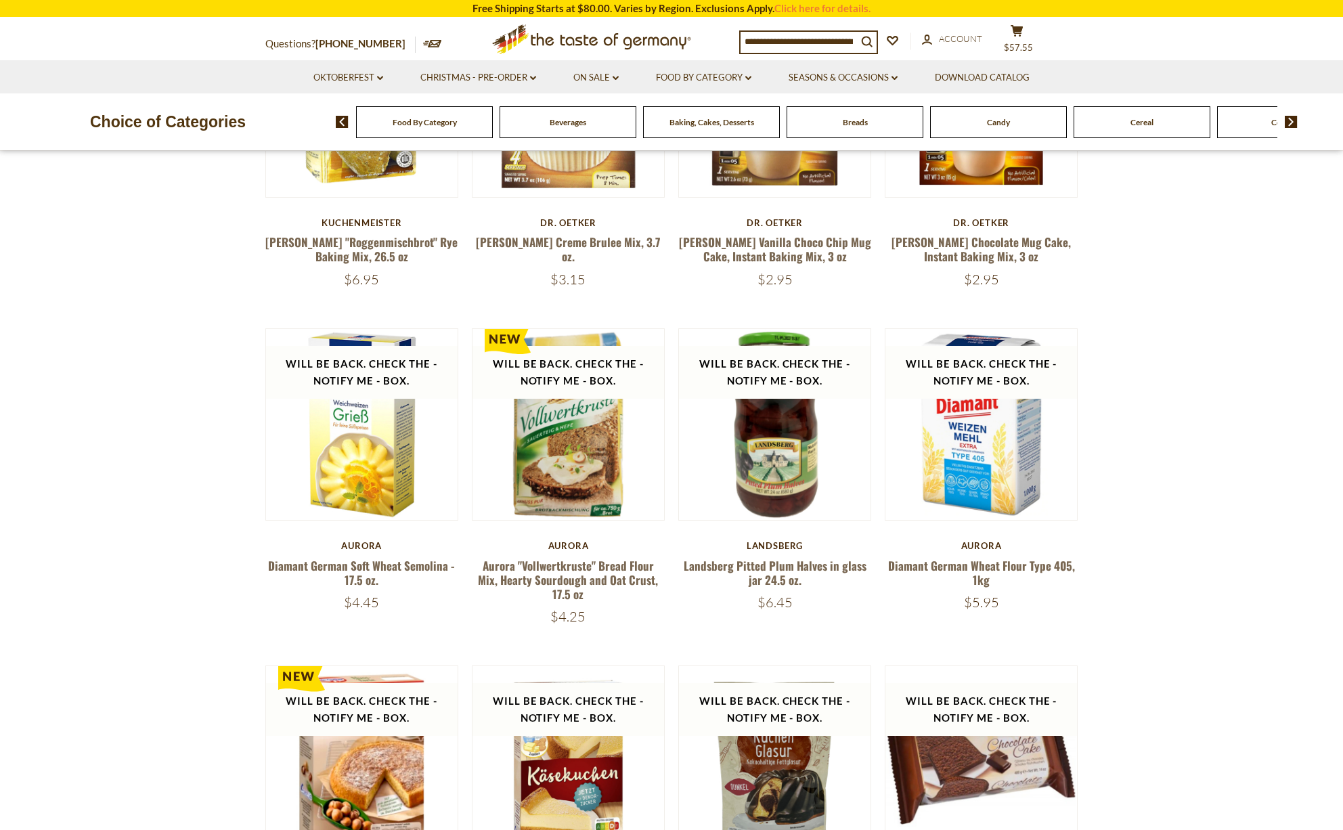
click at [1291, 119] on img at bounding box center [1291, 122] width 13 height 12
click at [1025, 125] on span "Cheese & Dairy" at bounding box center [998, 122] width 54 height 10
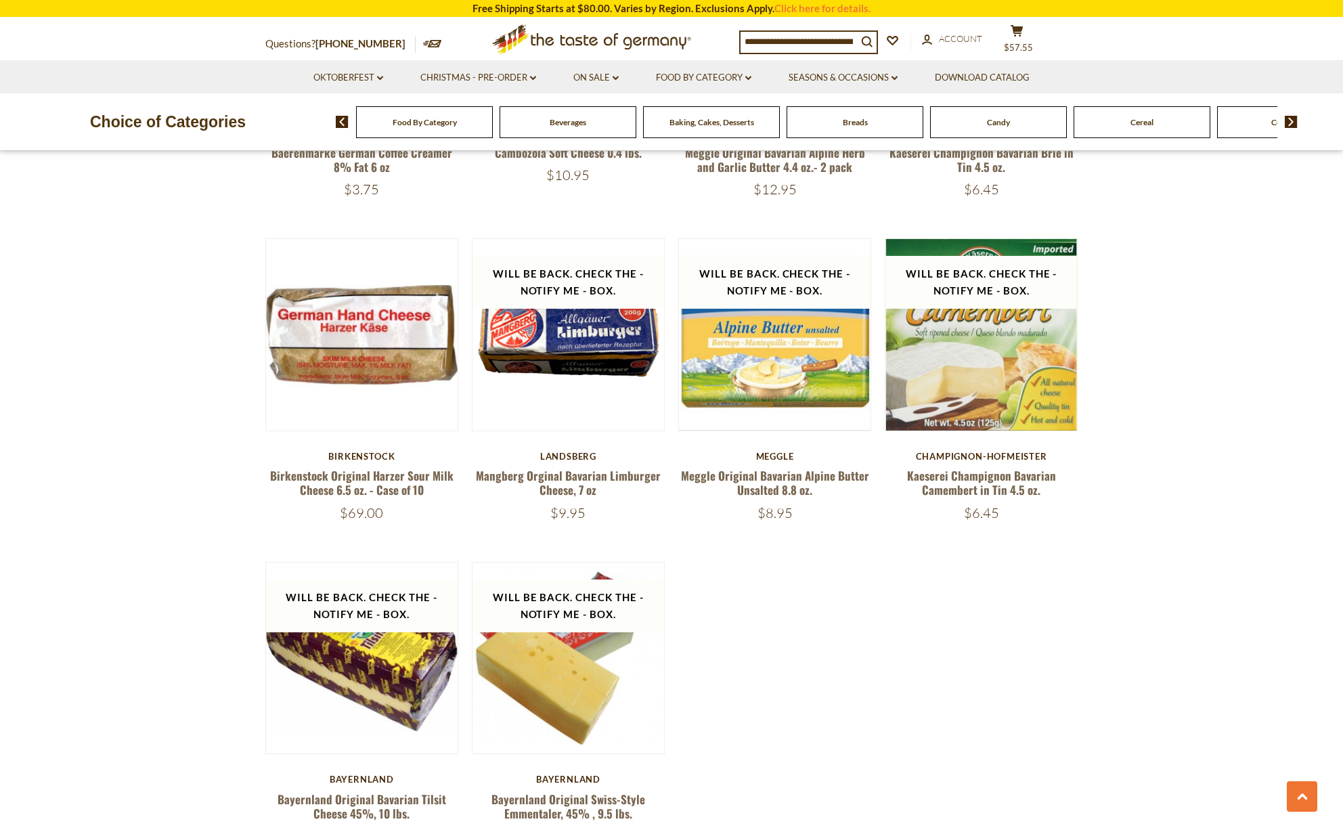
scroll to position [1403, 0]
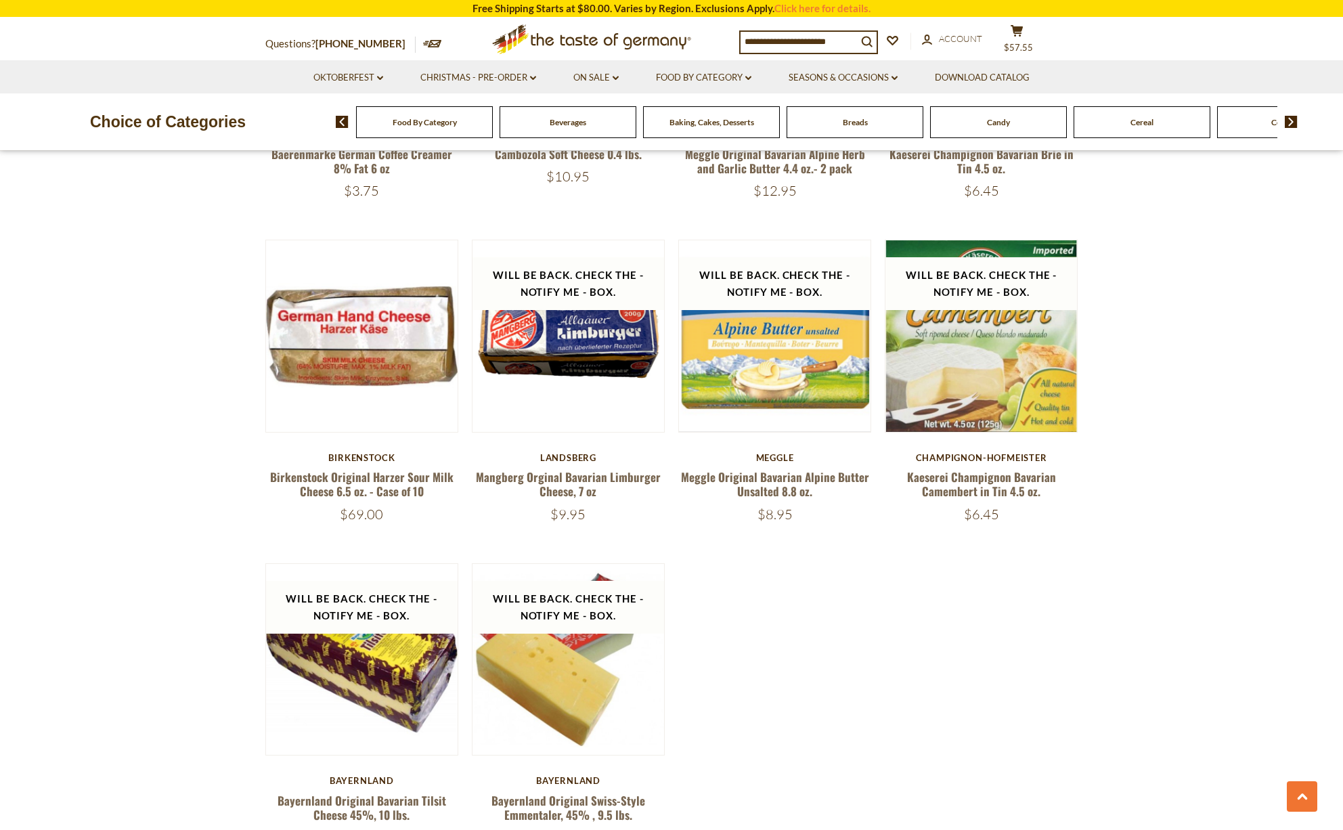
click at [1293, 117] on img at bounding box center [1291, 122] width 13 height 12
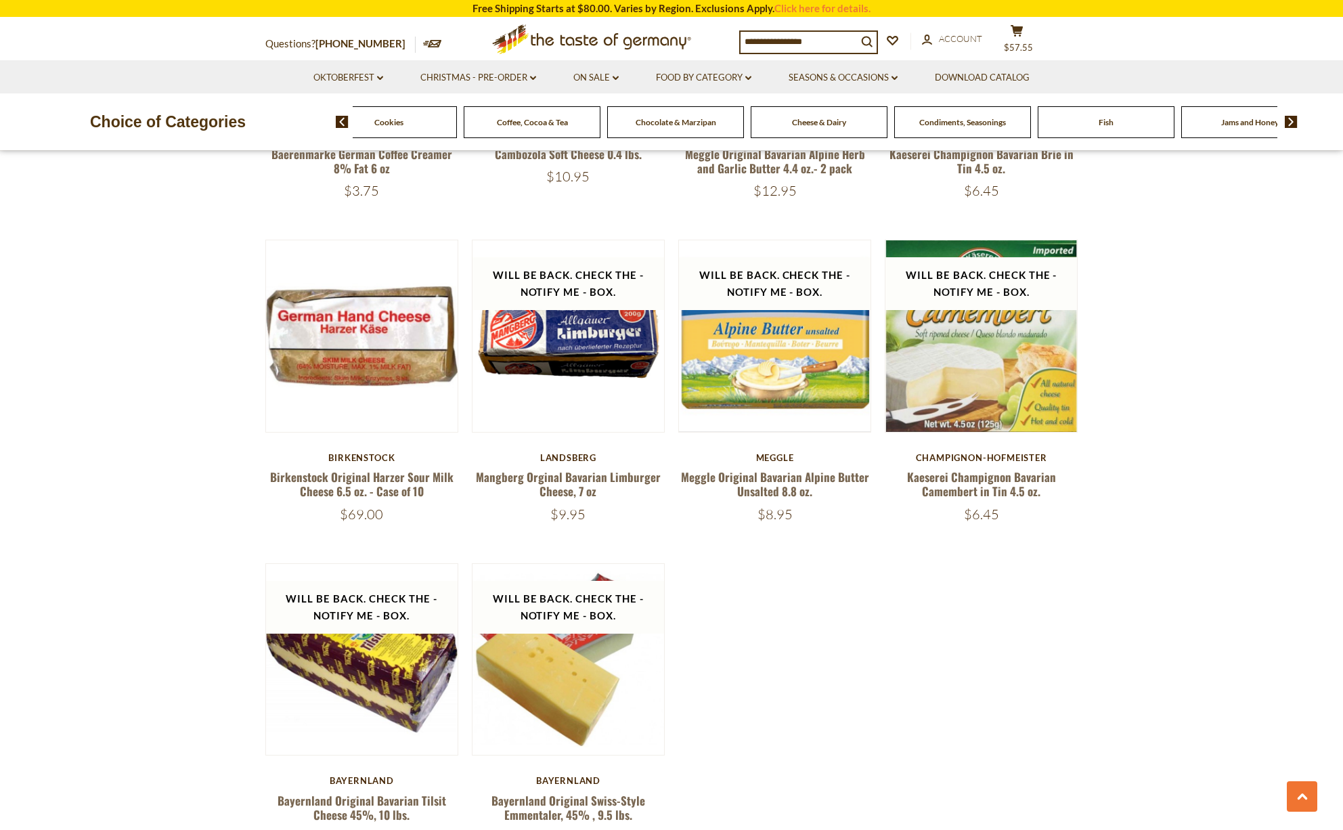
click at [1293, 117] on img at bounding box center [1291, 122] width 13 height 12
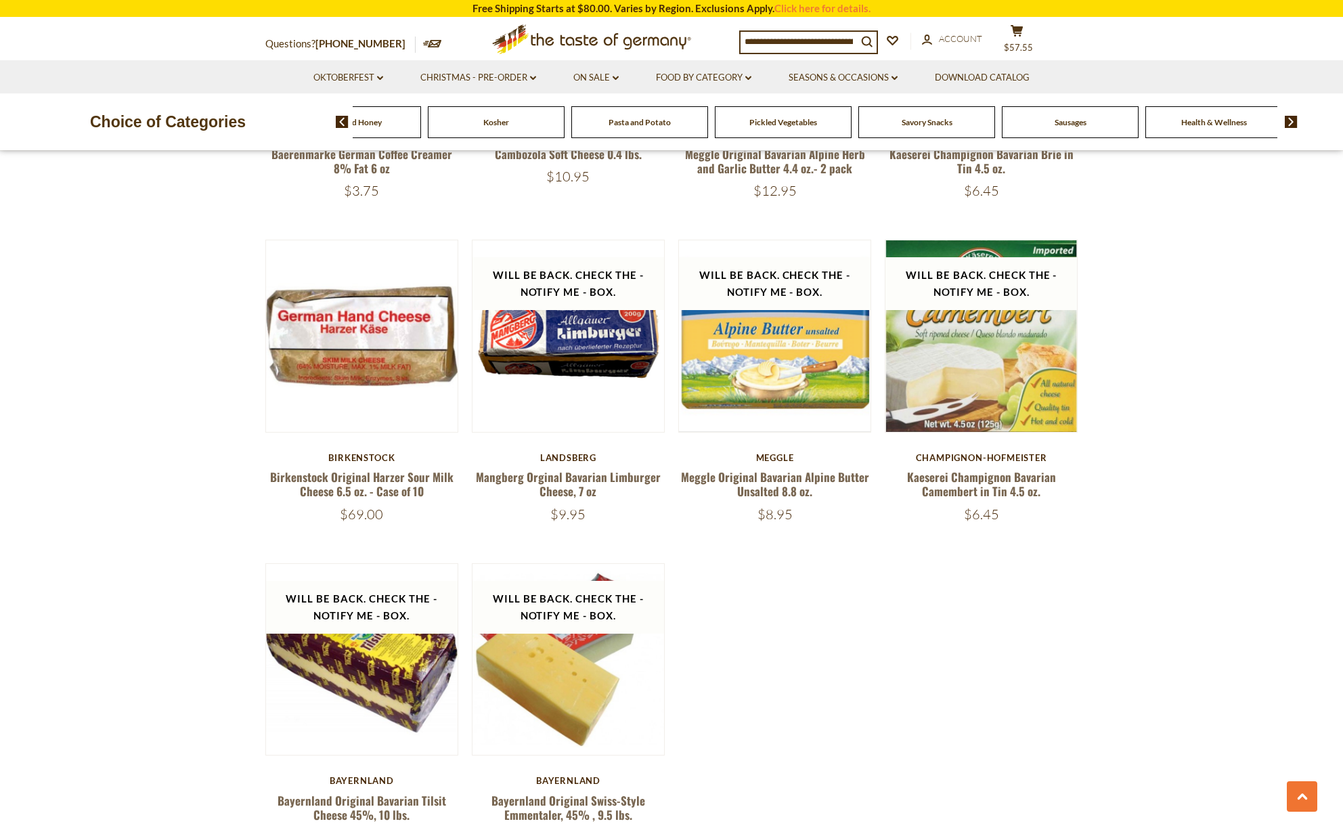
click at [498, 118] on span "Kosher" at bounding box center [496, 122] width 26 height 10
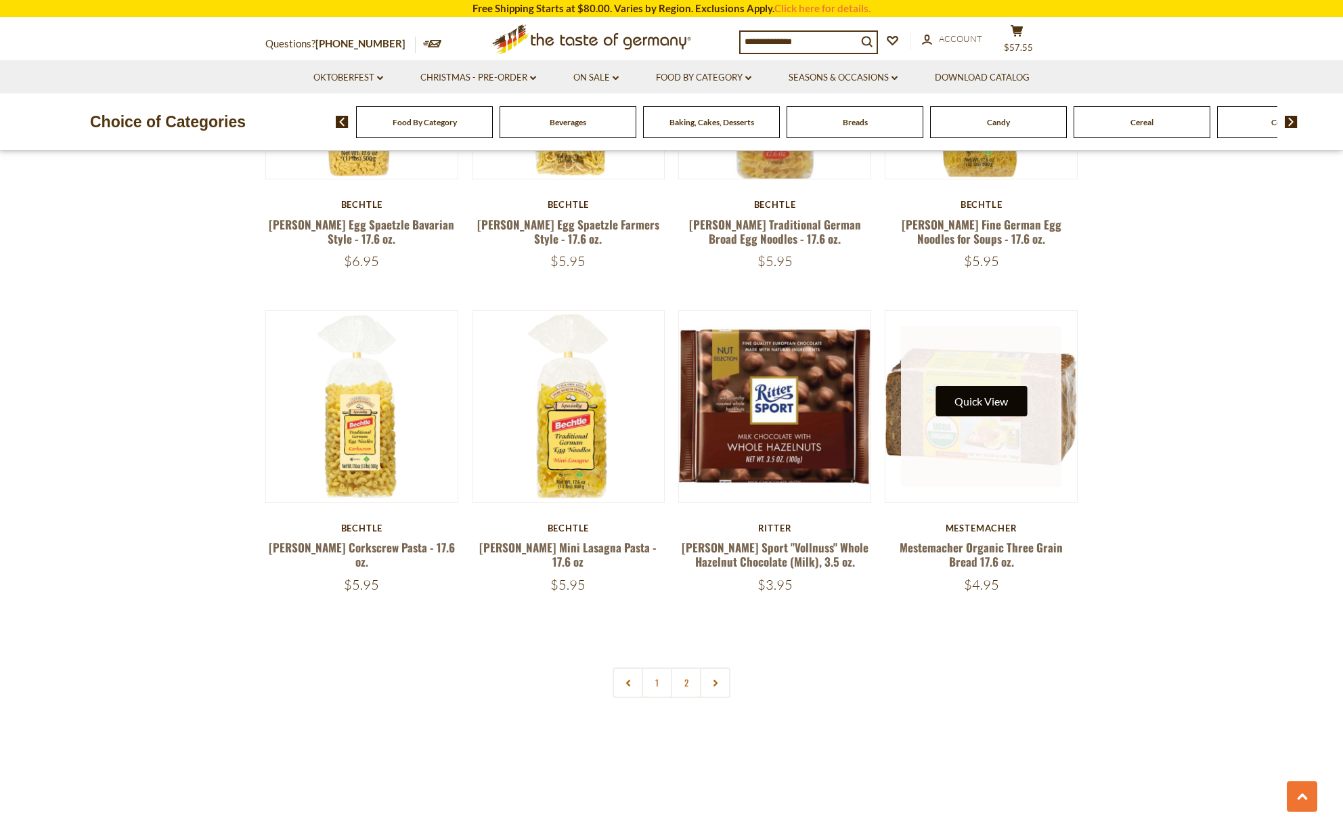
scroll to position [2920, 1]
click at [980, 399] on button "Quick View" at bounding box center [981, 401] width 91 height 30
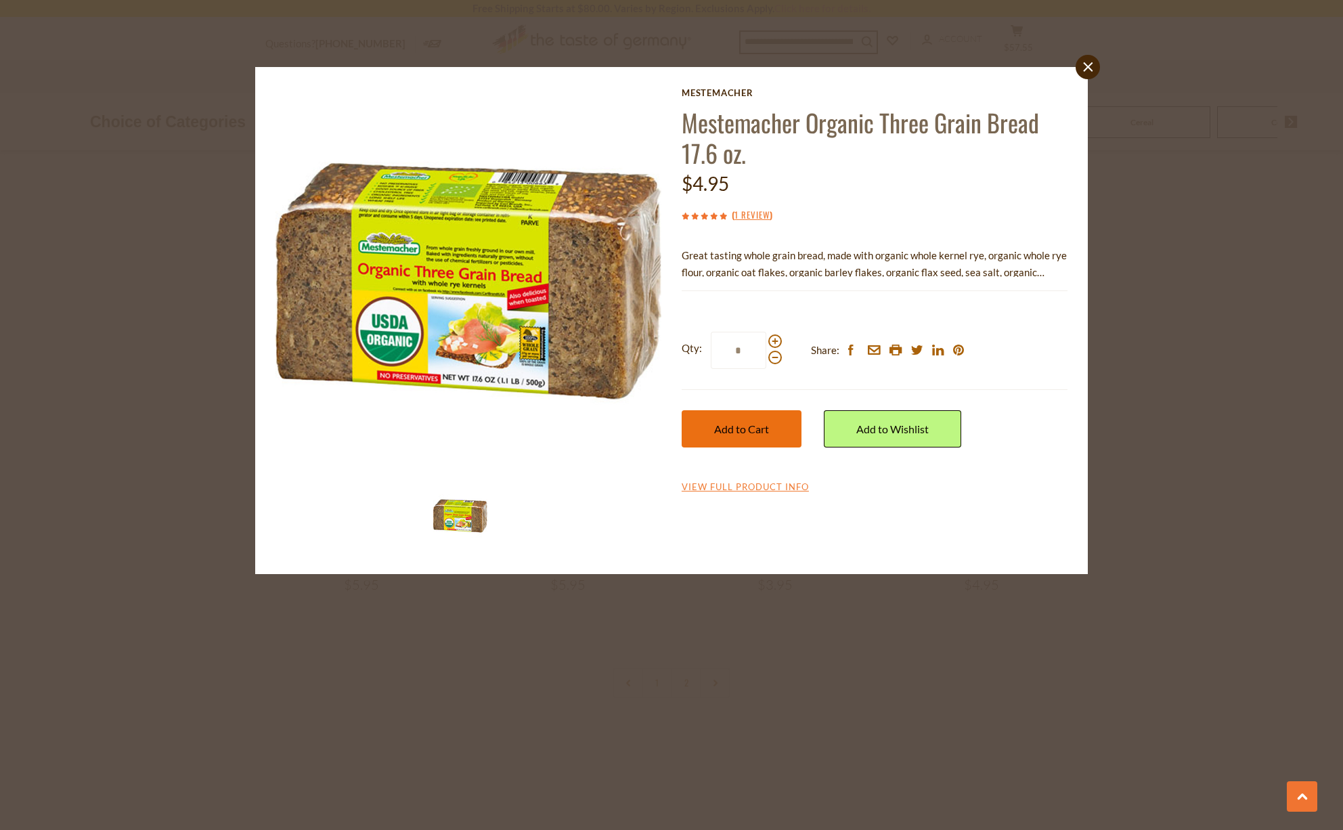
click at [754, 435] on button "Add to Cart" at bounding box center [742, 428] width 120 height 37
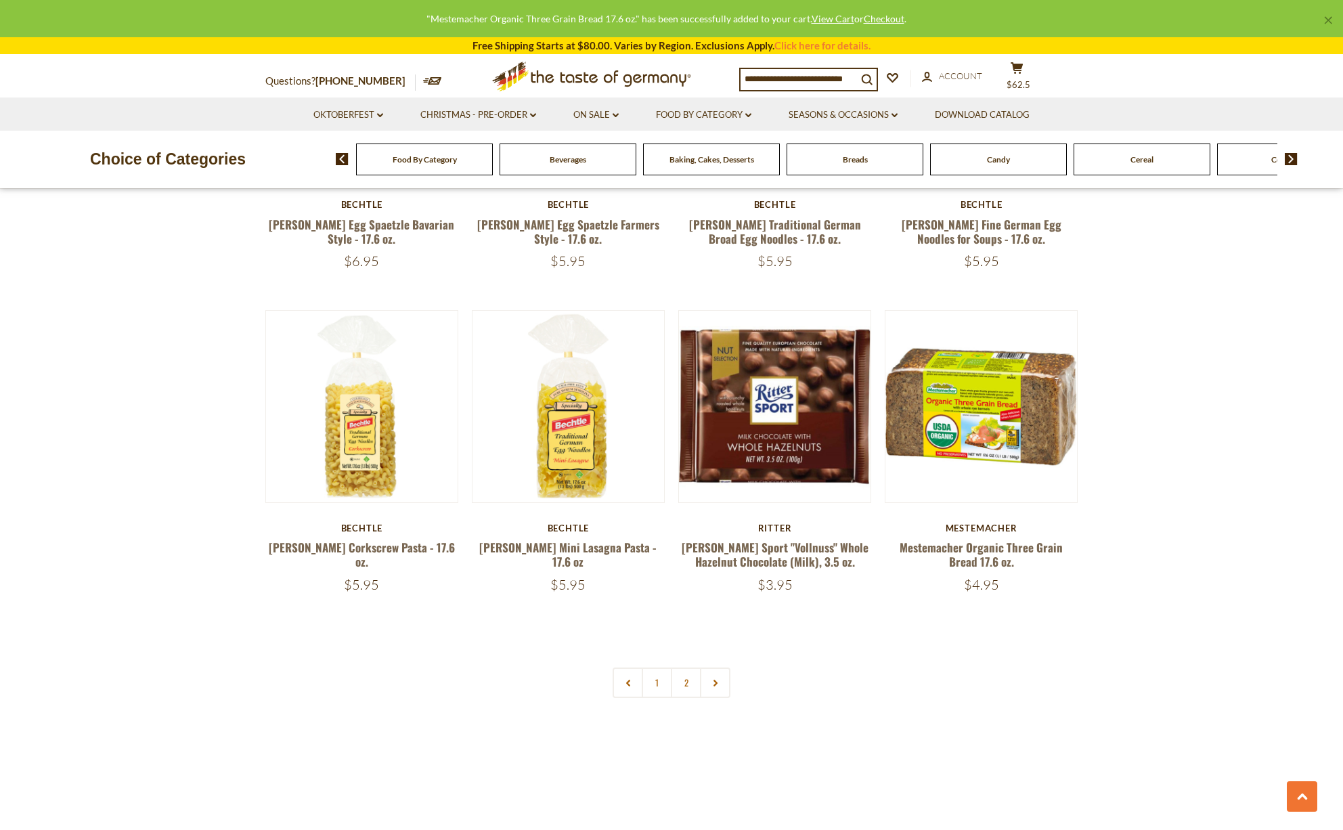
click at [686, 678] on link "2" at bounding box center [686, 683] width 30 height 30
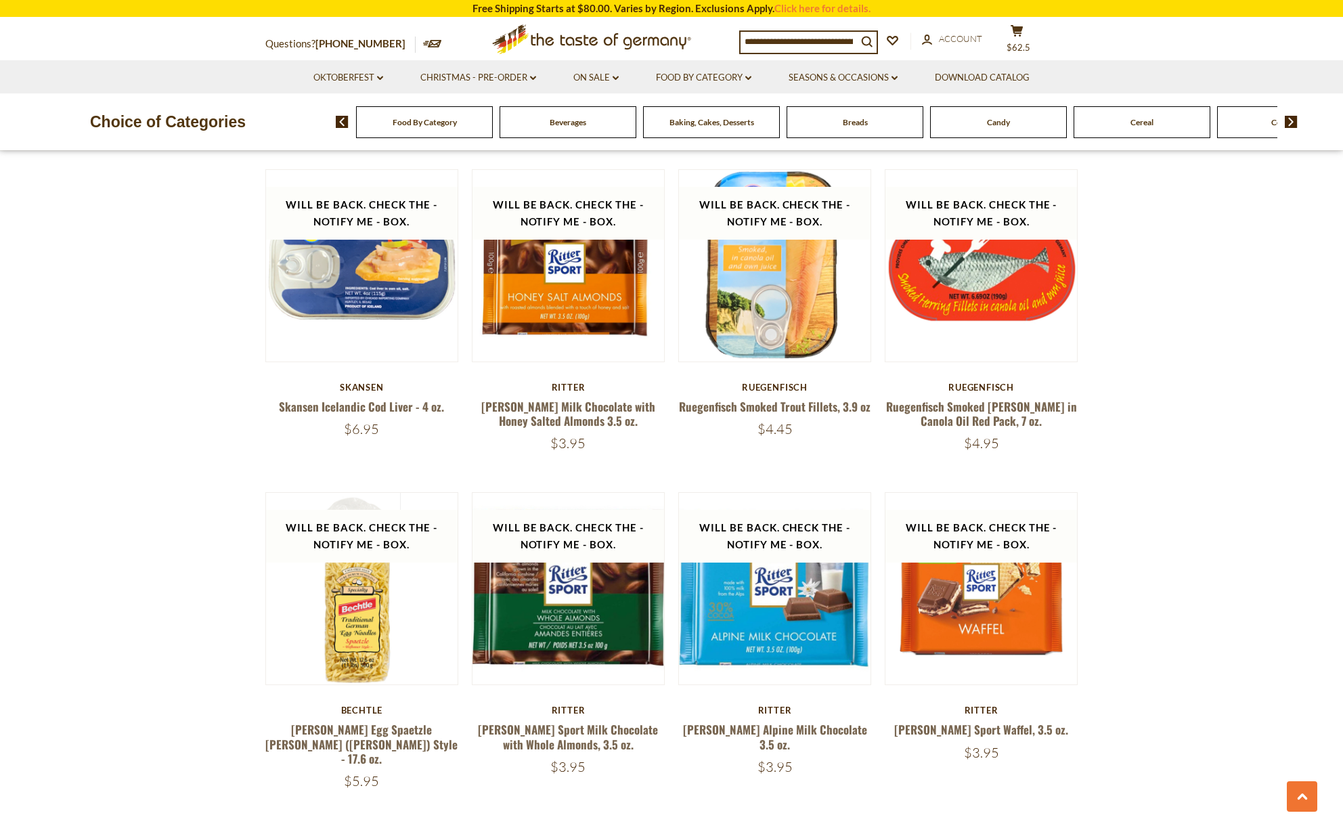
scroll to position [1967, 0]
